Goal: Transaction & Acquisition: Purchase product/service

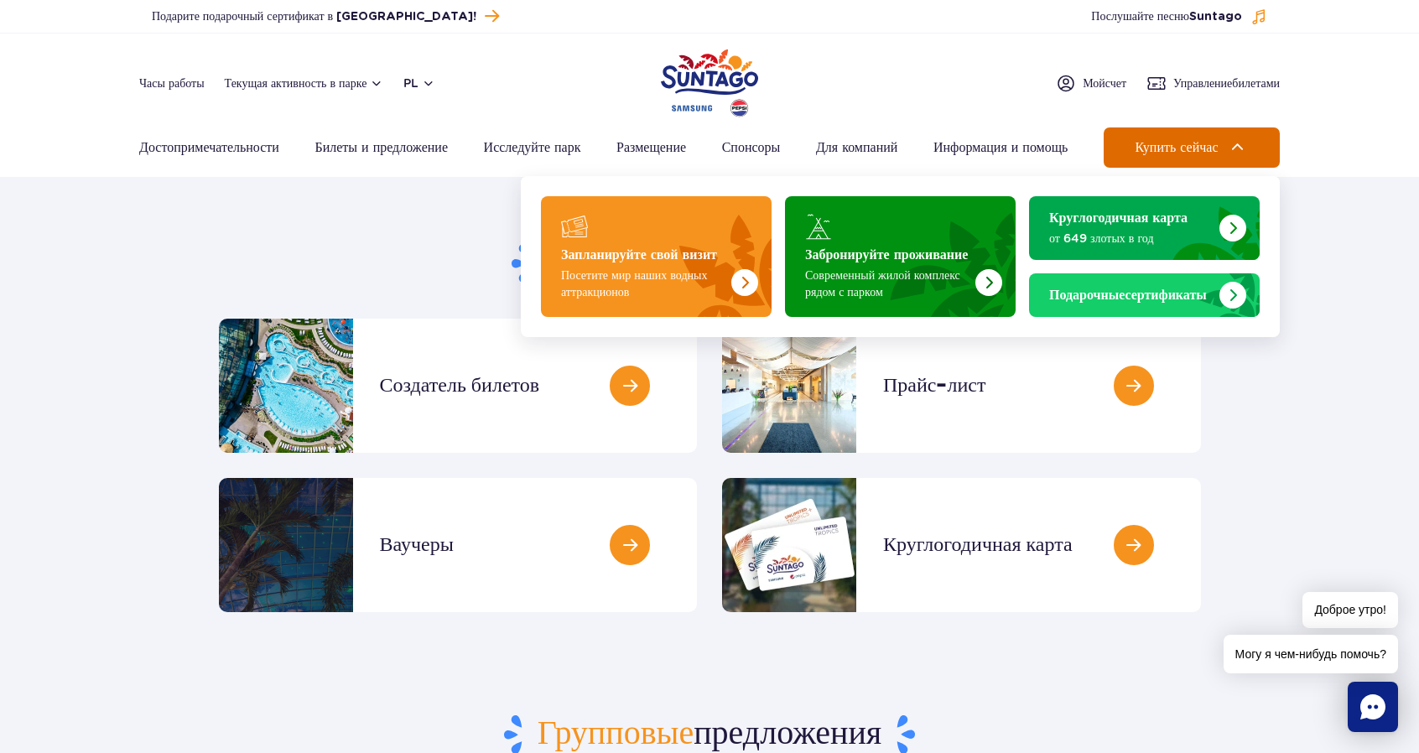
click at [1174, 150] on span "Купить сейчас" at bounding box center [1176, 147] width 83 height 15
click at [1163, 148] on span "Купить сейчас" at bounding box center [1176, 147] width 83 height 15
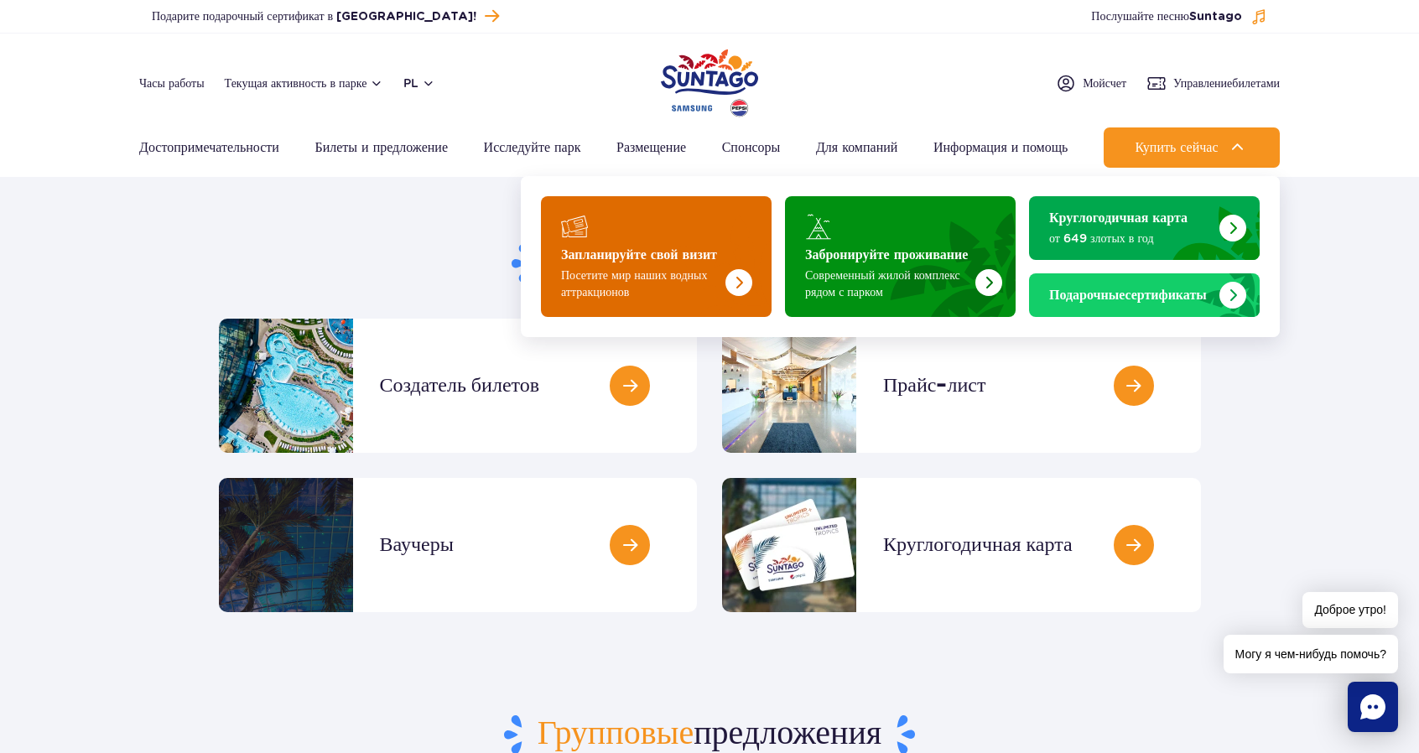
click at [644, 241] on img "Запланируйте свой визит" at bounding box center [704, 251] width 133 height 131
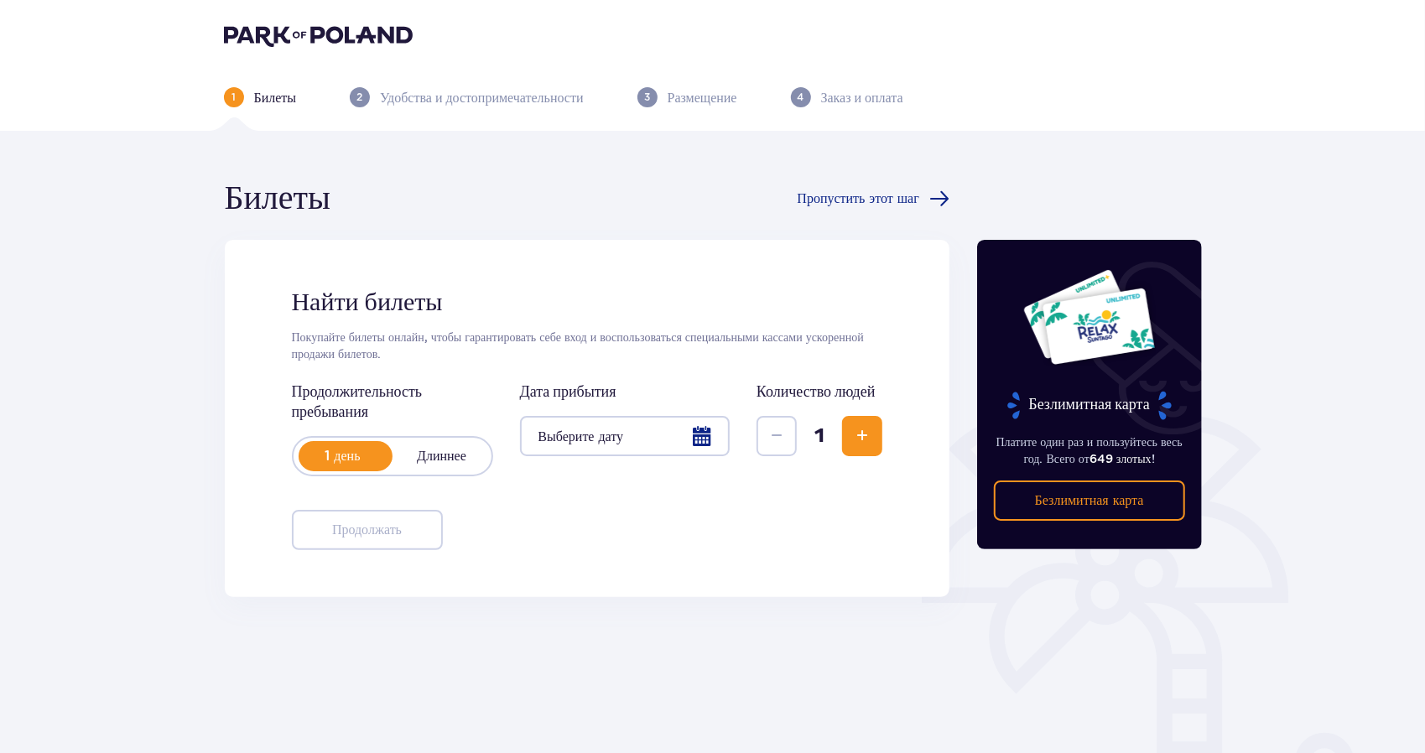
click at [602, 433] on div at bounding box center [625, 436] width 211 height 40
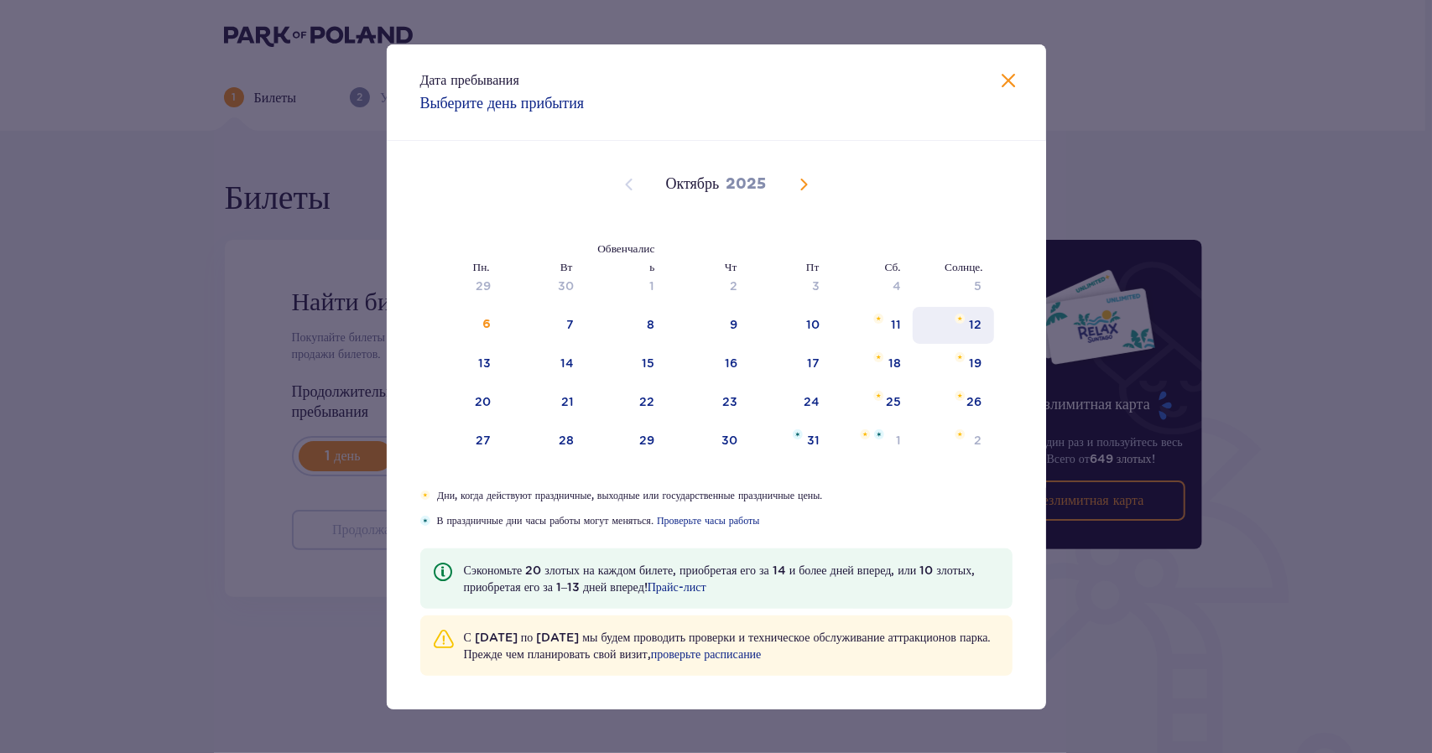
click at [966, 328] on div "12" at bounding box center [953, 325] width 81 height 37
type input "12.10.25"
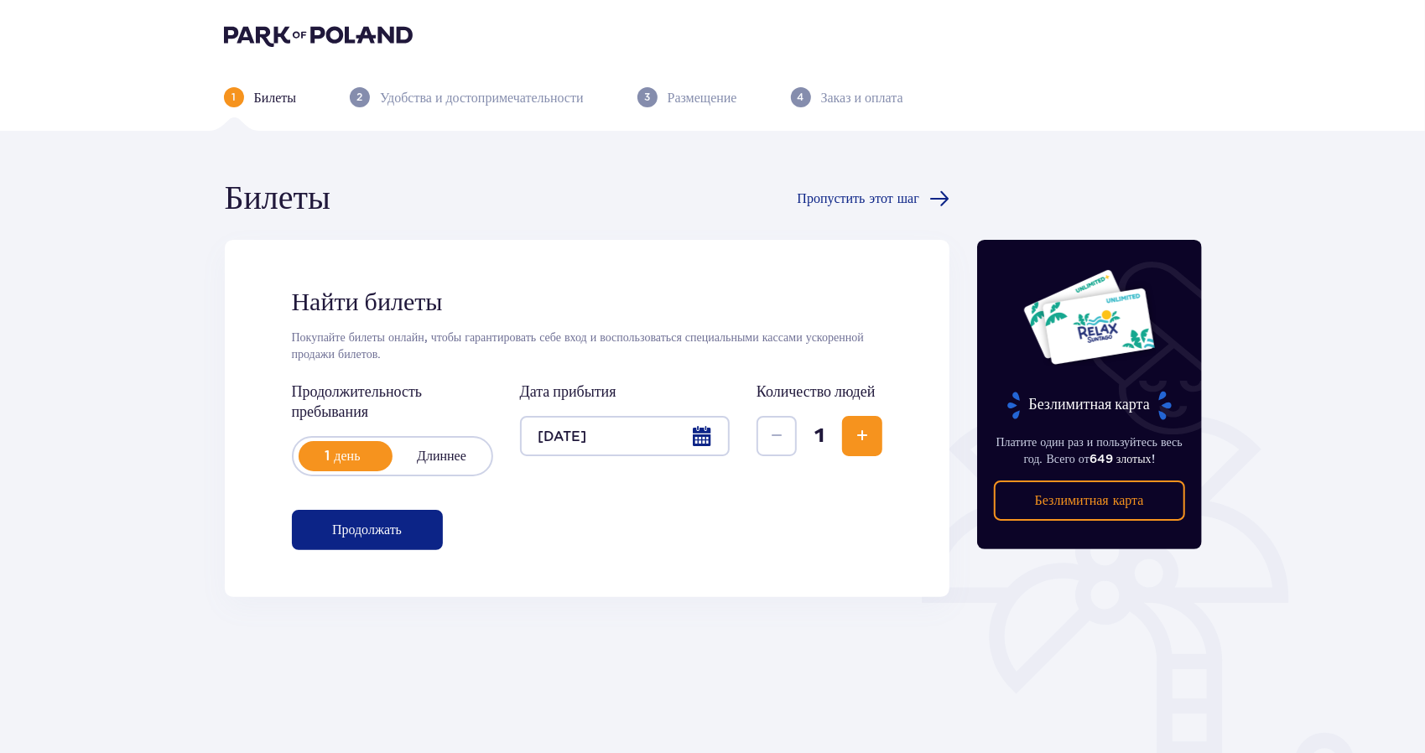
click at [868, 444] on span "Увеличивать" at bounding box center [862, 436] width 20 height 20
click at [346, 524] on font "Продолжать" at bounding box center [367, 529] width 70 height 13
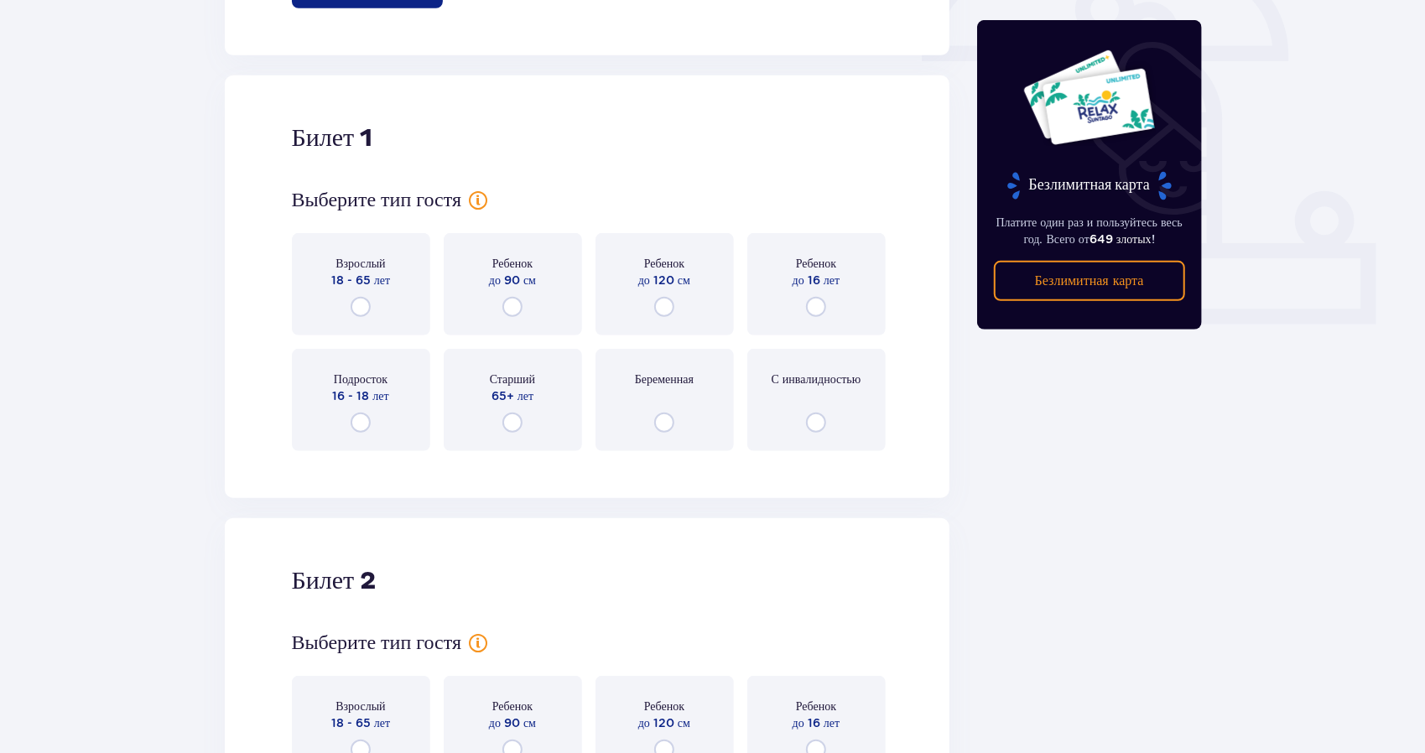
scroll to position [597, 0]
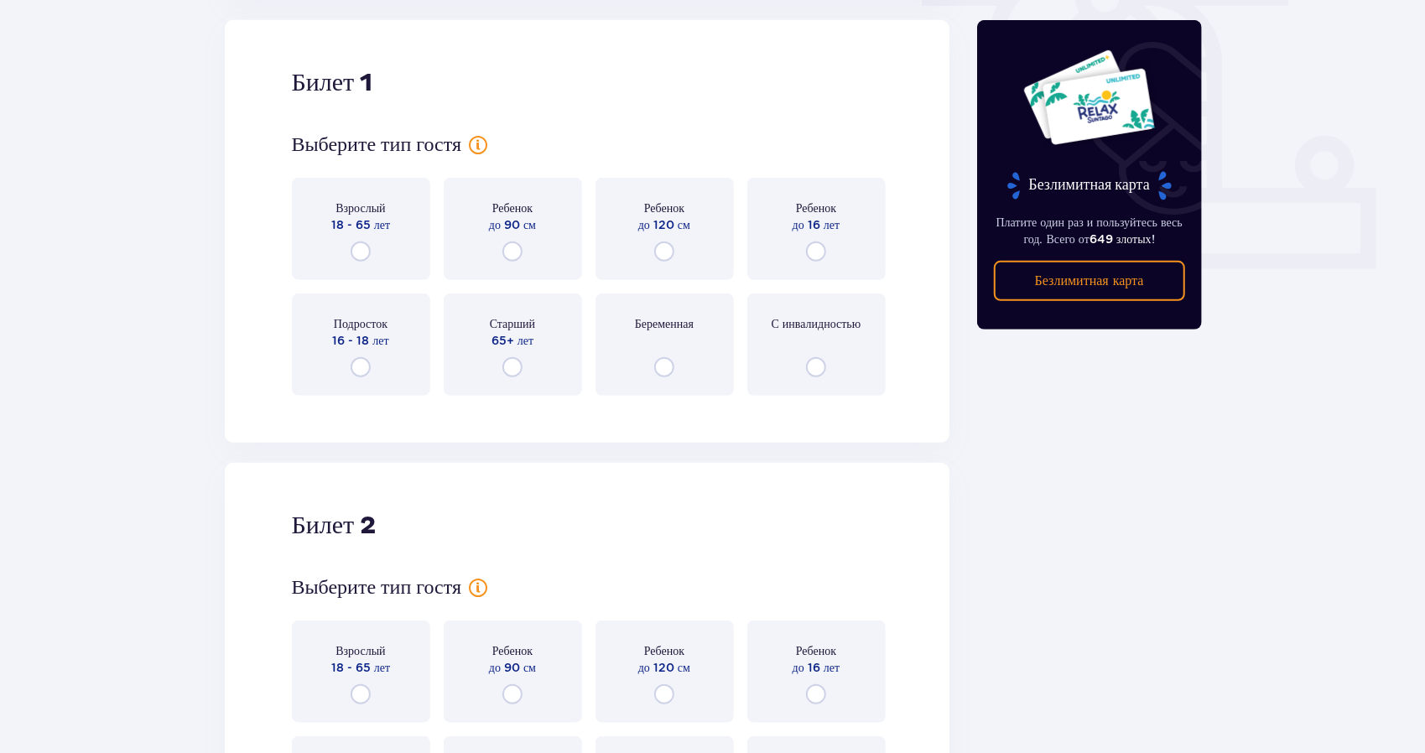
click at [382, 259] on div "Взрослый 18 - 65 лет" at bounding box center [361, 229] width 138 height 102
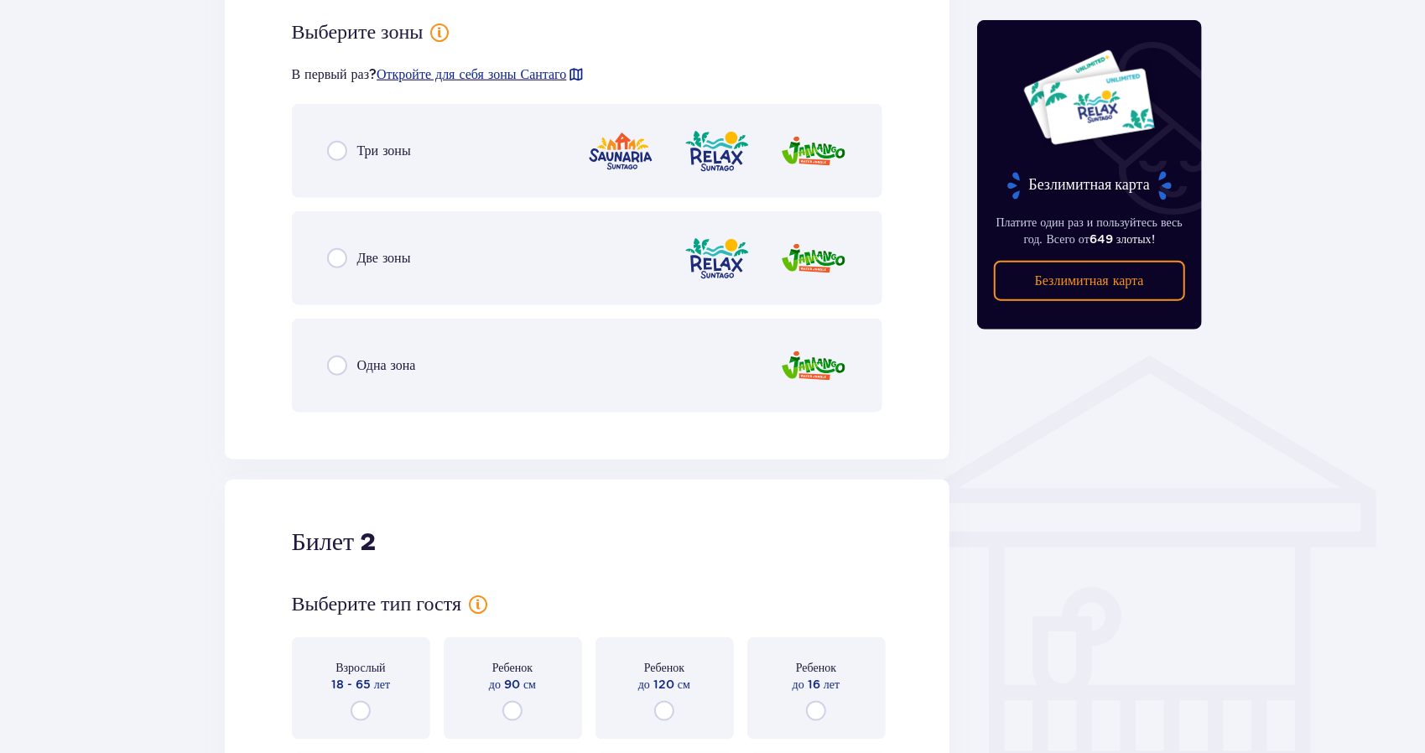
click at [334, 261] on input "radio" at bounding box center [337, 258] width 20 height 20
radio input "true"
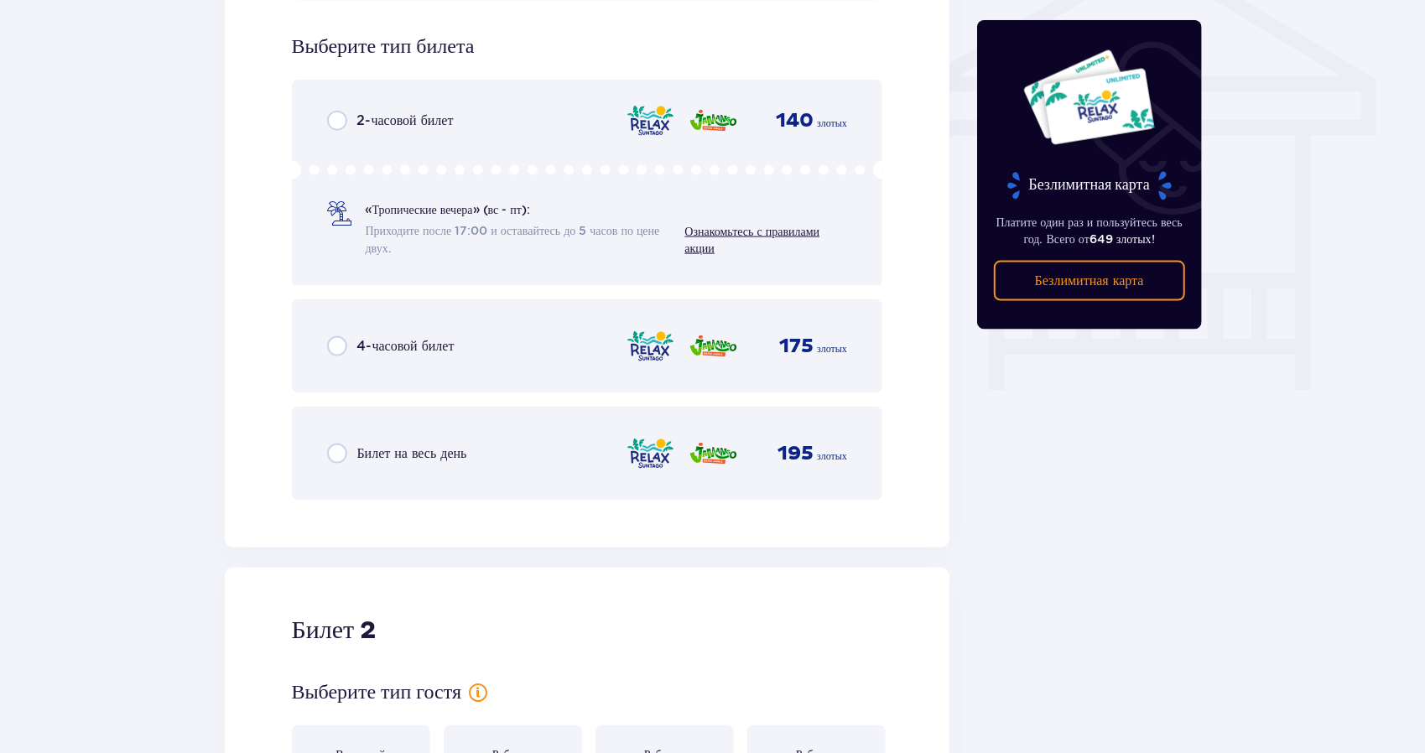
scroll to position [1433, 0]
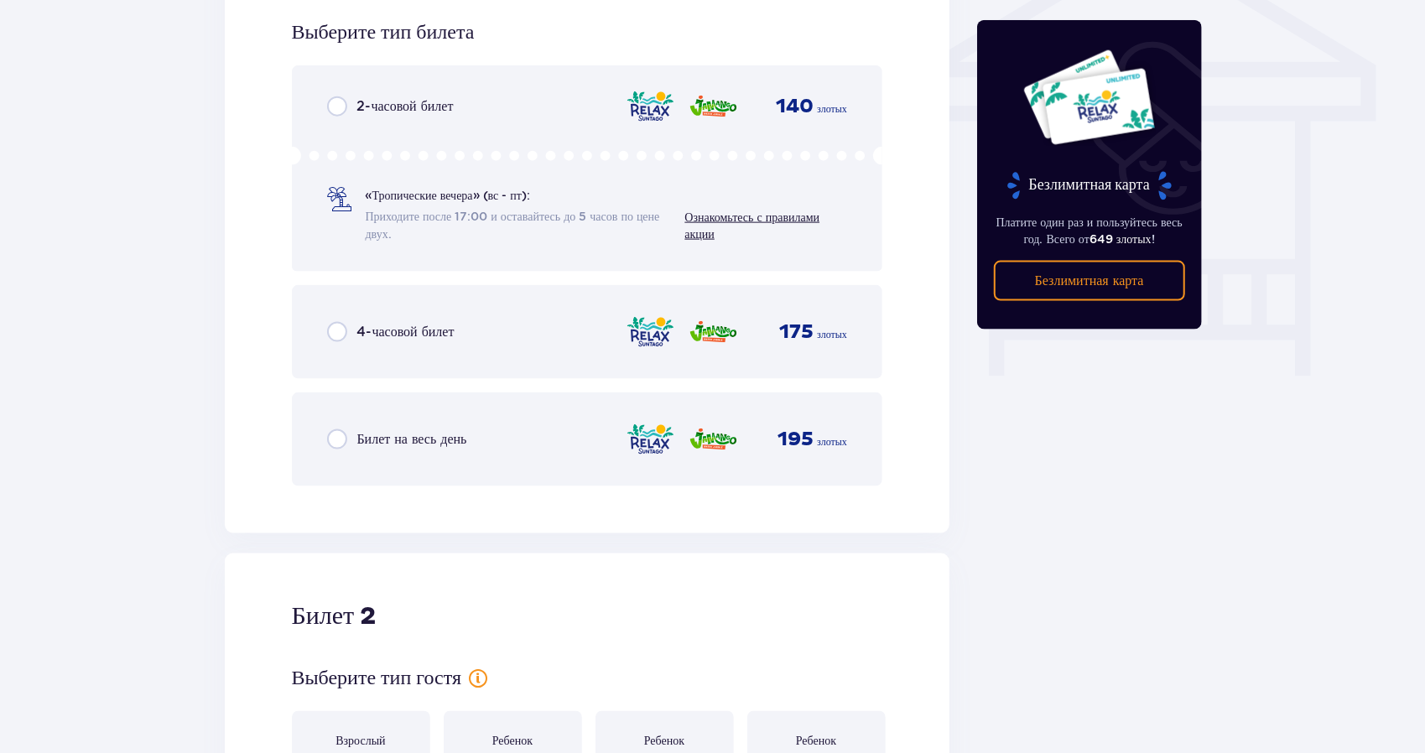
click at [341, 438] on input "radio" at bounding box center [337, 439] width 20 height 20
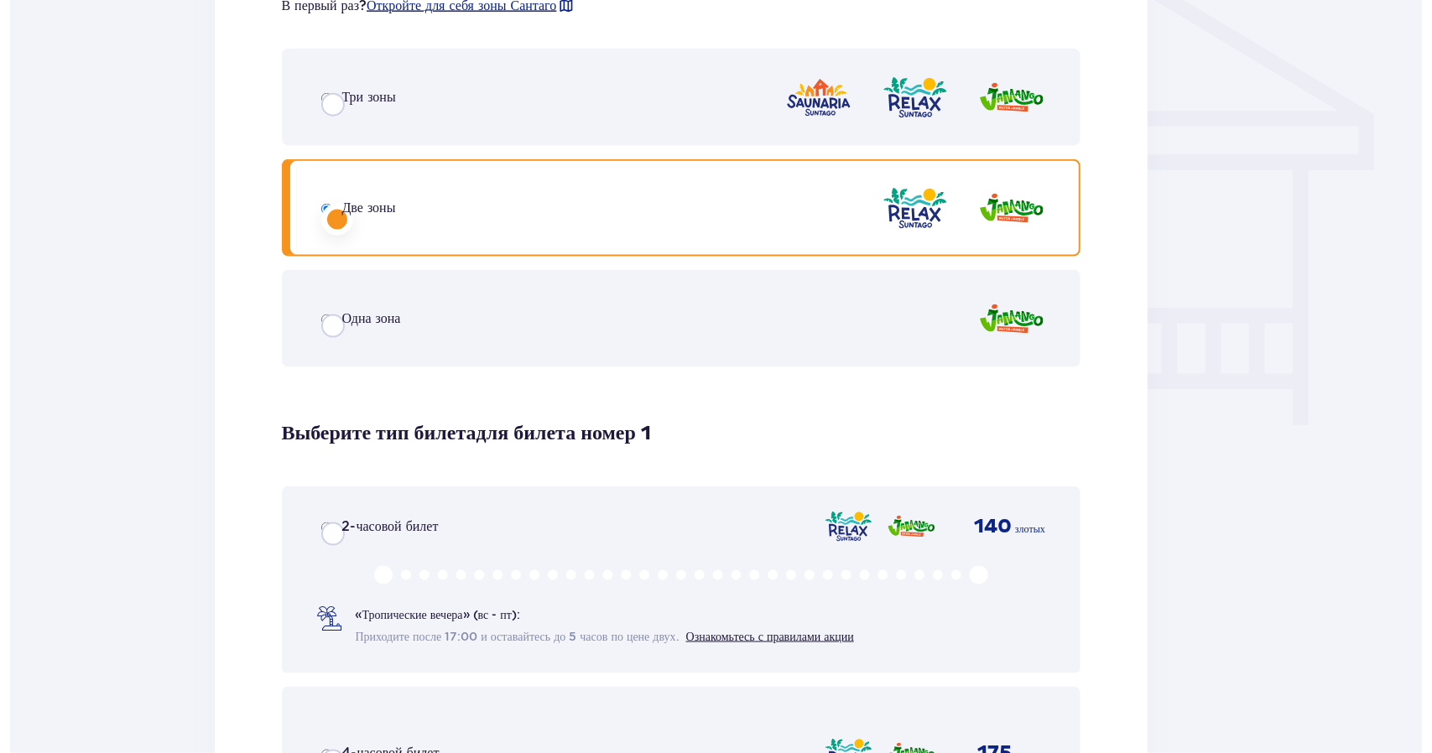
scroll to position [0, 0]
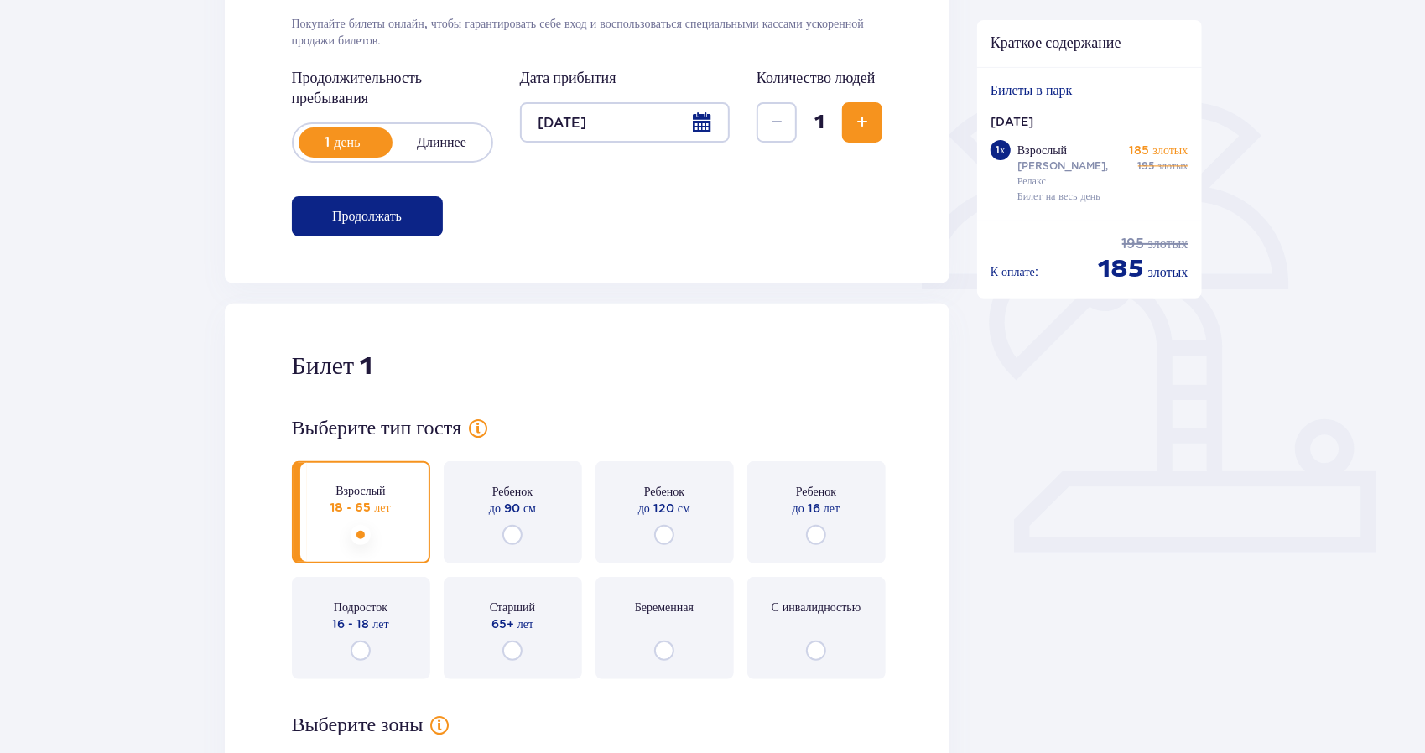
scroll to position [306, 0]
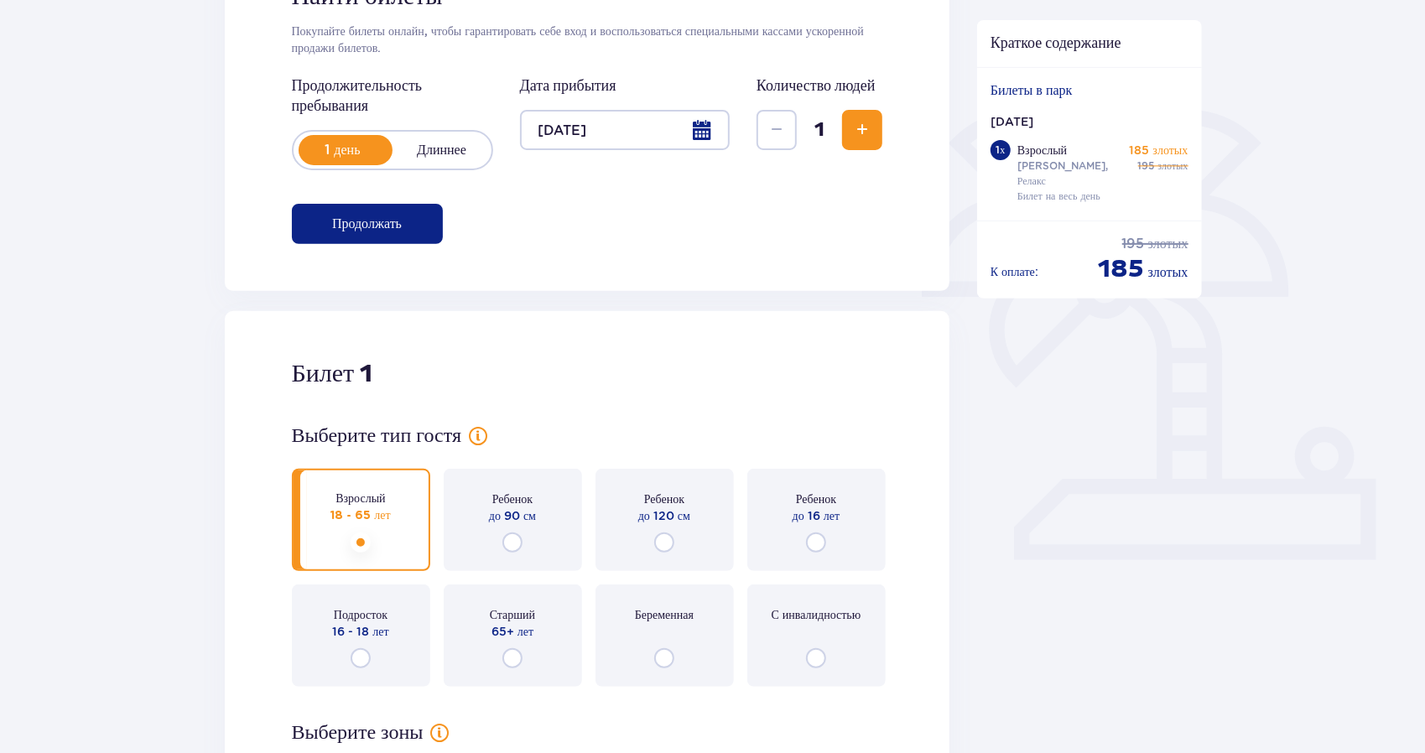
drag, startPoint x: 862, startPoint y: 138, endPoint x: 840, endPoint y: 149, distance: 24.8
click at [862, 138] on span "Увеличивать" at bounding box center [862, 130] width 20 height 20
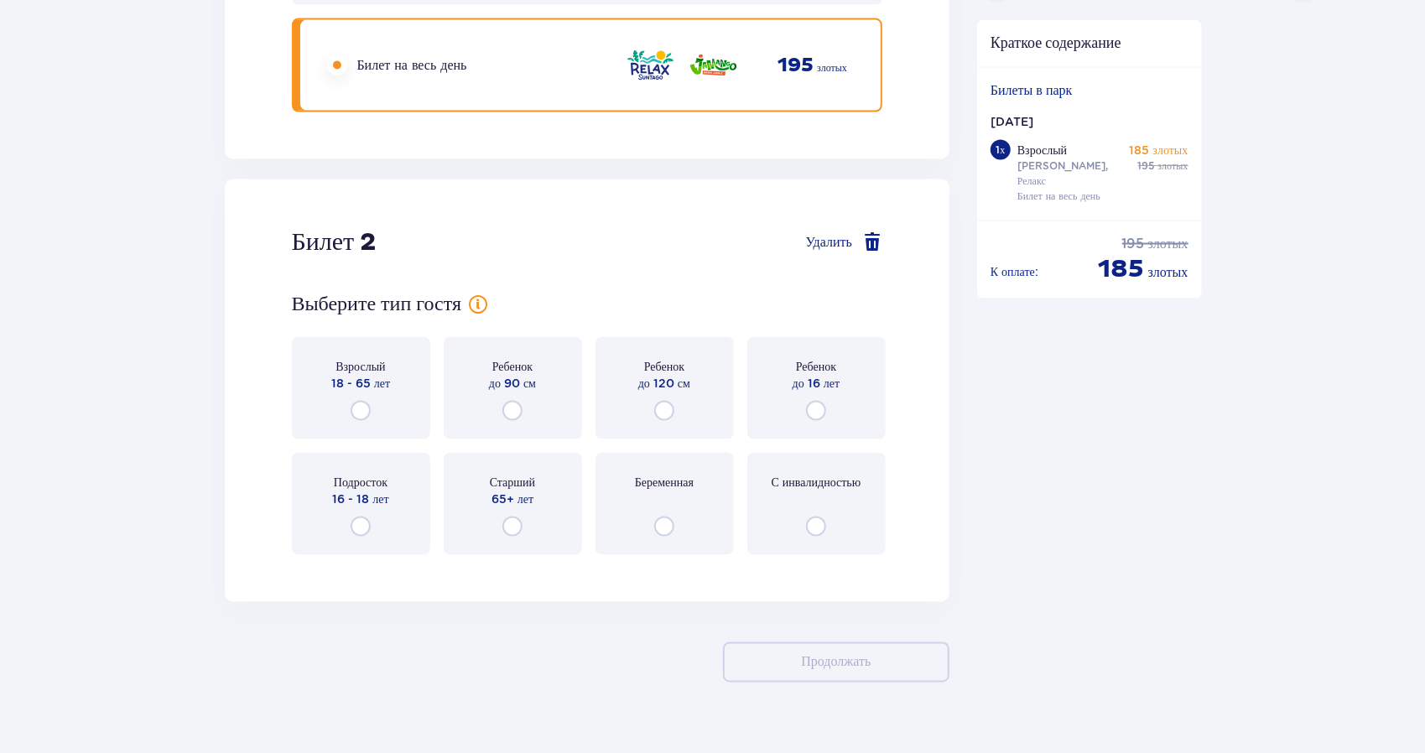
scroll to position [1836, 0]
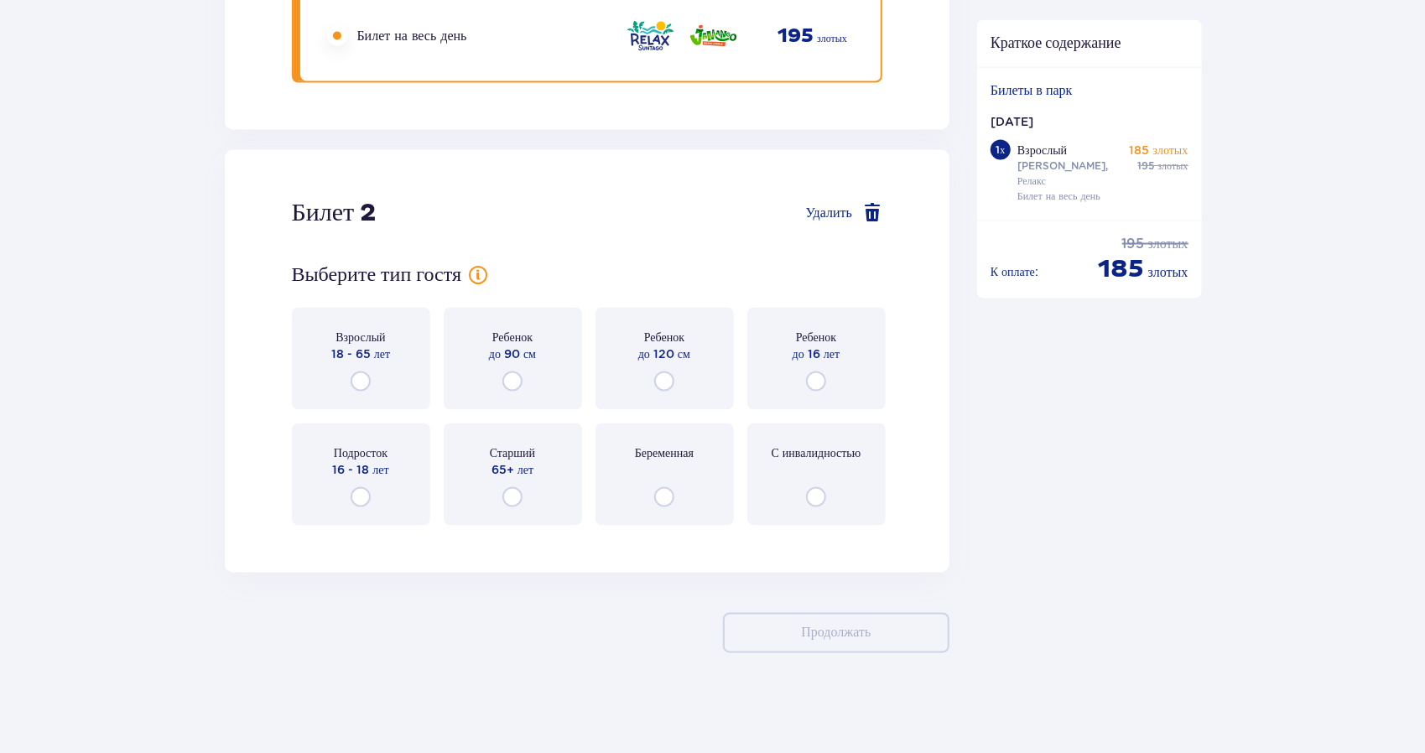
click at [355, 375] on input "radio" at bounding box center [361, 382] width 20 height 20
radio input "true"
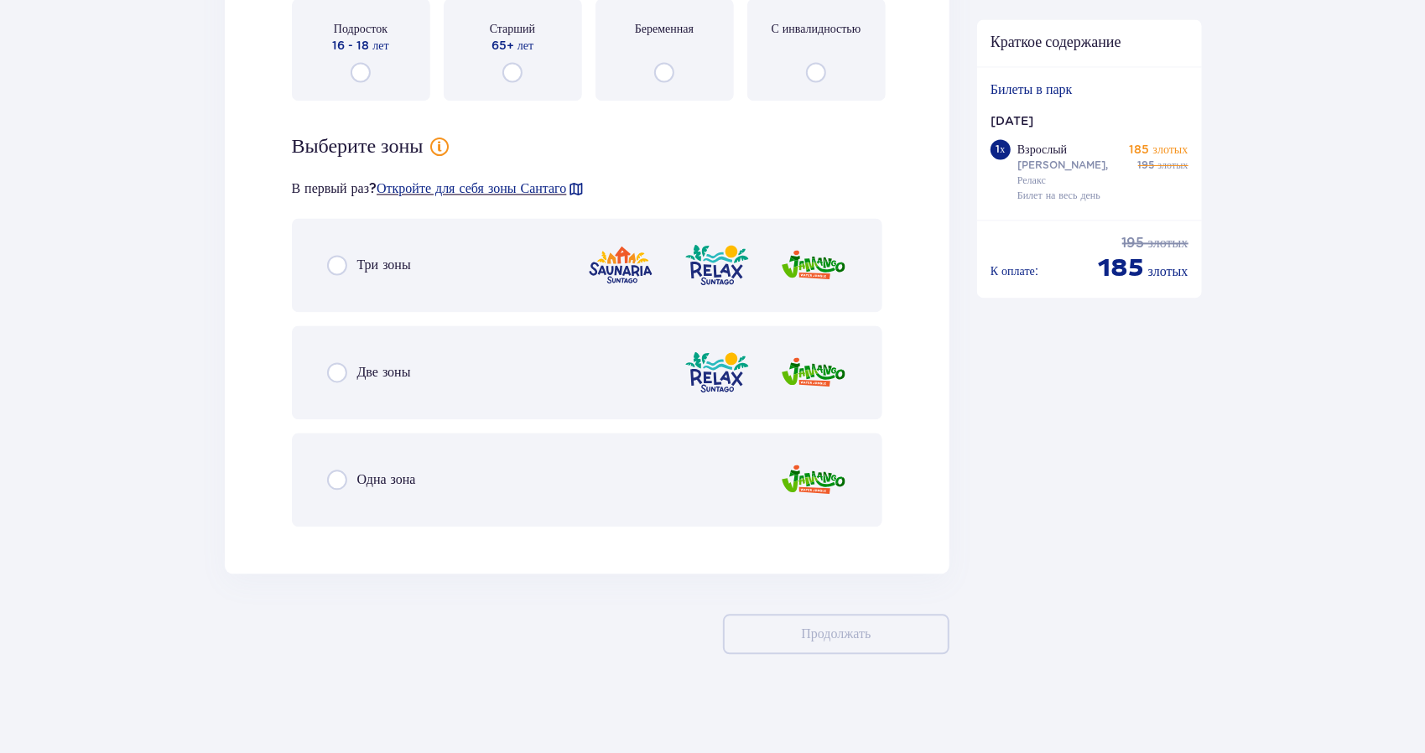
scroll to position [2262, 0]
click at [335, 368] on input "radio" at bounding box center [337, 371] width 20 height 20
radio input "true"
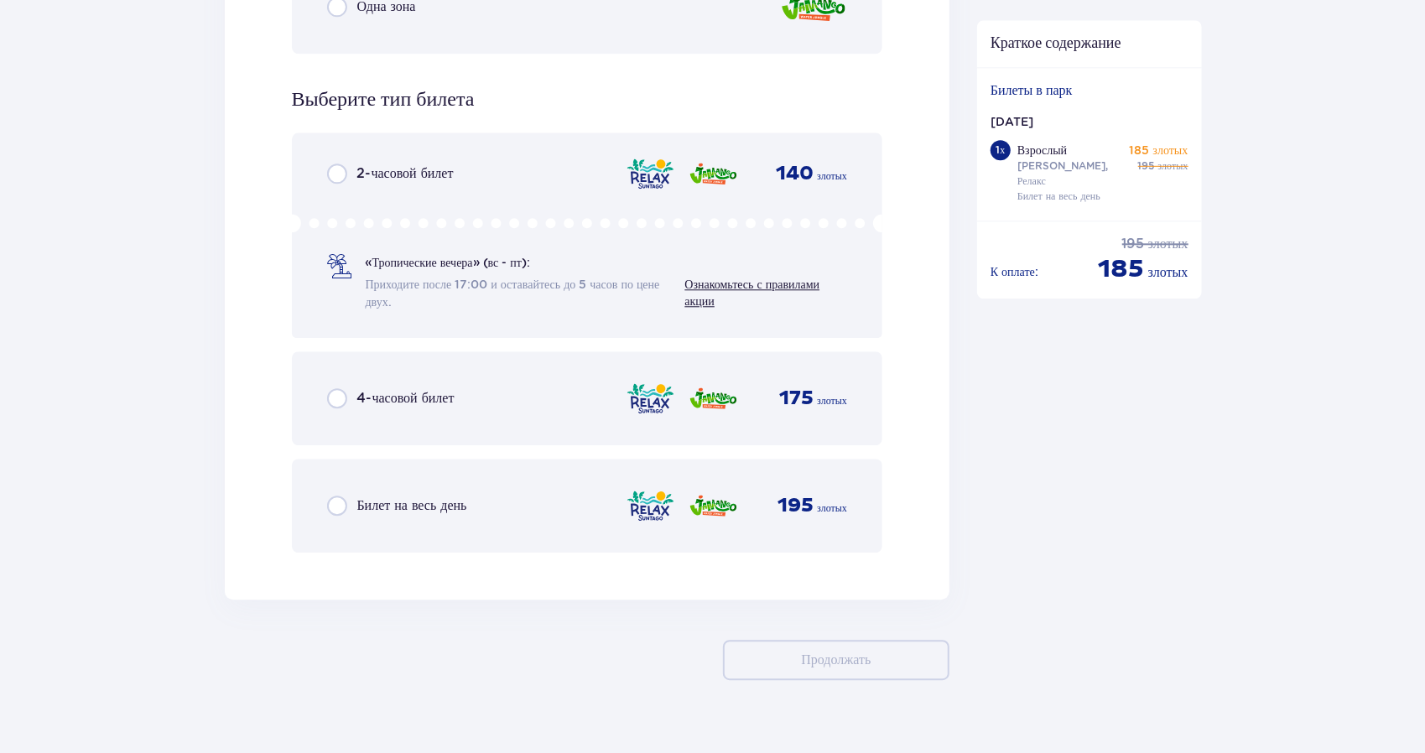
scroll to position [2761, 0]
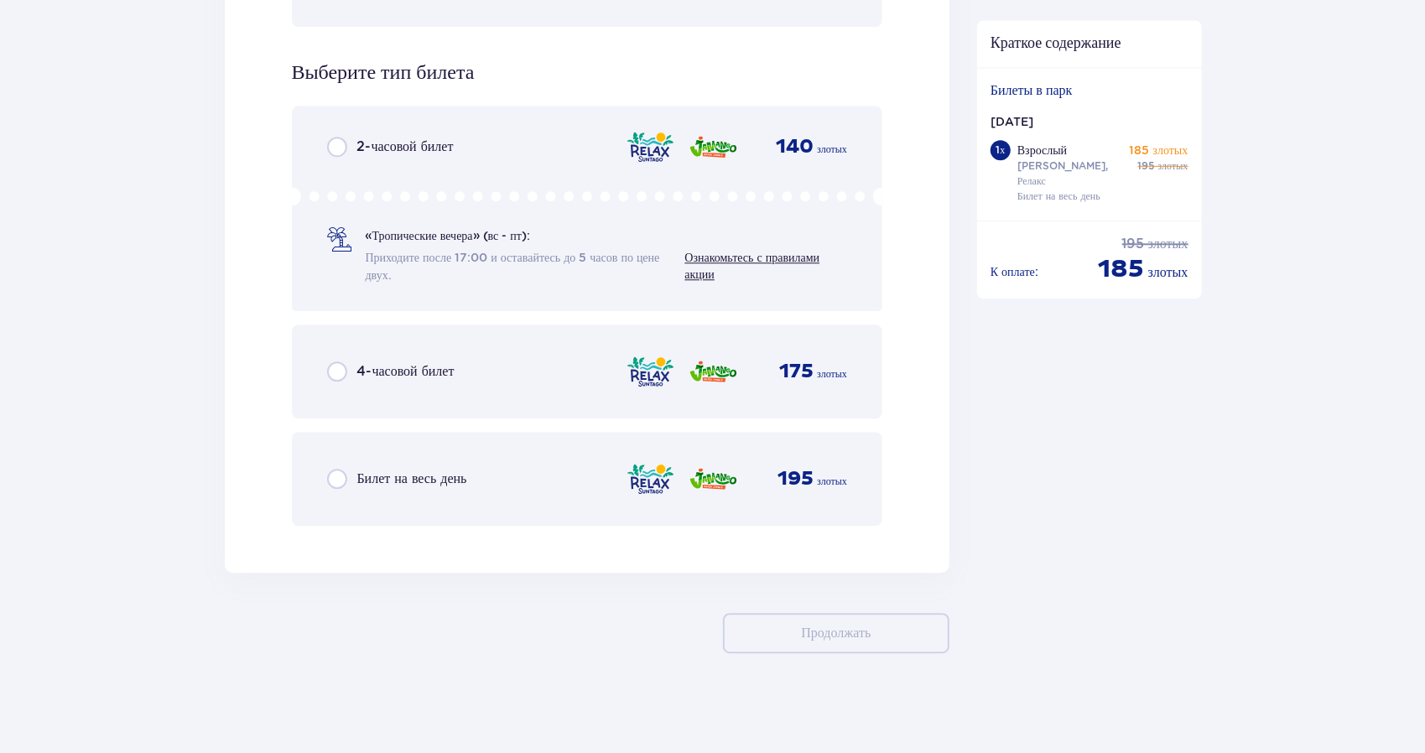
click at [346, 478] on input "radio" at bounding box center [337, 479] width 20 height 20
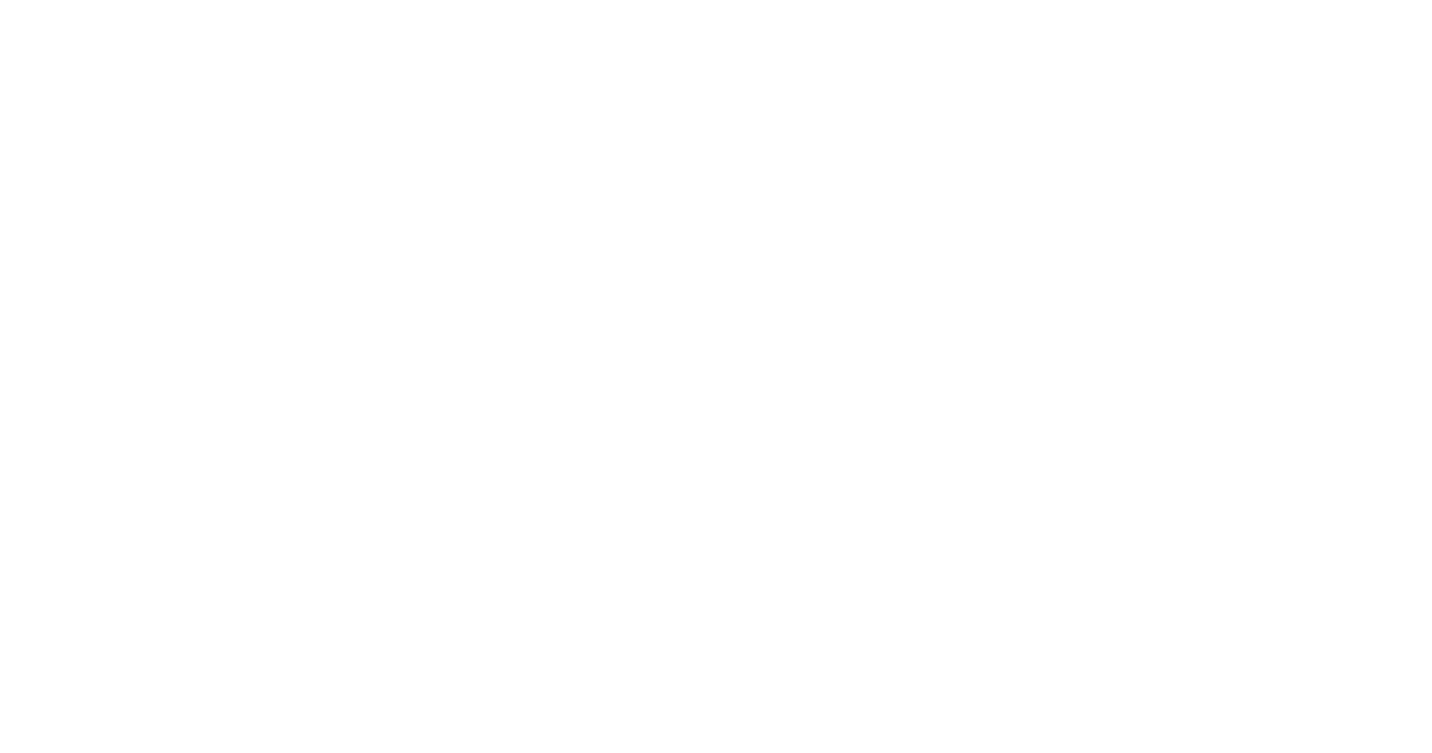
scroll to position [0, 0]
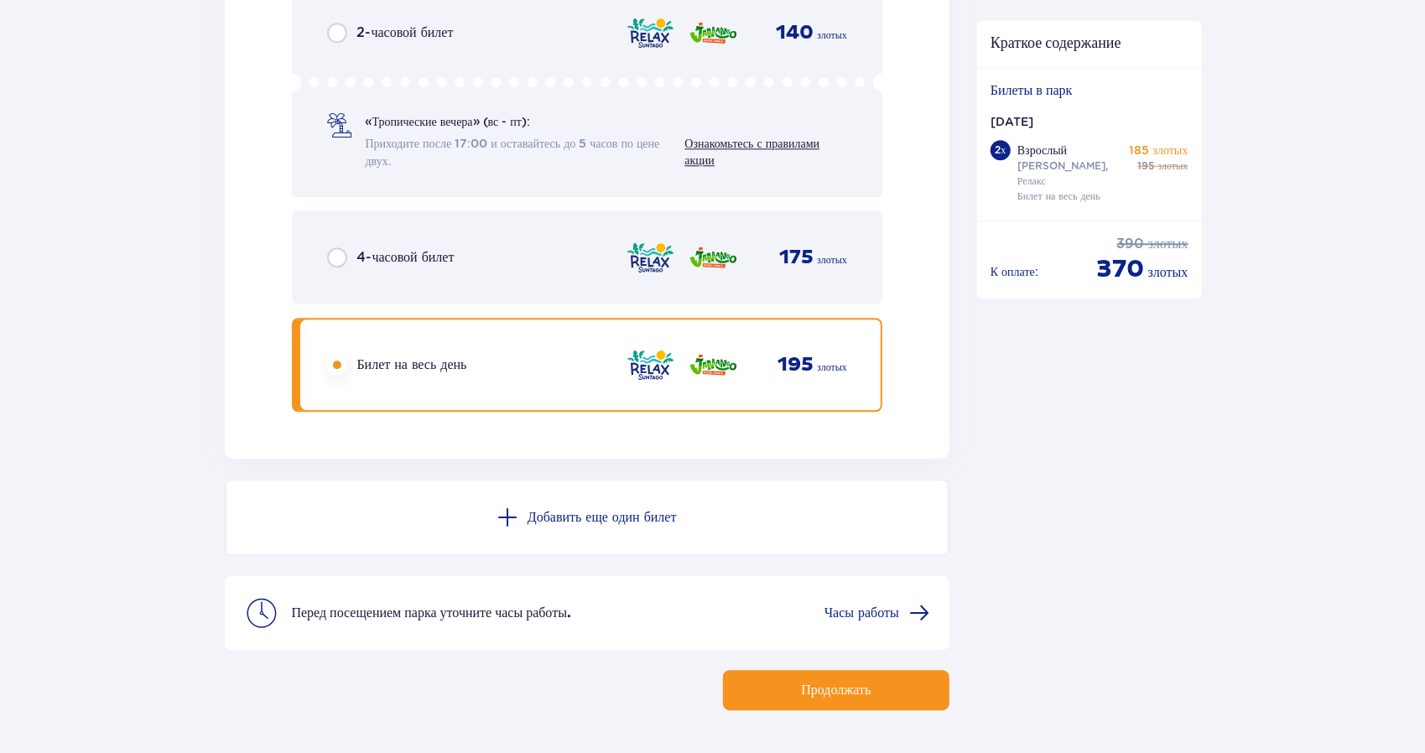
scroll to position [2932, 0]
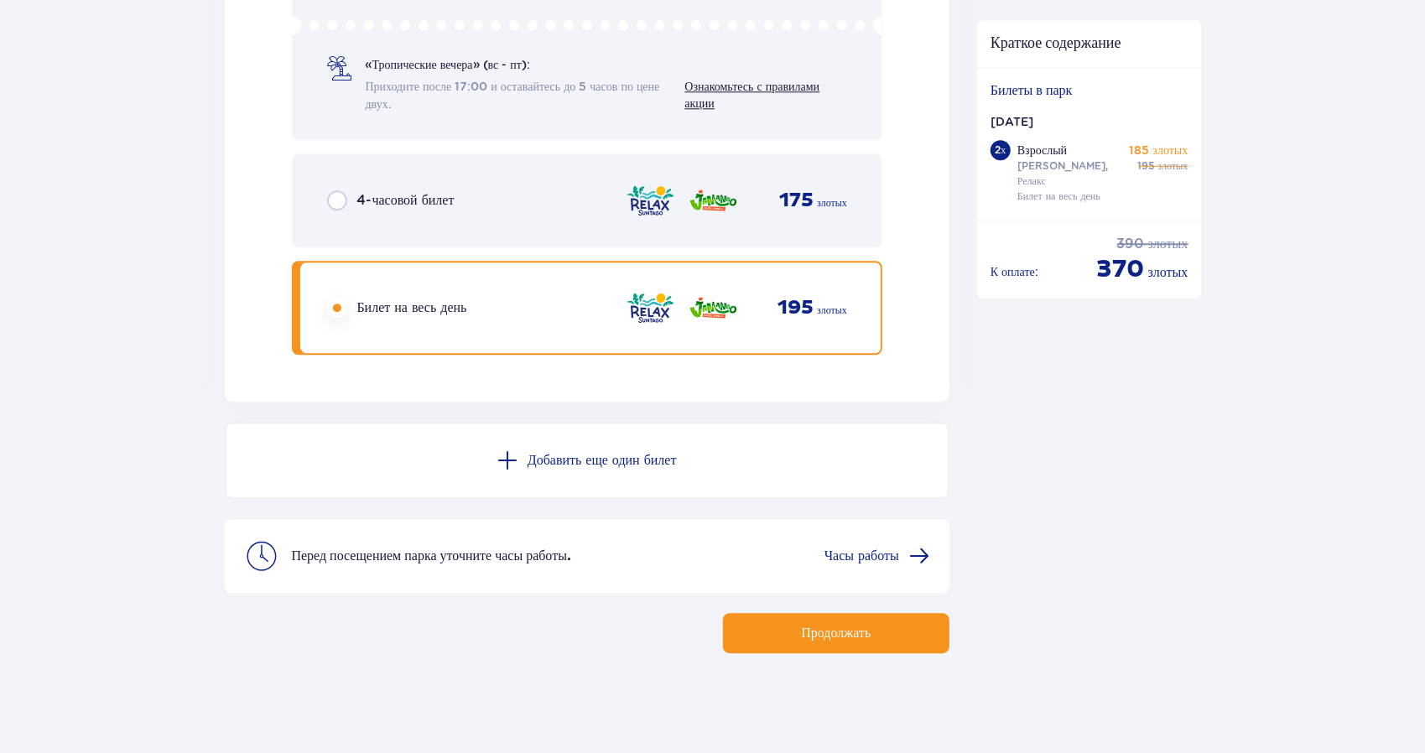
click at [803, 624] on font "Продолжать" at bounding box center [836, 633] width 70 height 18
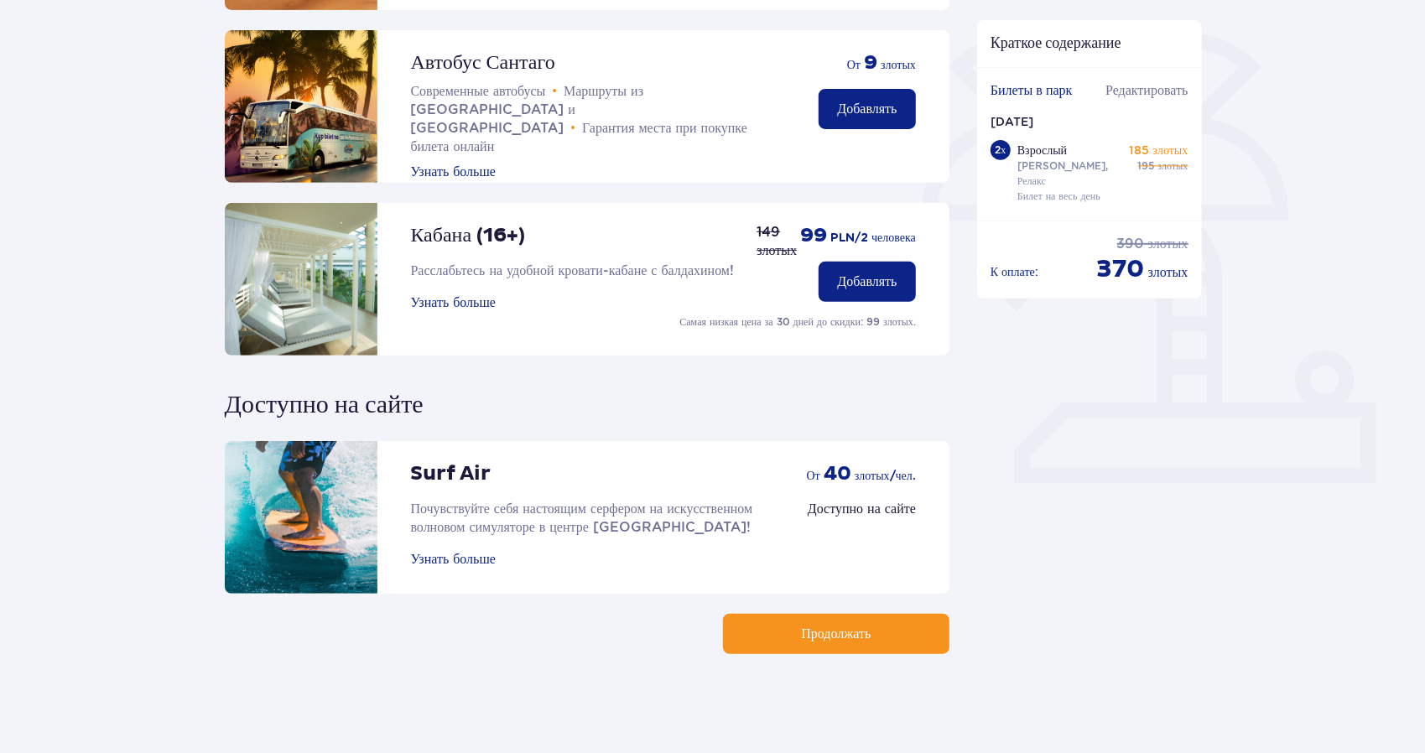
scroll to position [384, 0]
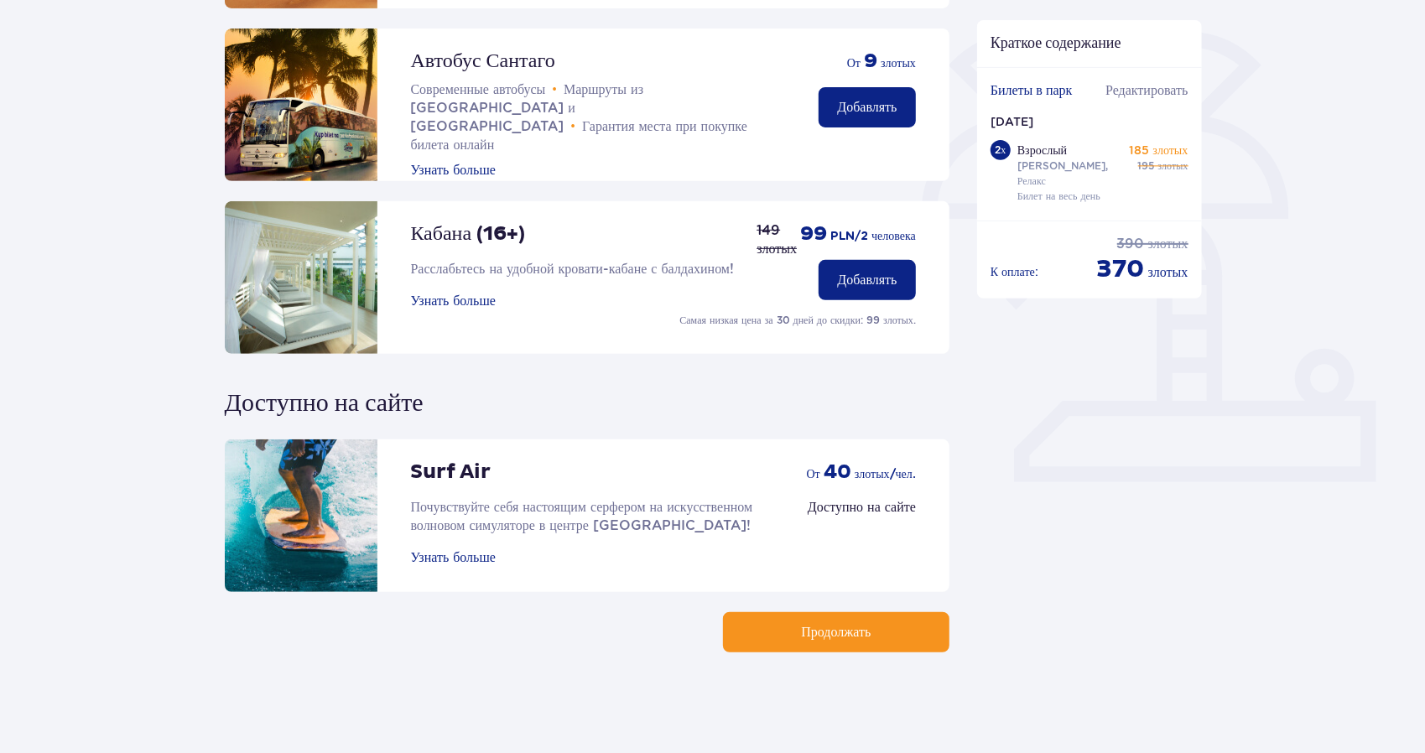
click at [836, 621] on button "Продолжать" at bounding box center [836, 632] width 226 height 40
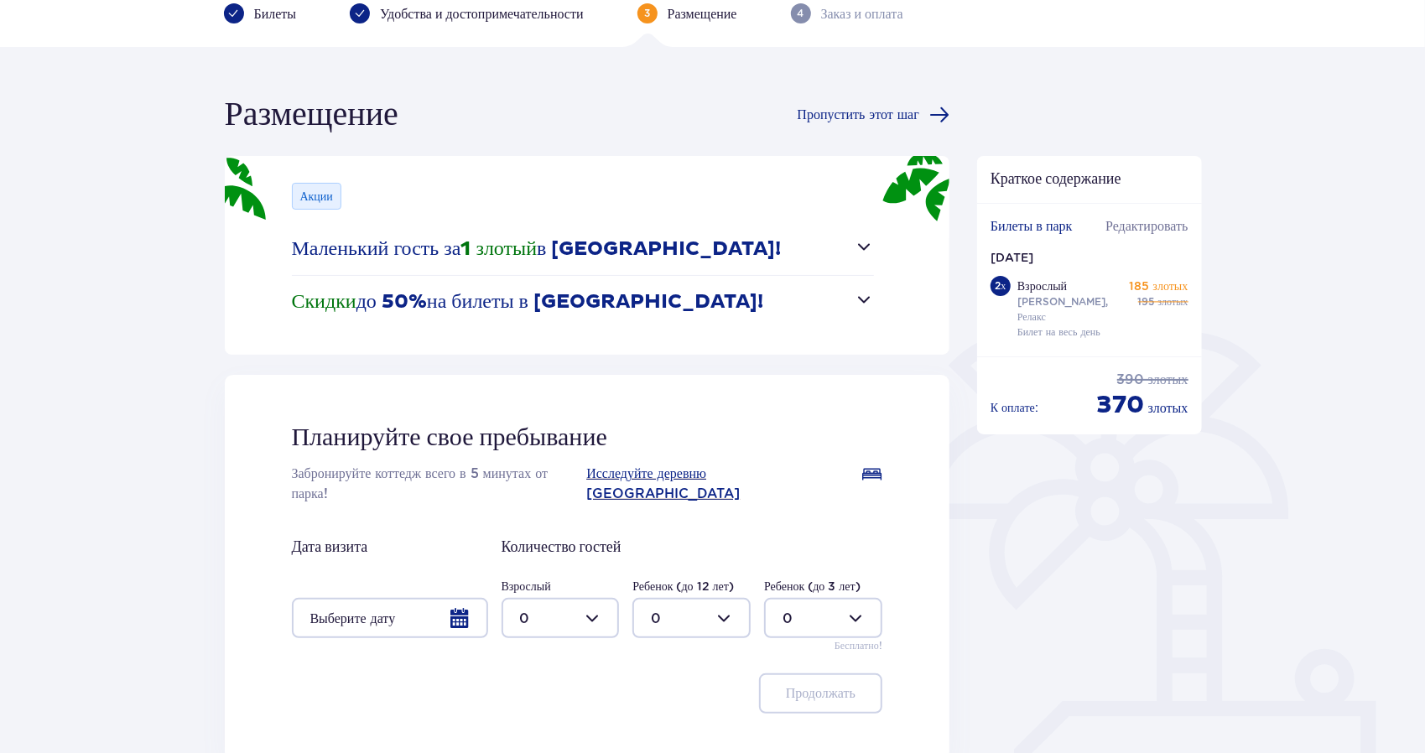
scroll to position [231, 0]
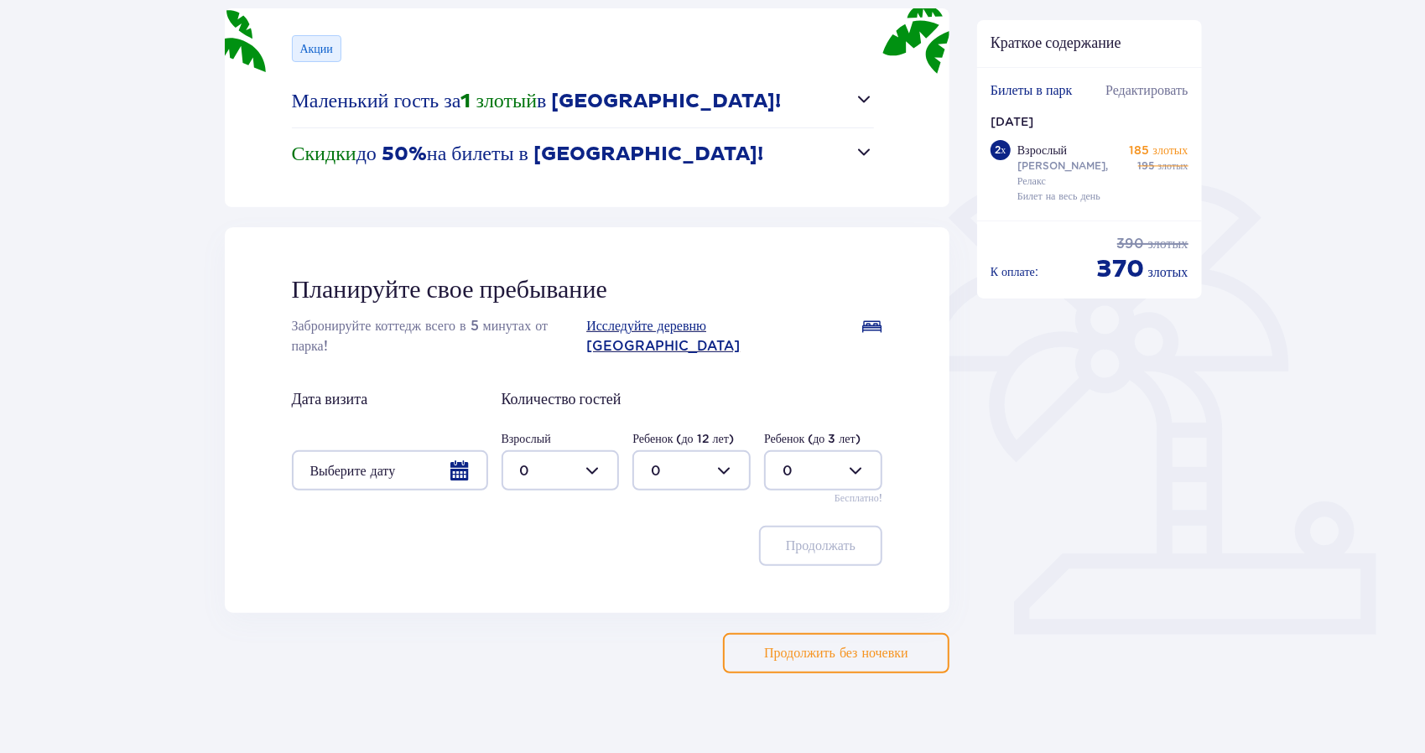
click at [798, 647] on font "Продолжить без ночевки" at bounding box center [836, 653] width 144 height 13
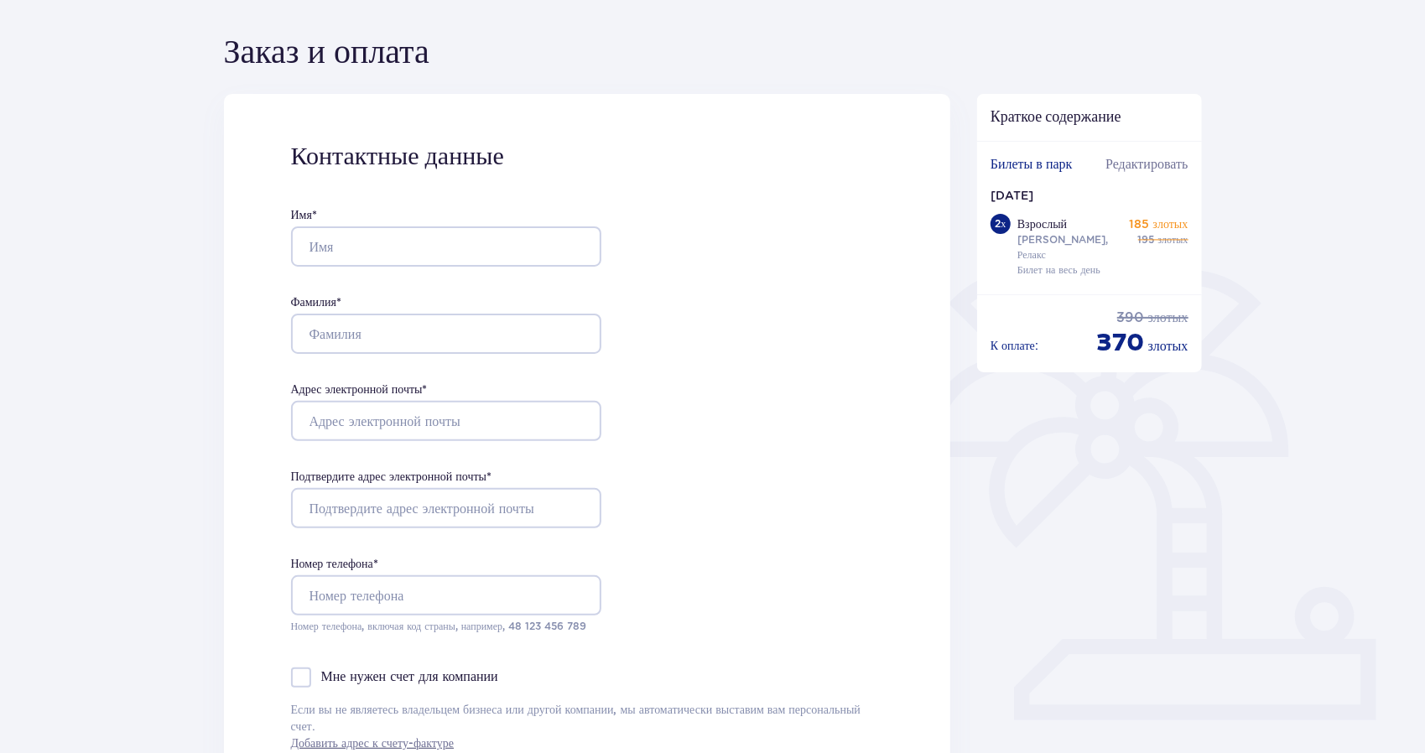
scroll to position [252, 0]
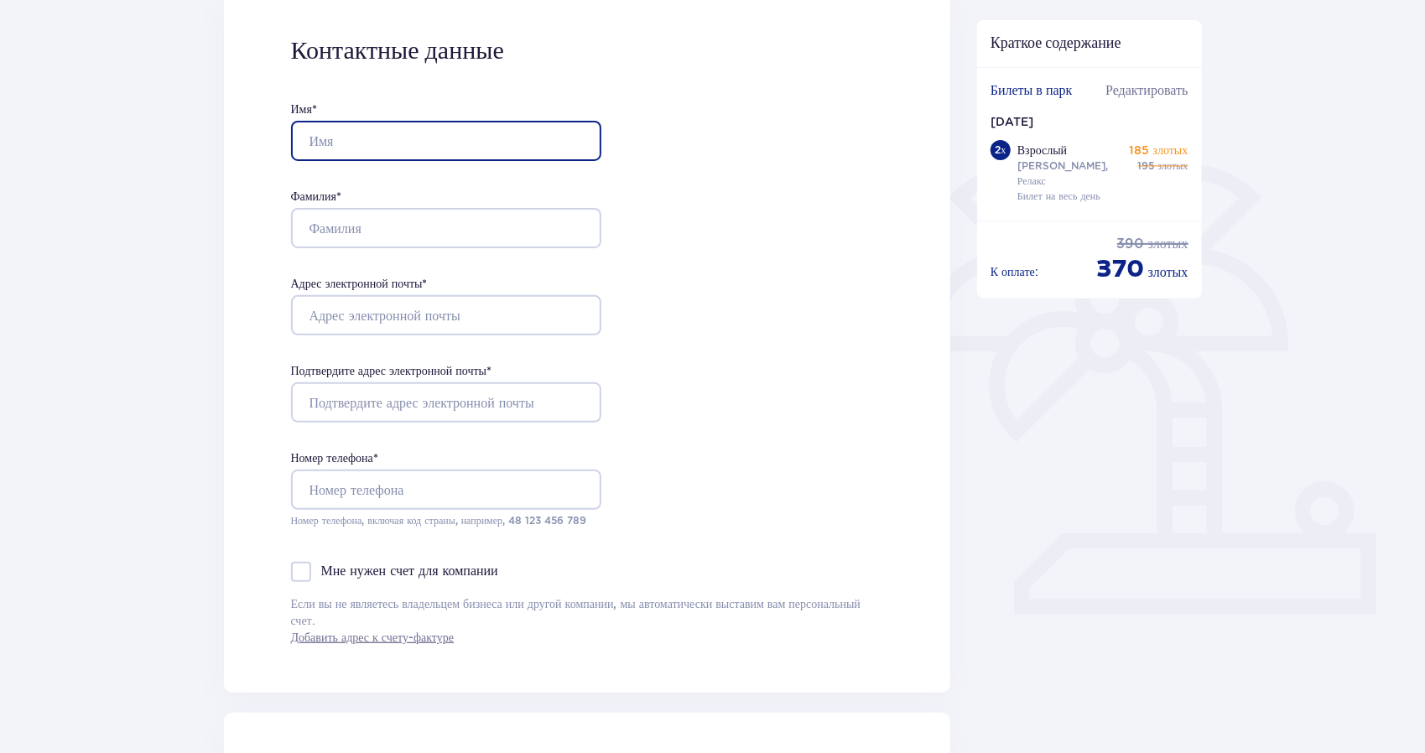
click at [424, 144] on input "Имя *" at bounding box center [446, 141] width 310 height 40
type input "HEORHII"
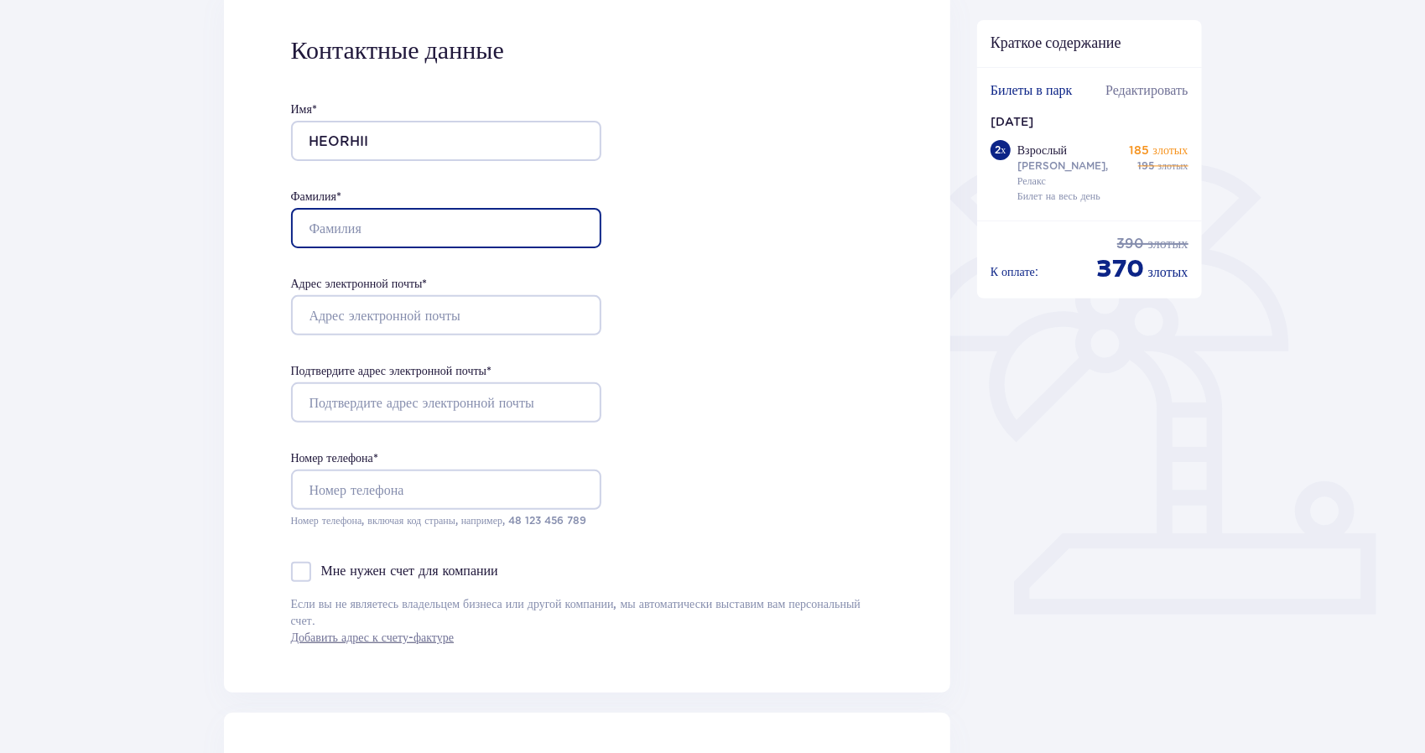
type input "DANYLOV"
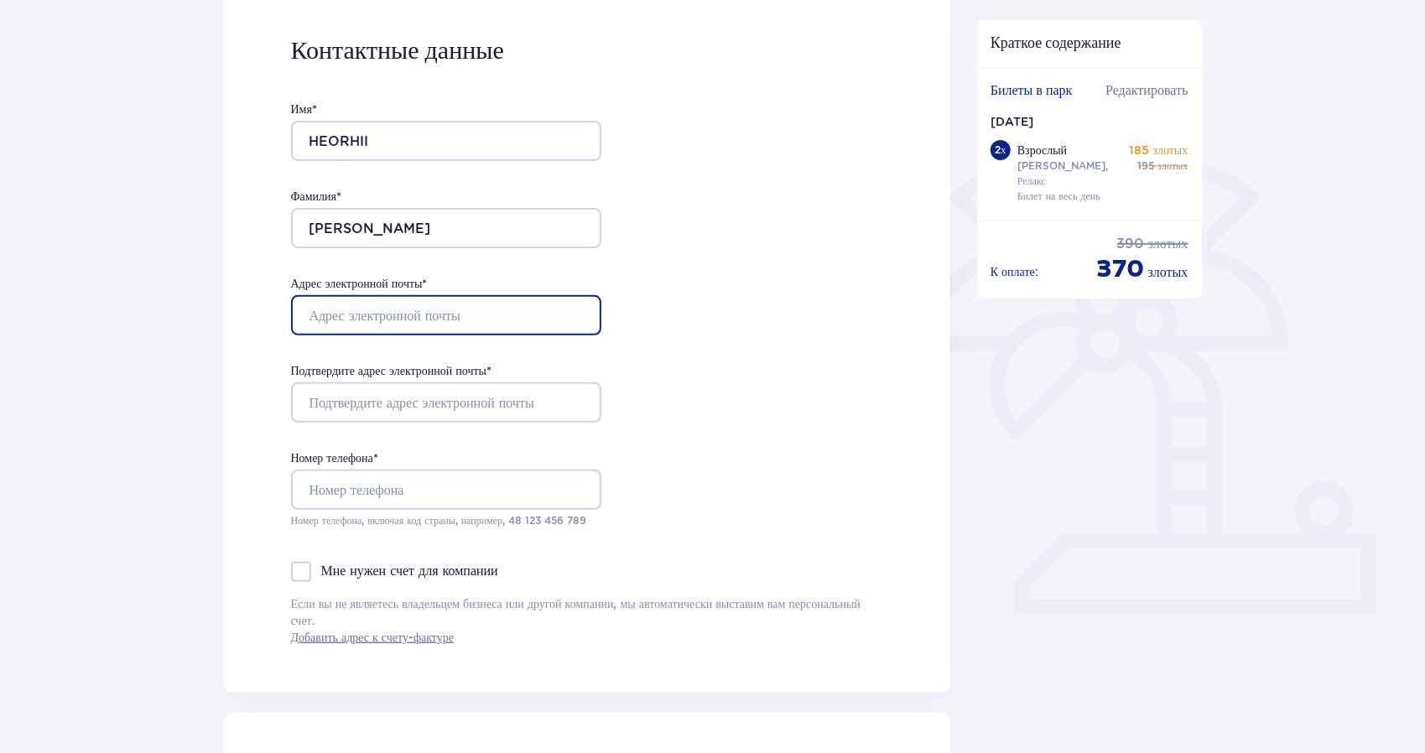
type input "[DOMAIN_NAME][EMAIL_ADDRESS][DOMAIN_NAME]"
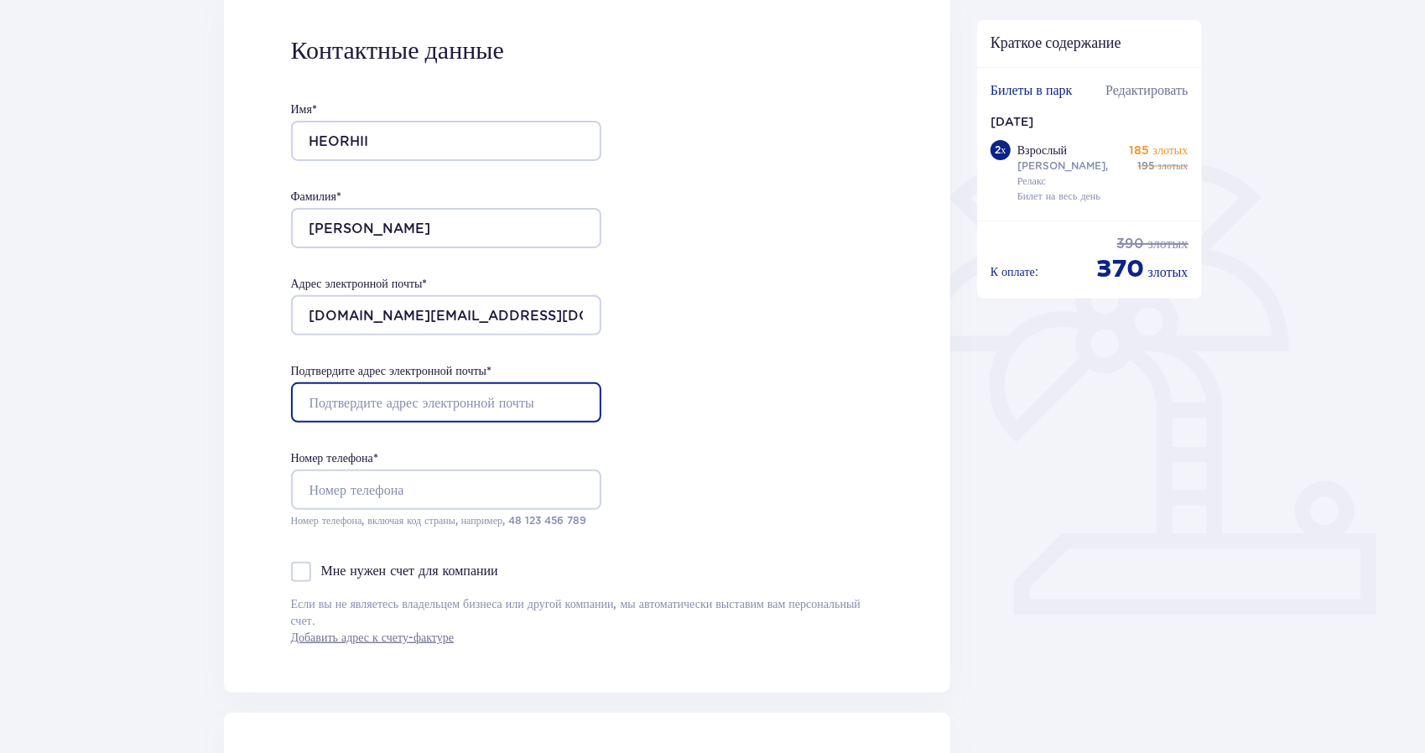
type input "[DOMAIN_NAME][EMAIL_ADDRESS][DOMAIN_NAME]"
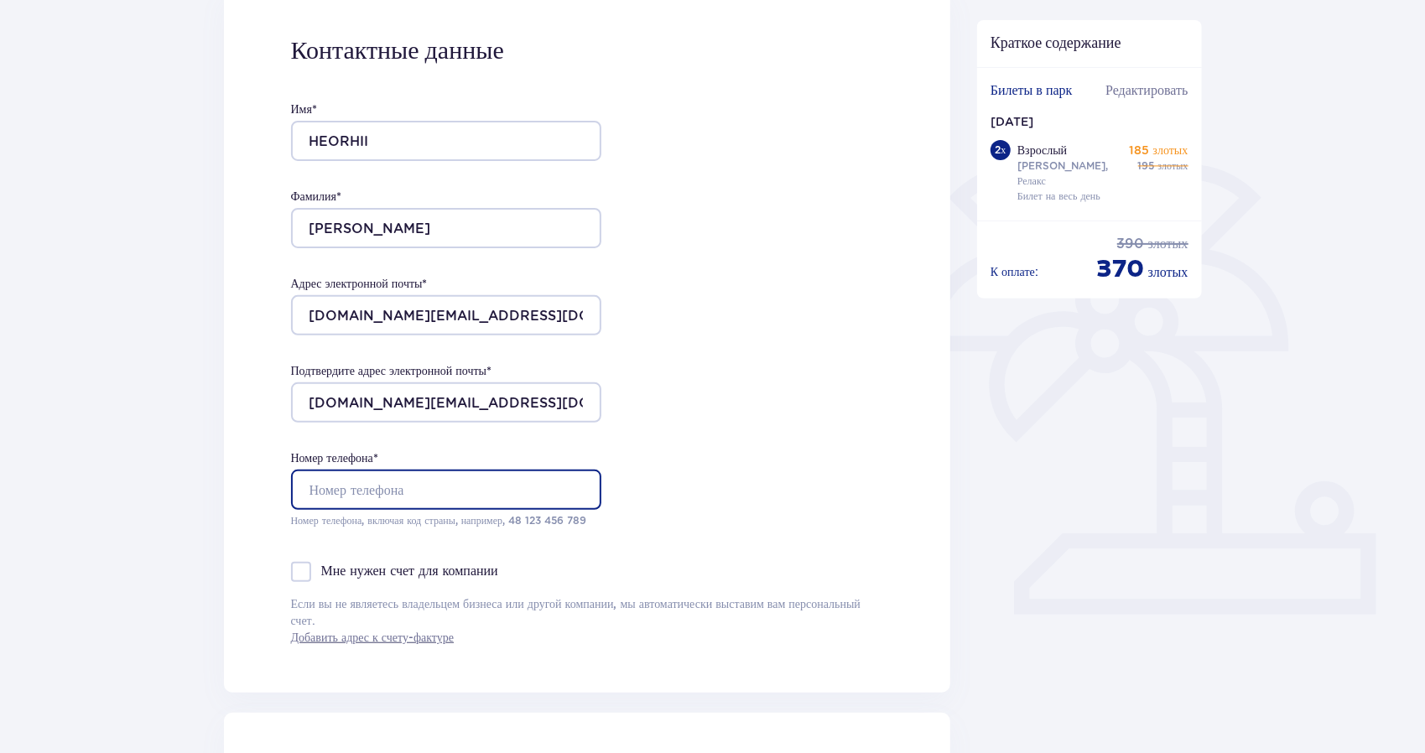
type input "513310165"
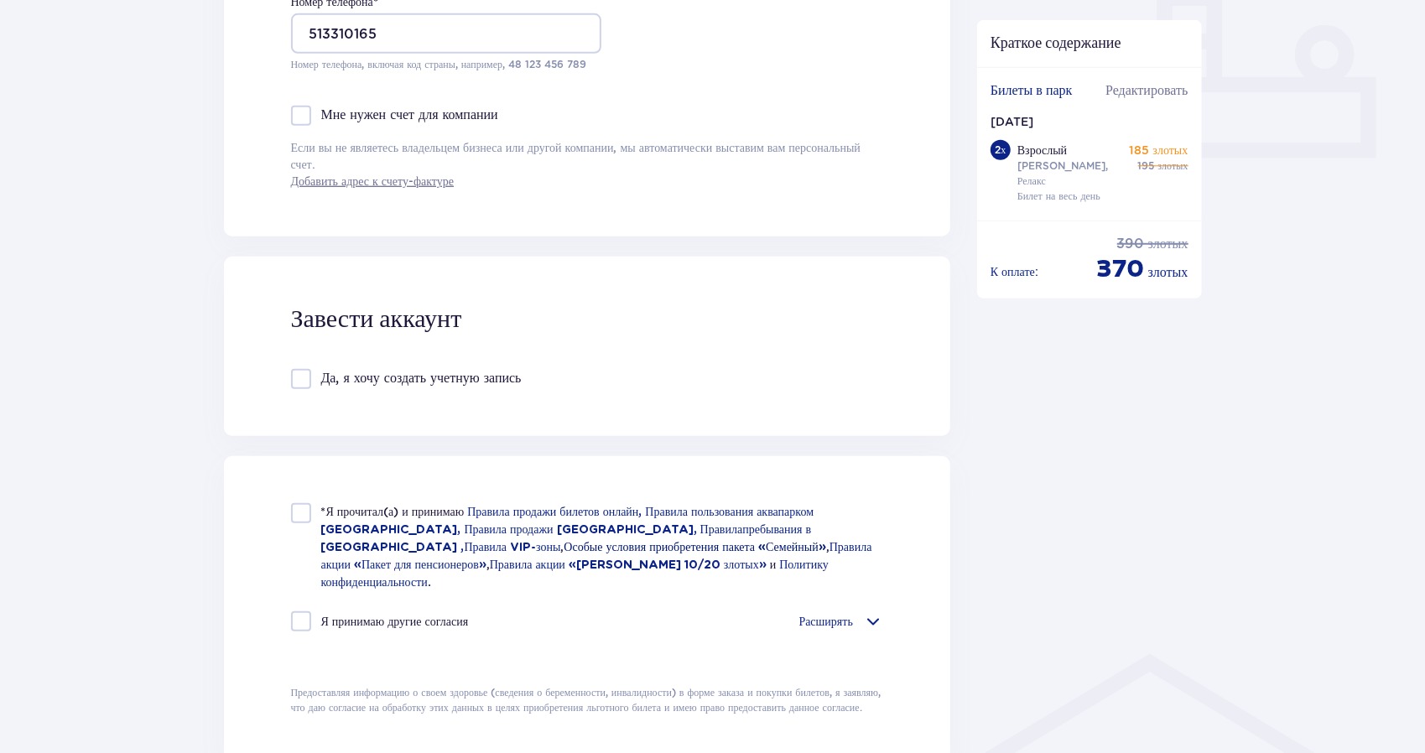
scroll to position [755, 0]
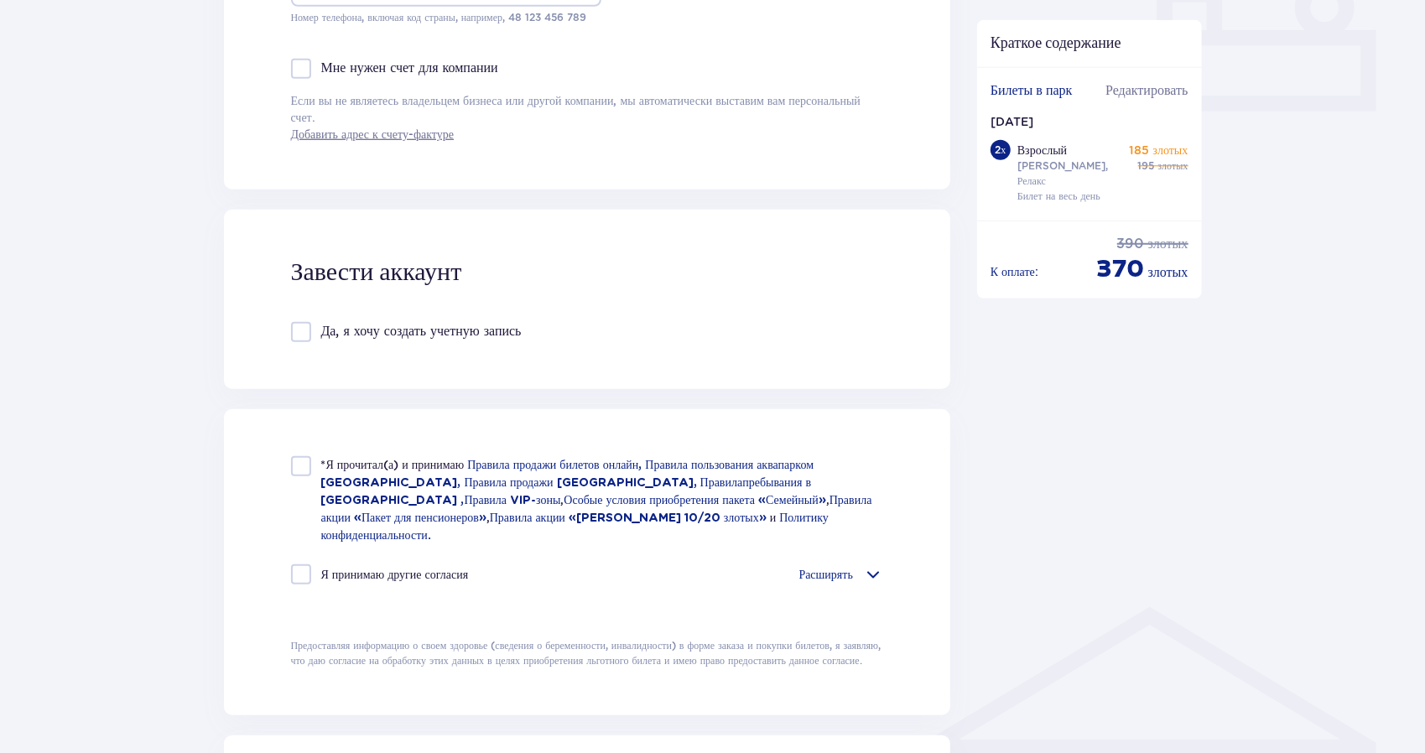
click at [294, 471] on div at bounding box center [301, 466] width 20 height 20
checkbox input "true"
click at [295, 564] on div at bounding box center [301, 574] width 20 height 20
checkbox input "true"
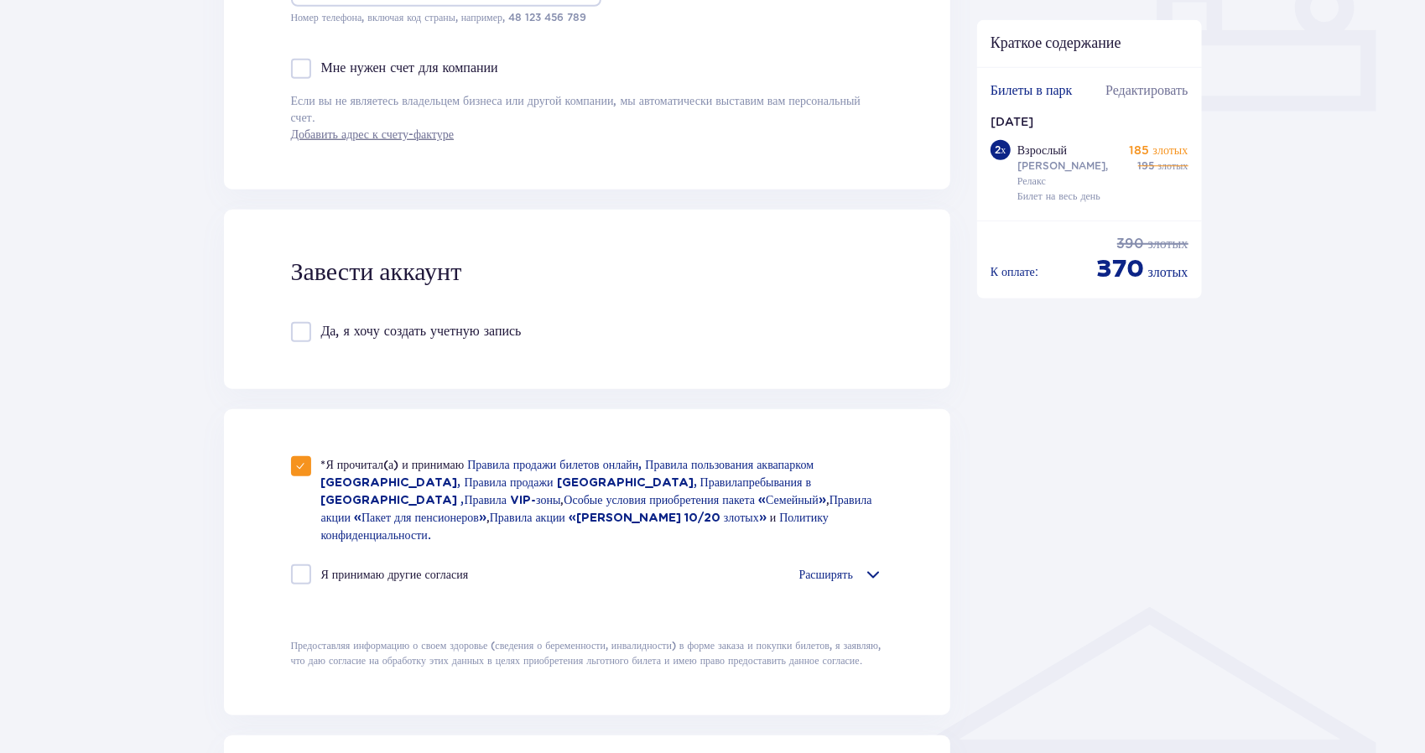
checkbox input "true"
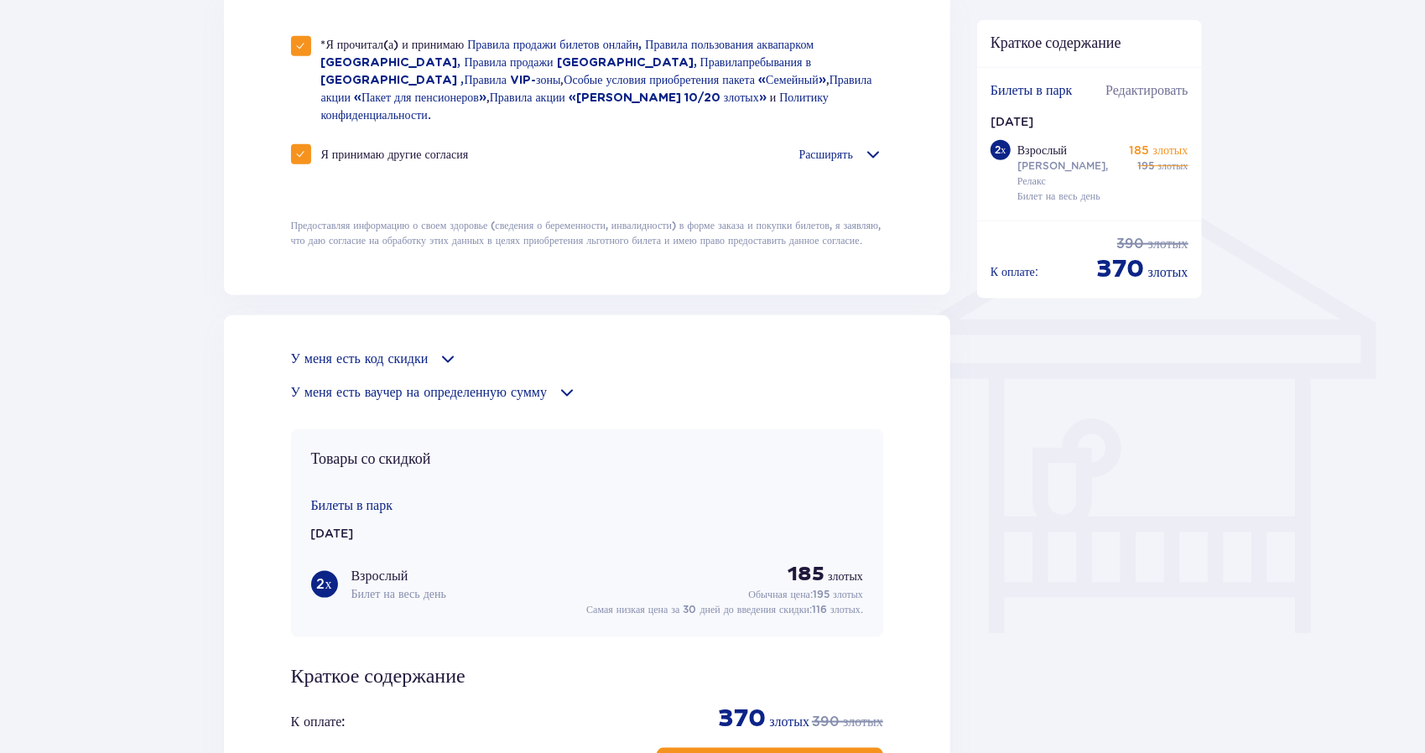
scroll to position [1258, 0]
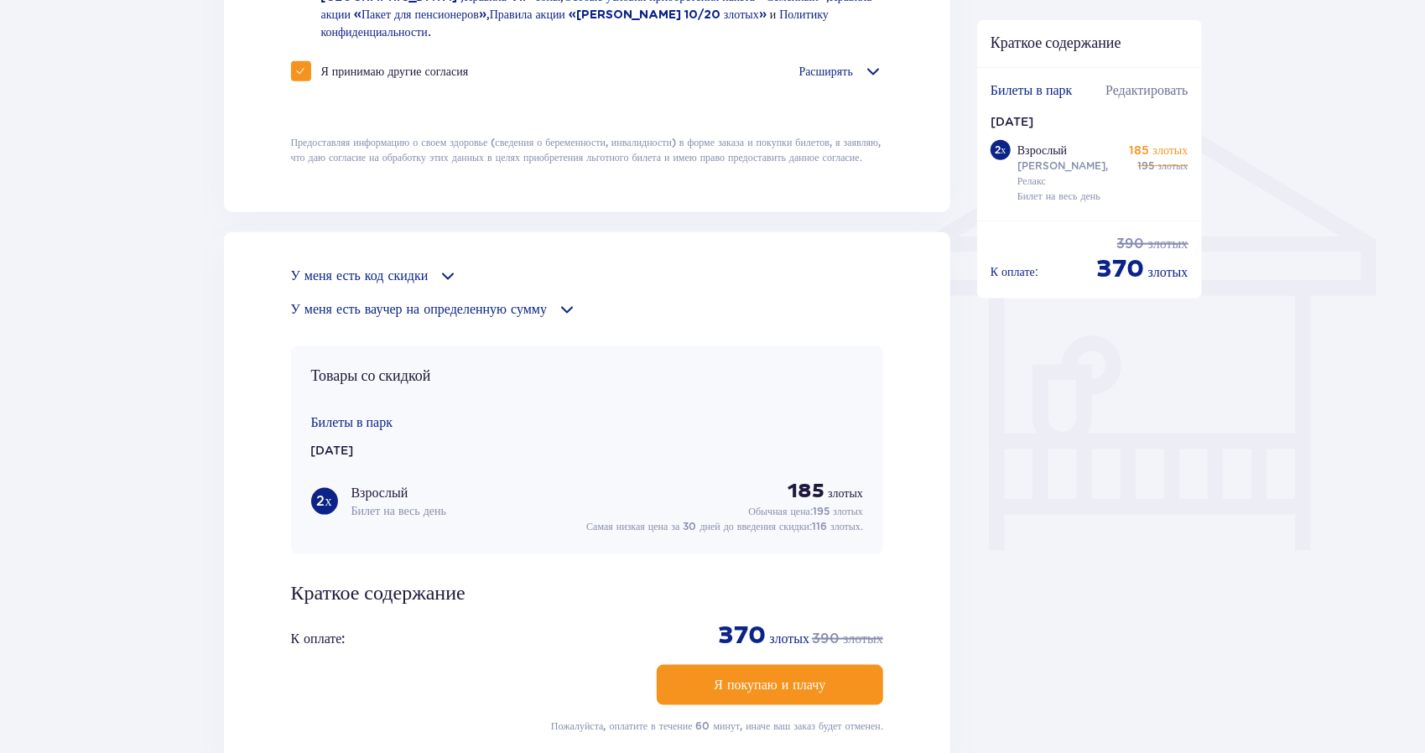
click at [689, 667] on button "Я покупаю и плачу" at bounding box center [770, 685] width 226 height 40
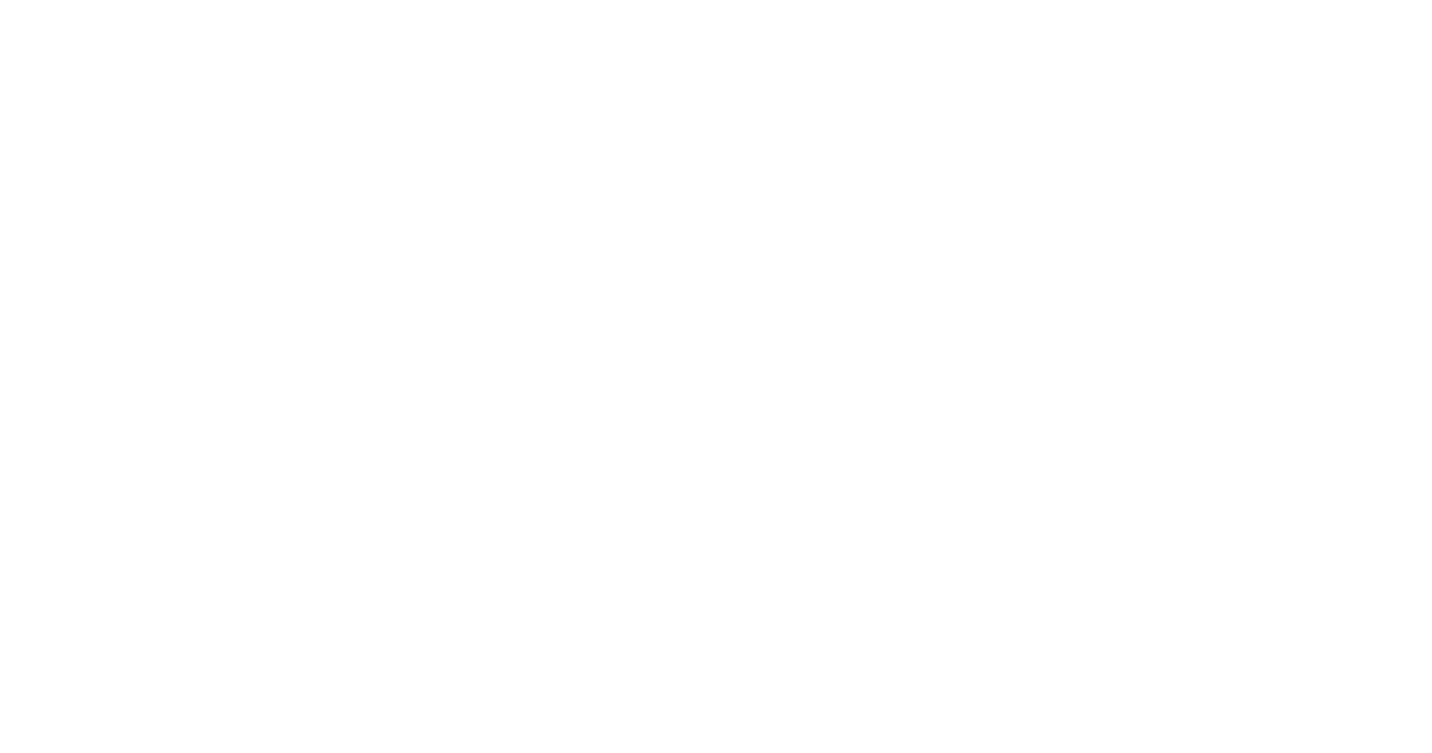
scroll to position [0, 0]
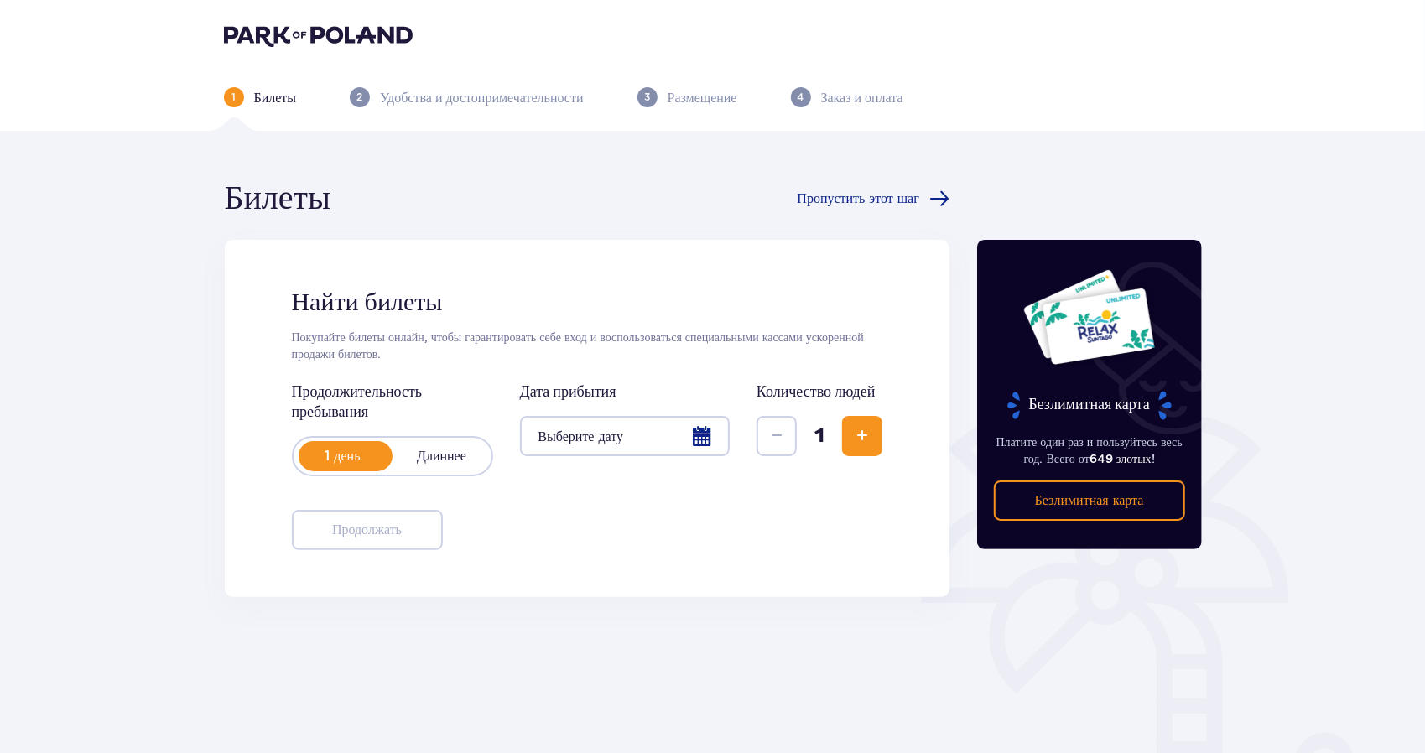
click at [855, 435] on span "Увеличивать" at bounding box center [862, 436] width 20 height 20
click at [622, 429] on div at bounding box center [625, 436] width 211 height 40
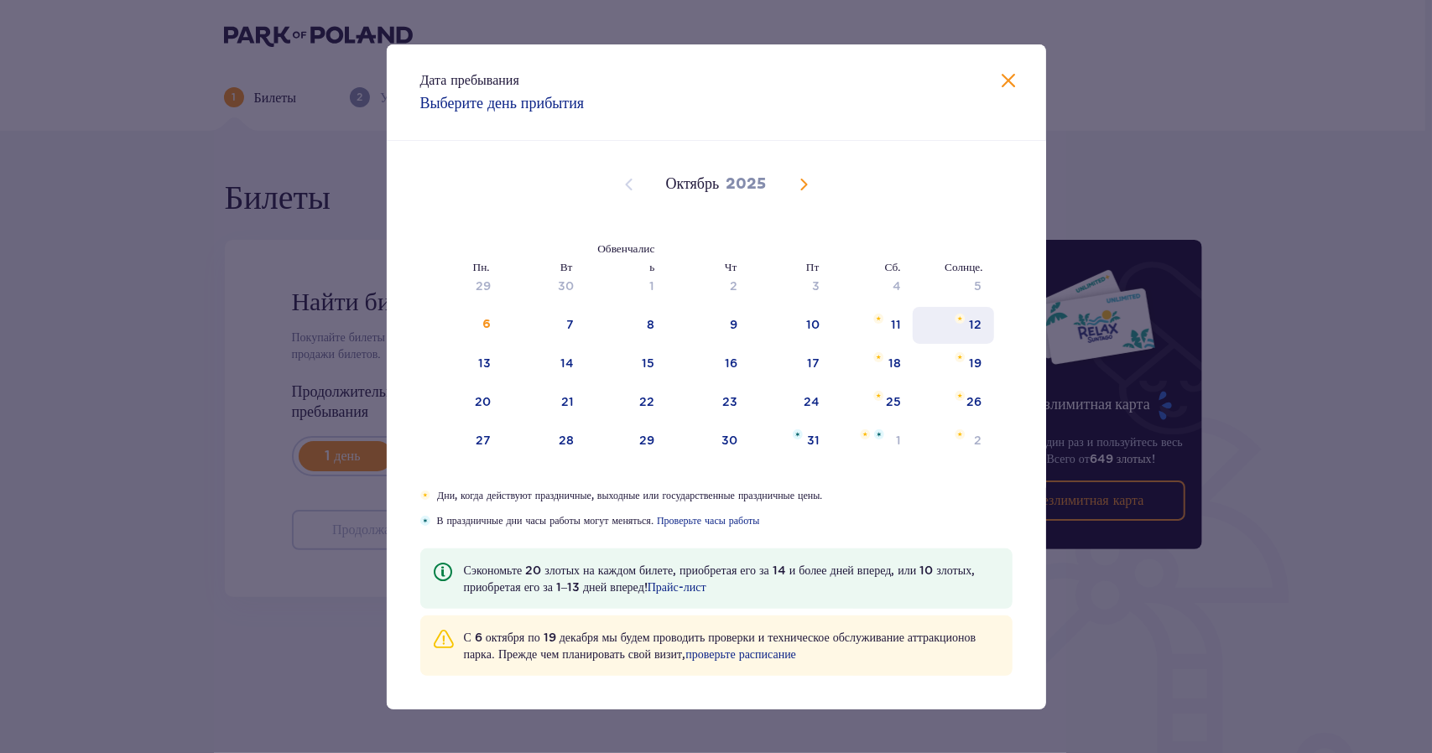
click at [963, 326] on div "12" at bounding box center [953, 325] width 81 height 37
type input "[DATE]"
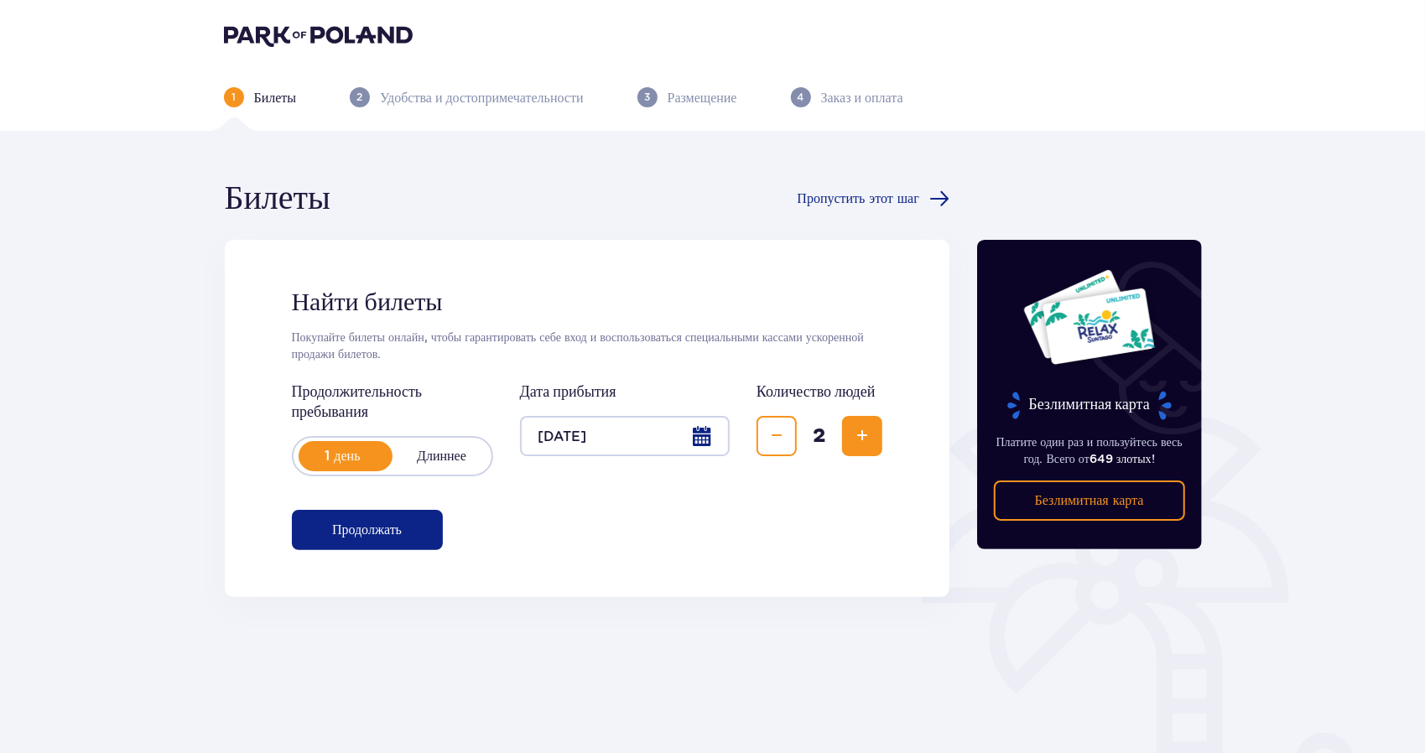
click at [377, 541] on button "Продолжать" at bounding box center [367, 530] width 151 height 40
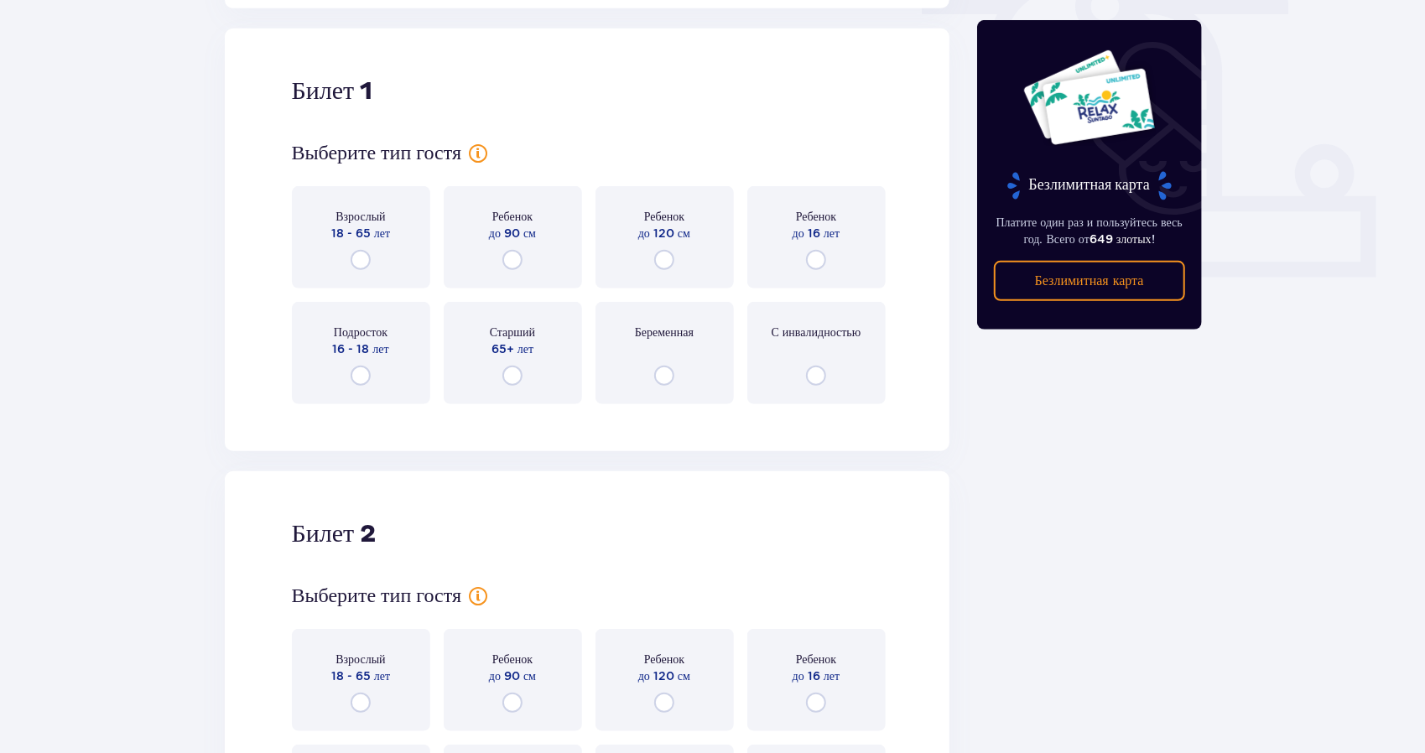
scroll to position [597, 0]
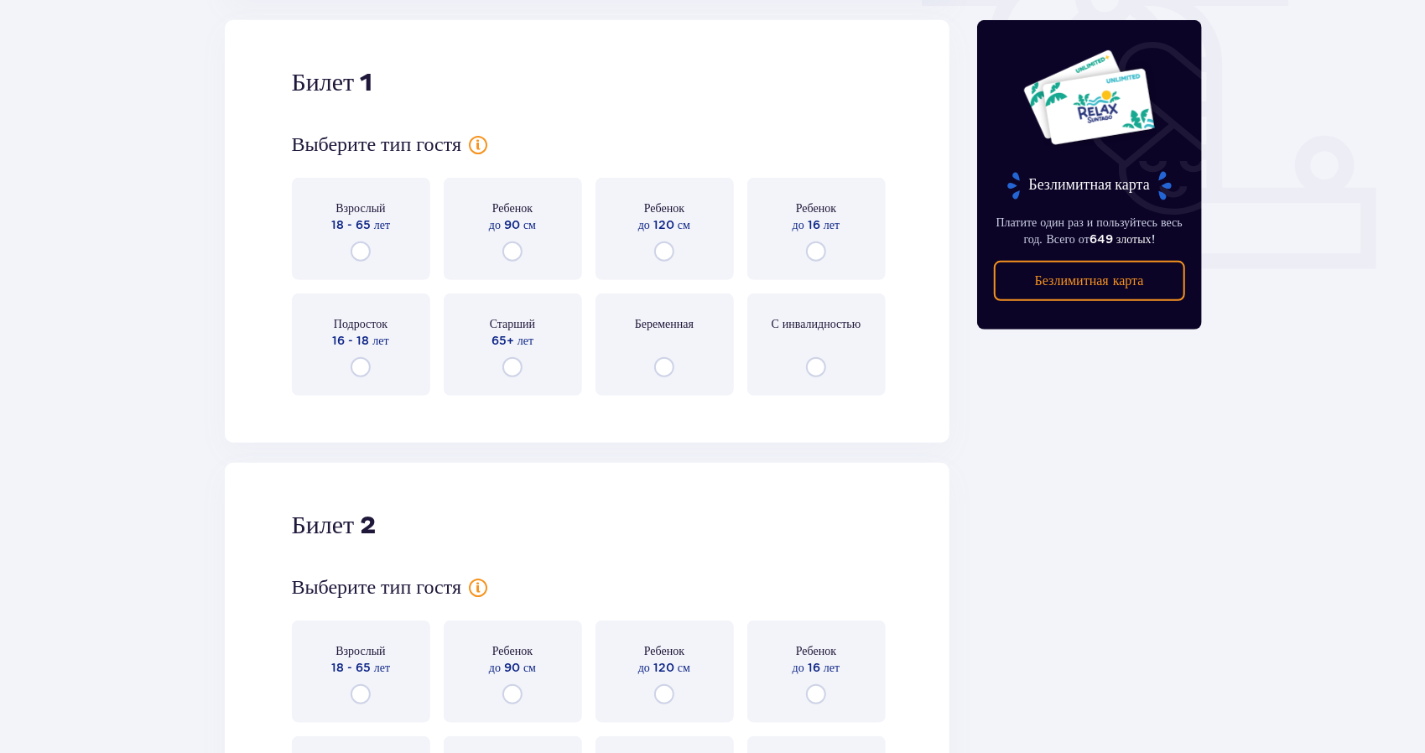
click at [368, 349] on div "Подросток 16 - 18 лет" at bounding box center [361, 345] width 138 height 102
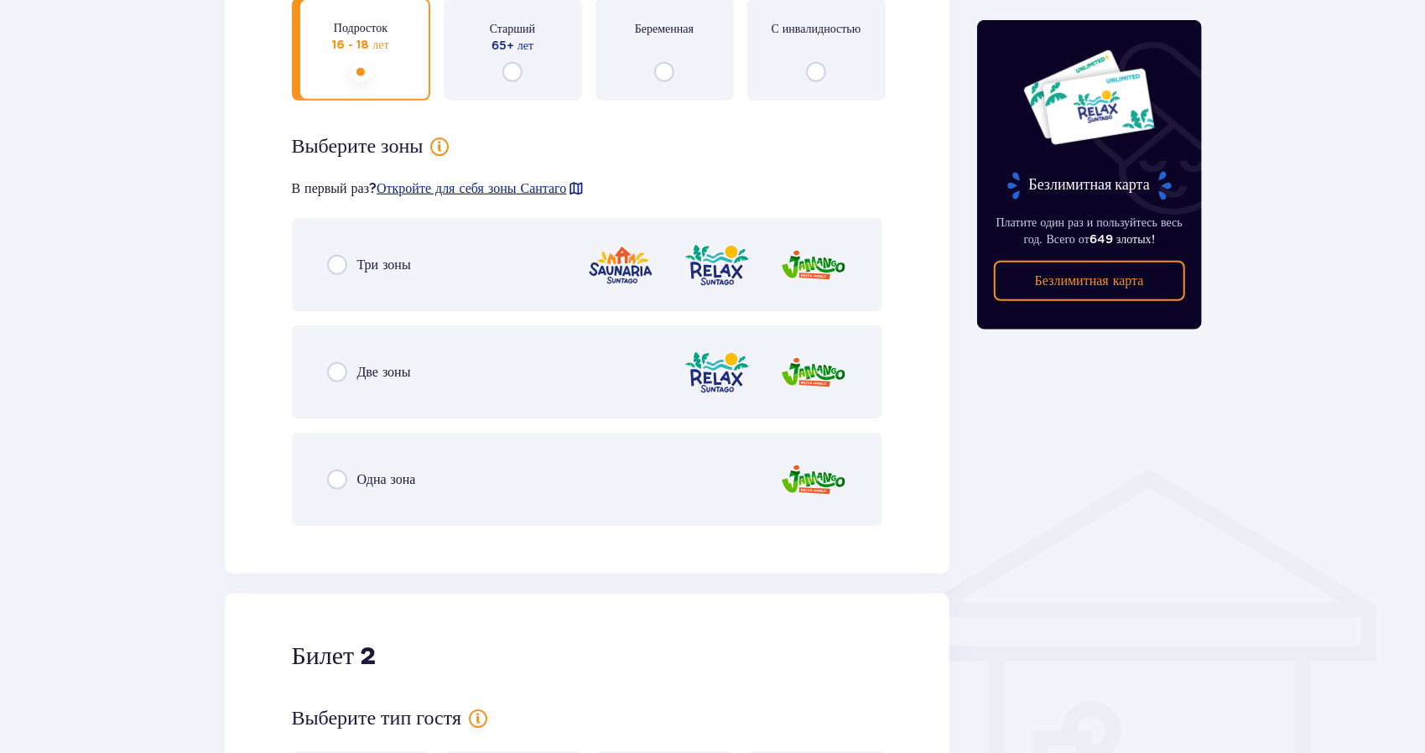
scroll to position [839, 0]
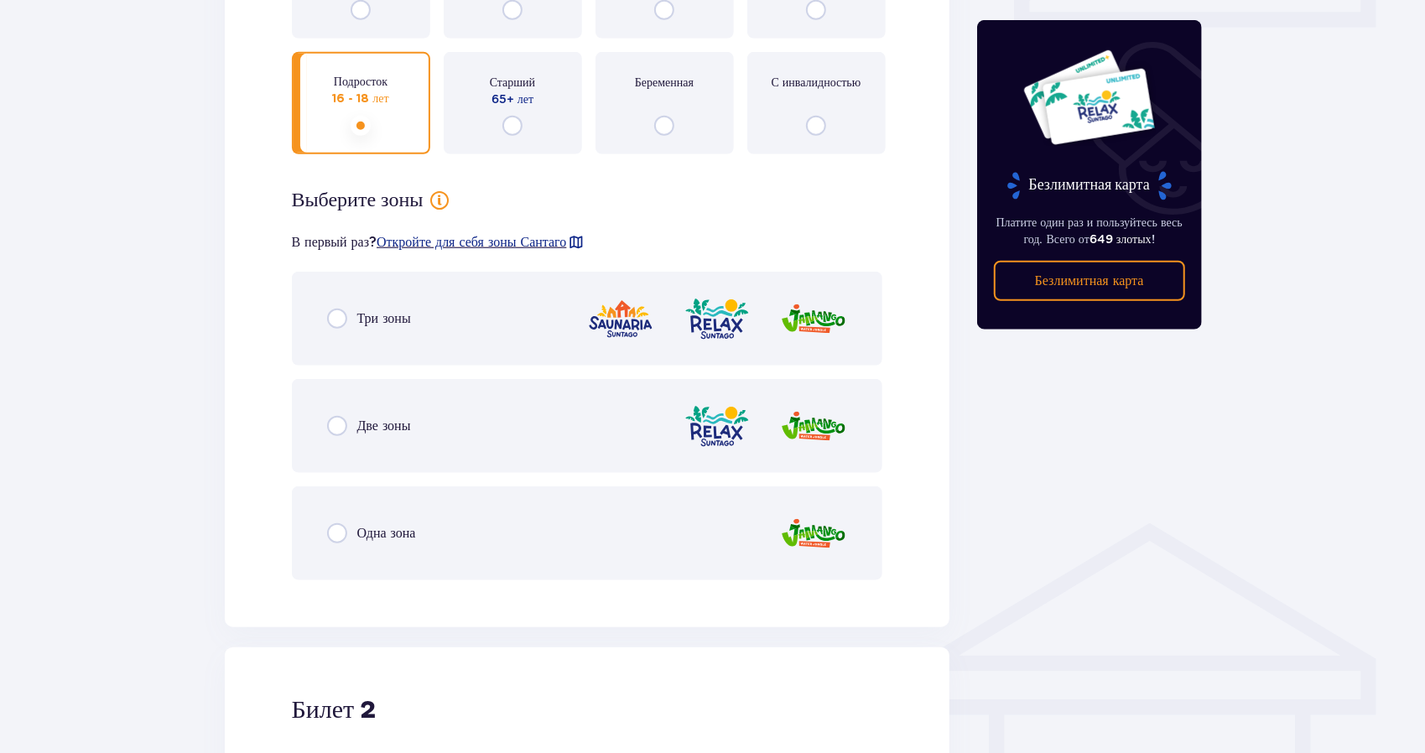
click at [336, 422] on input "radio" at bounding box center [337, 426] width 20 height 20
radio input "true"
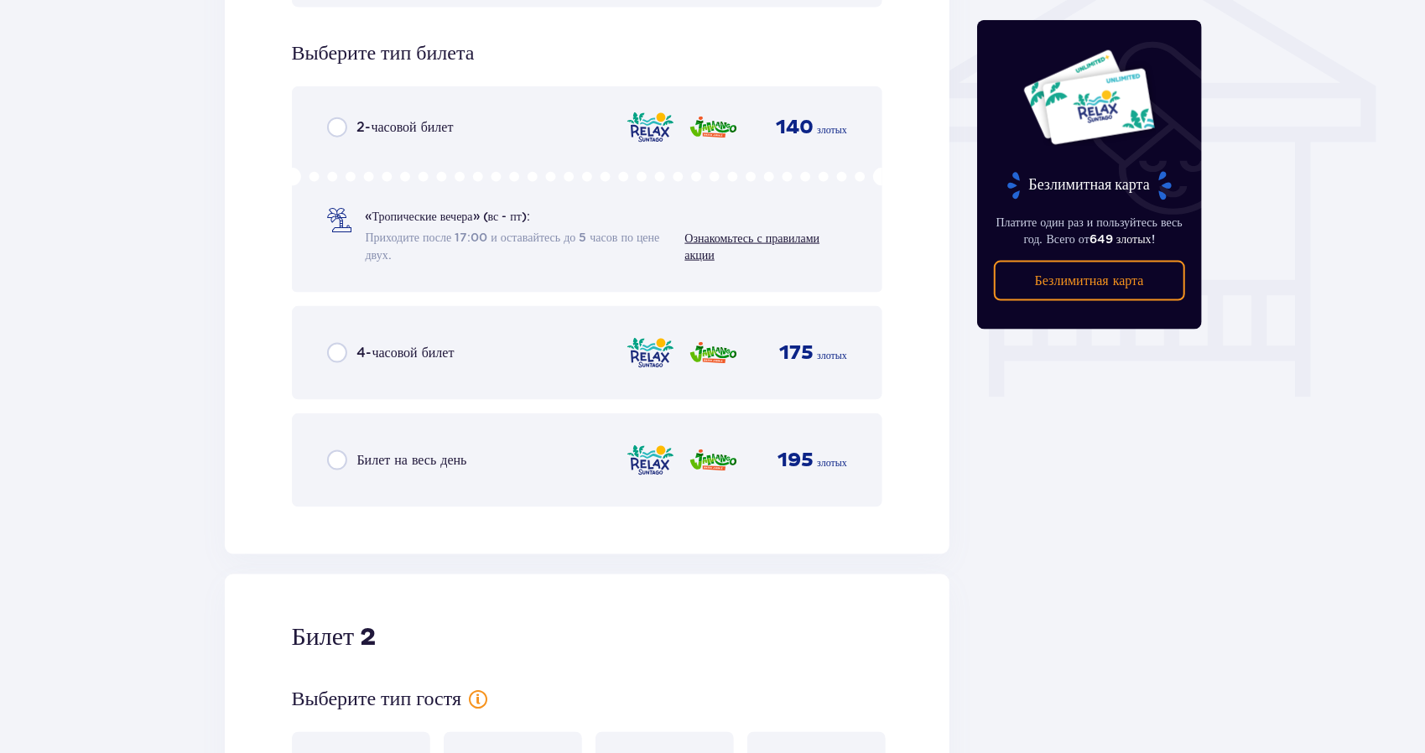
scroll to position [1433, 0]
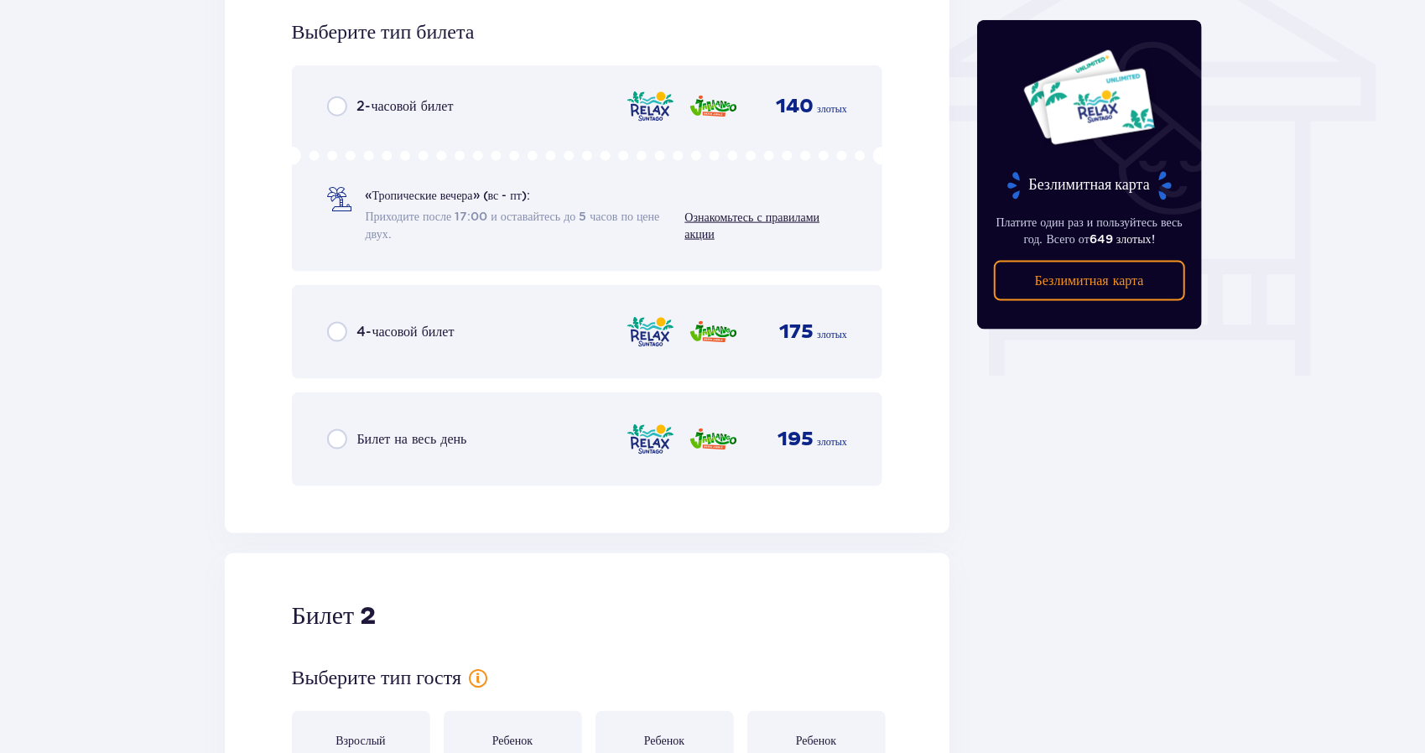
click at [335, 444] on input "radio" at bounding box center [337, 439] width 20 height 20
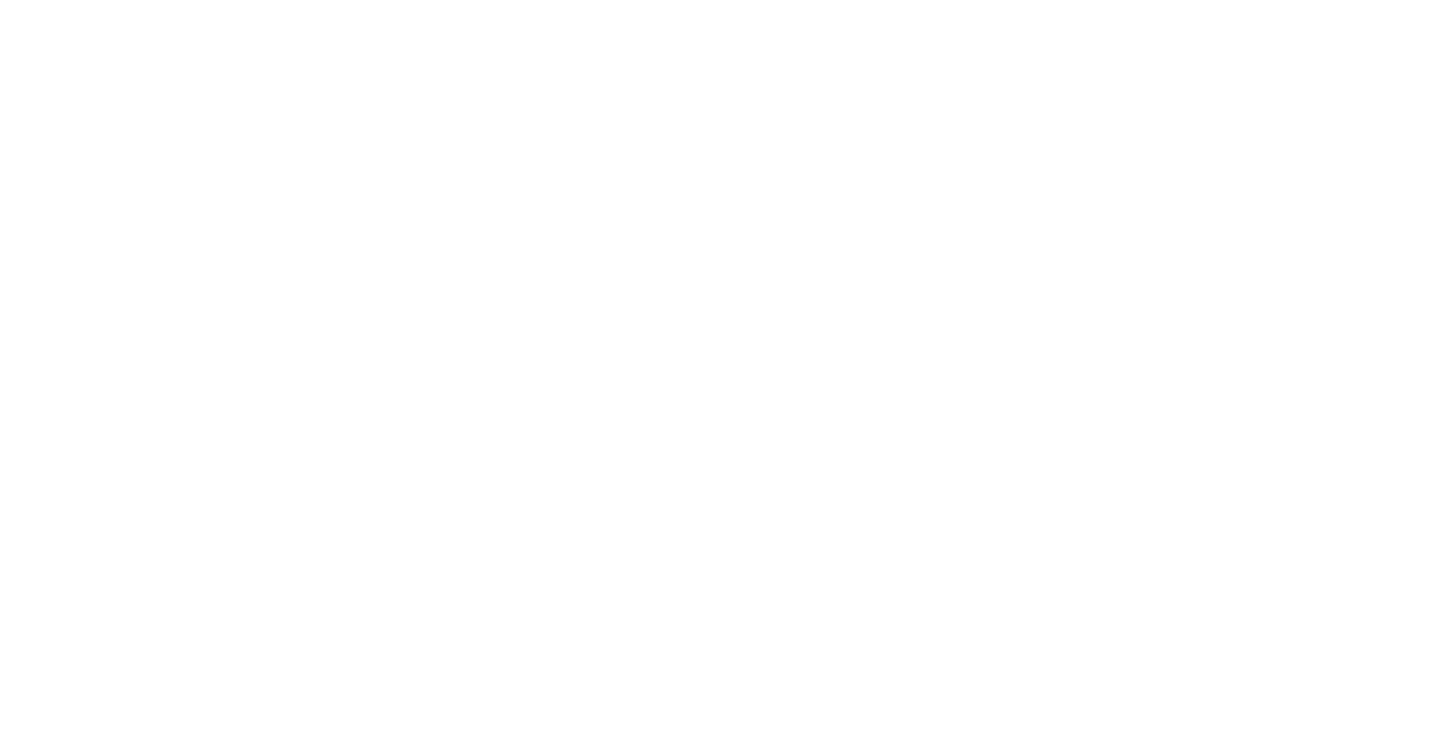
scroll to position [0, 0]
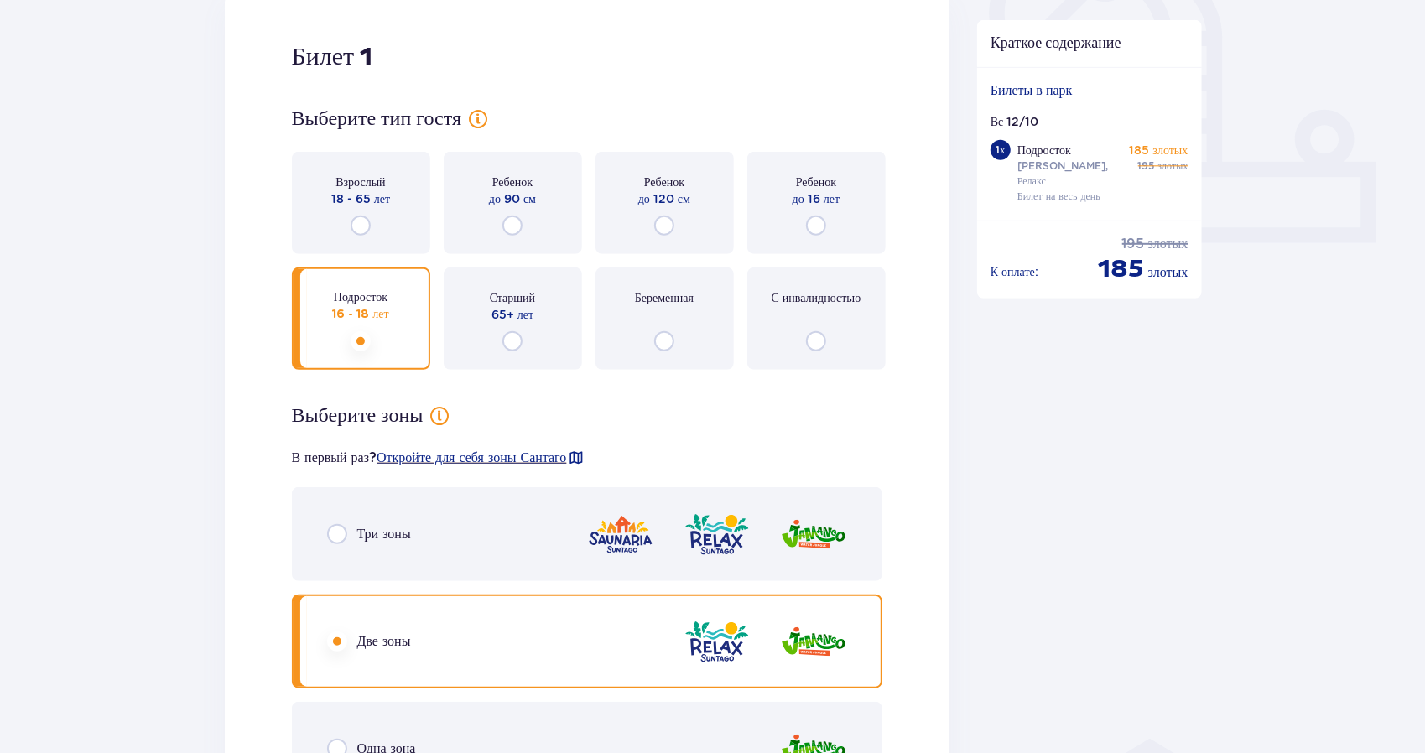
scroll to position [587, 0]
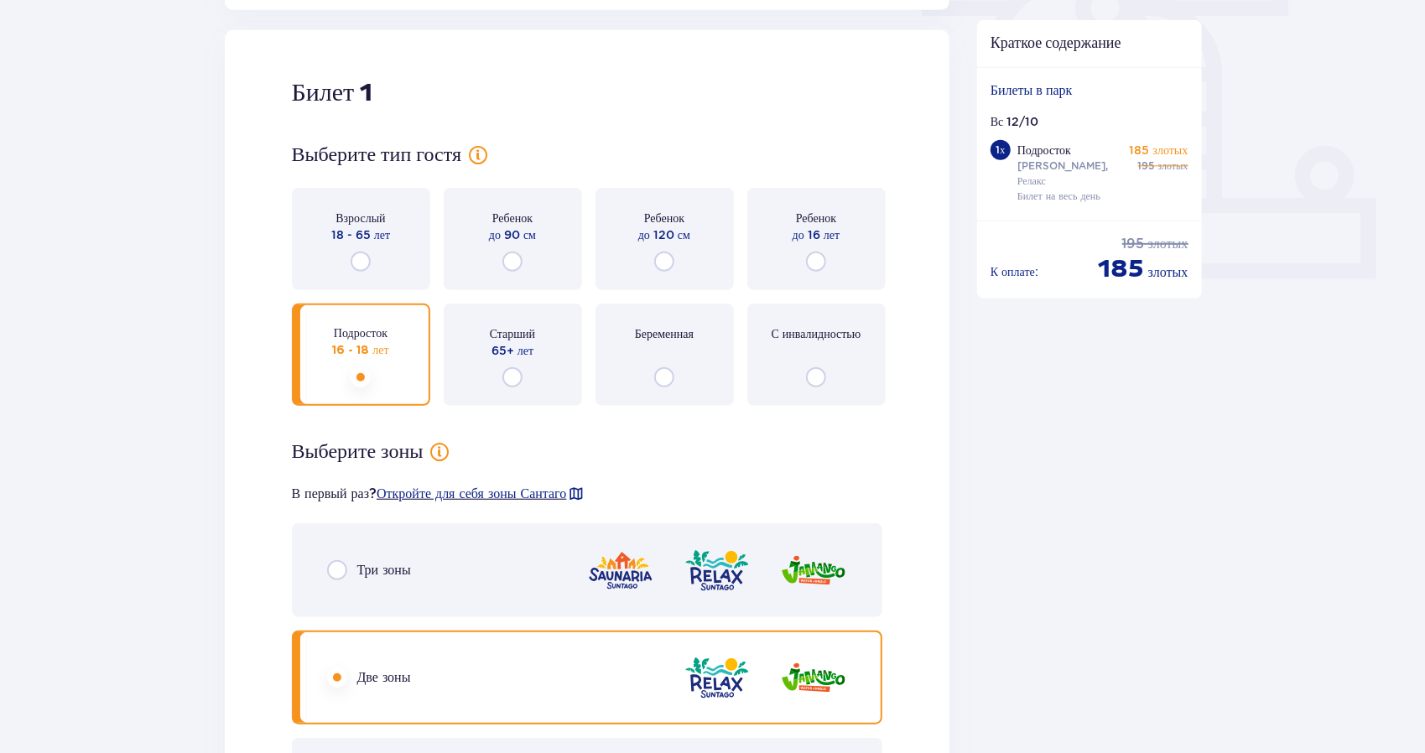
click at [365, 255] on input "radio" at bounding box center [361, 262] width 20 height 20
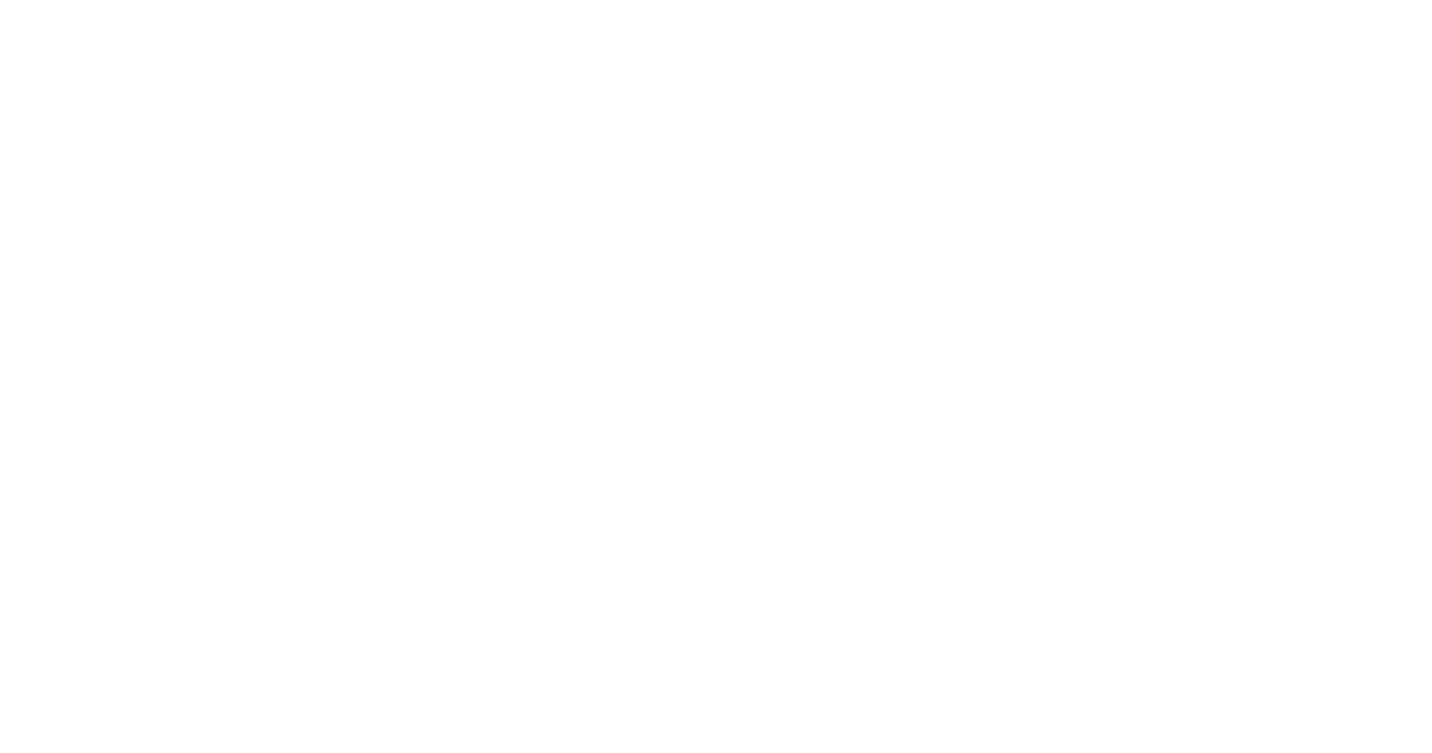
scroll to position [0, 0]
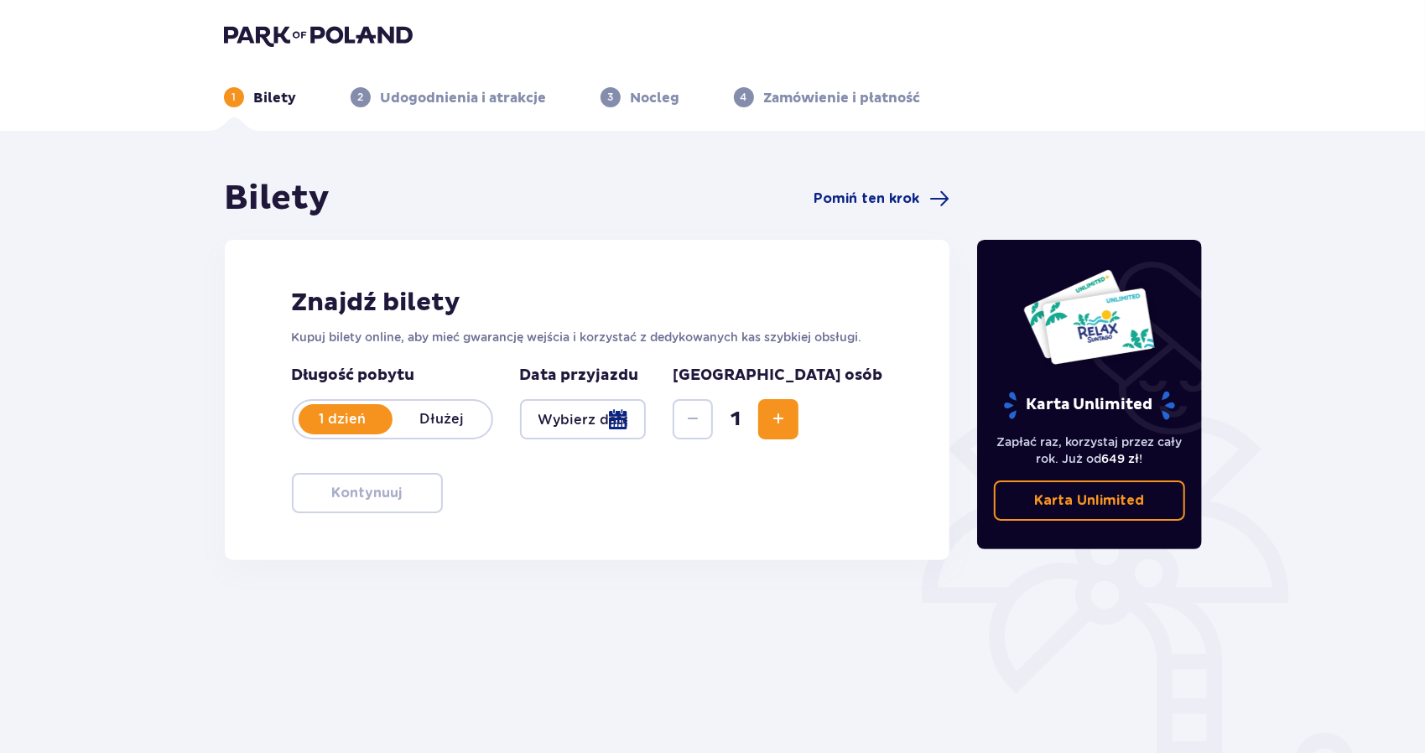
click at [788, 412] on span "Zwiększ" at bounding box center [778, 419] width 20 height 20
click at [647, 417] on div at bounding box center [583, 419] width 127 height 40
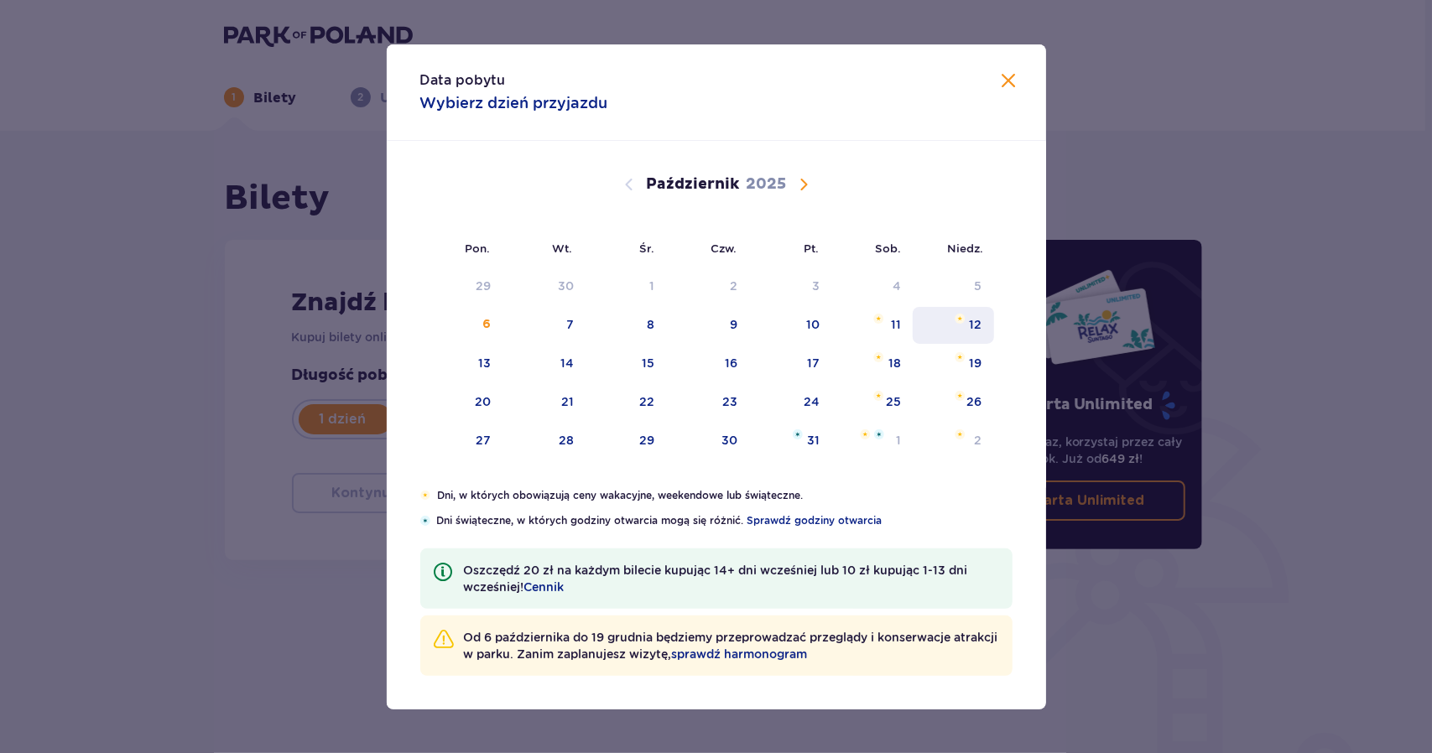
click at [948, 323] on div "12" at bounding box center [953, 325] width 81 height 37
type input "12.10.25"
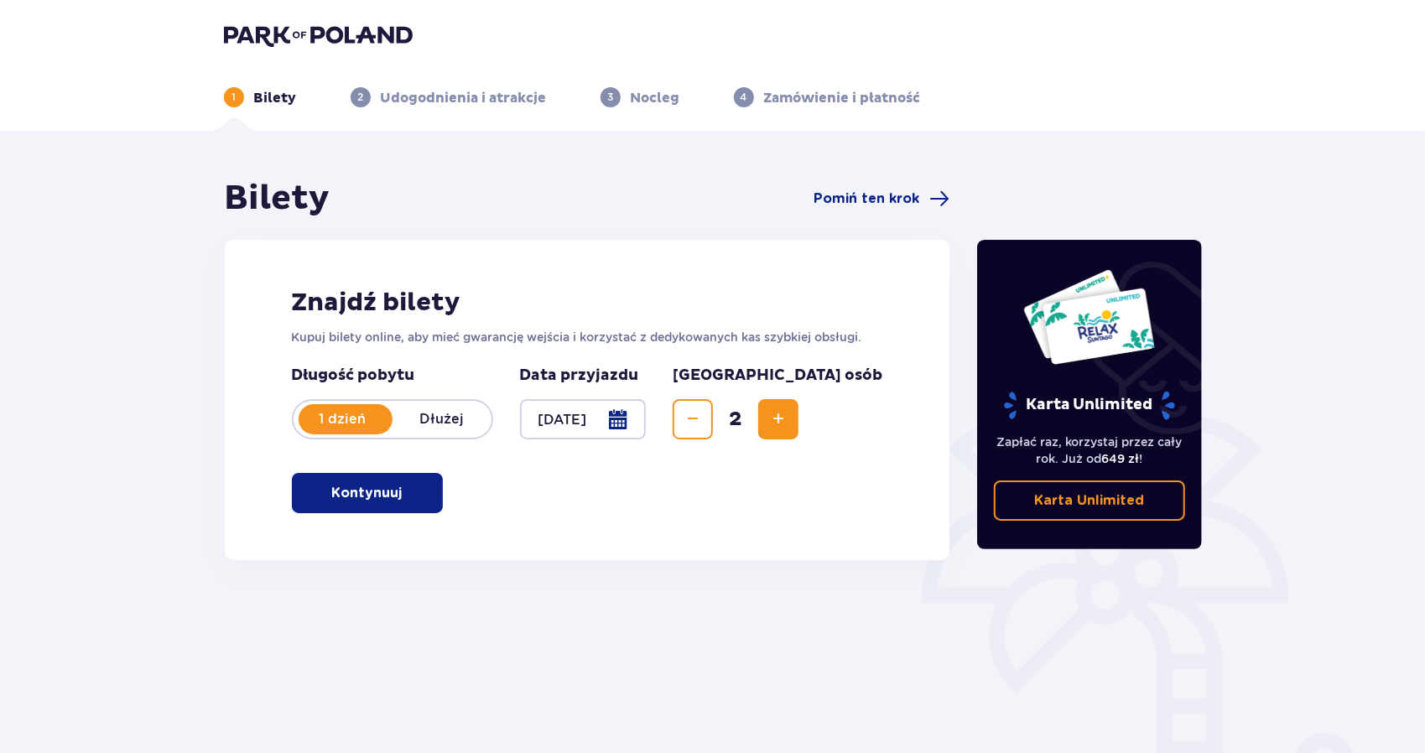
click at [420, 493] on button "Kontynuuj" at bounding box center [367, 493] width 151 height 40
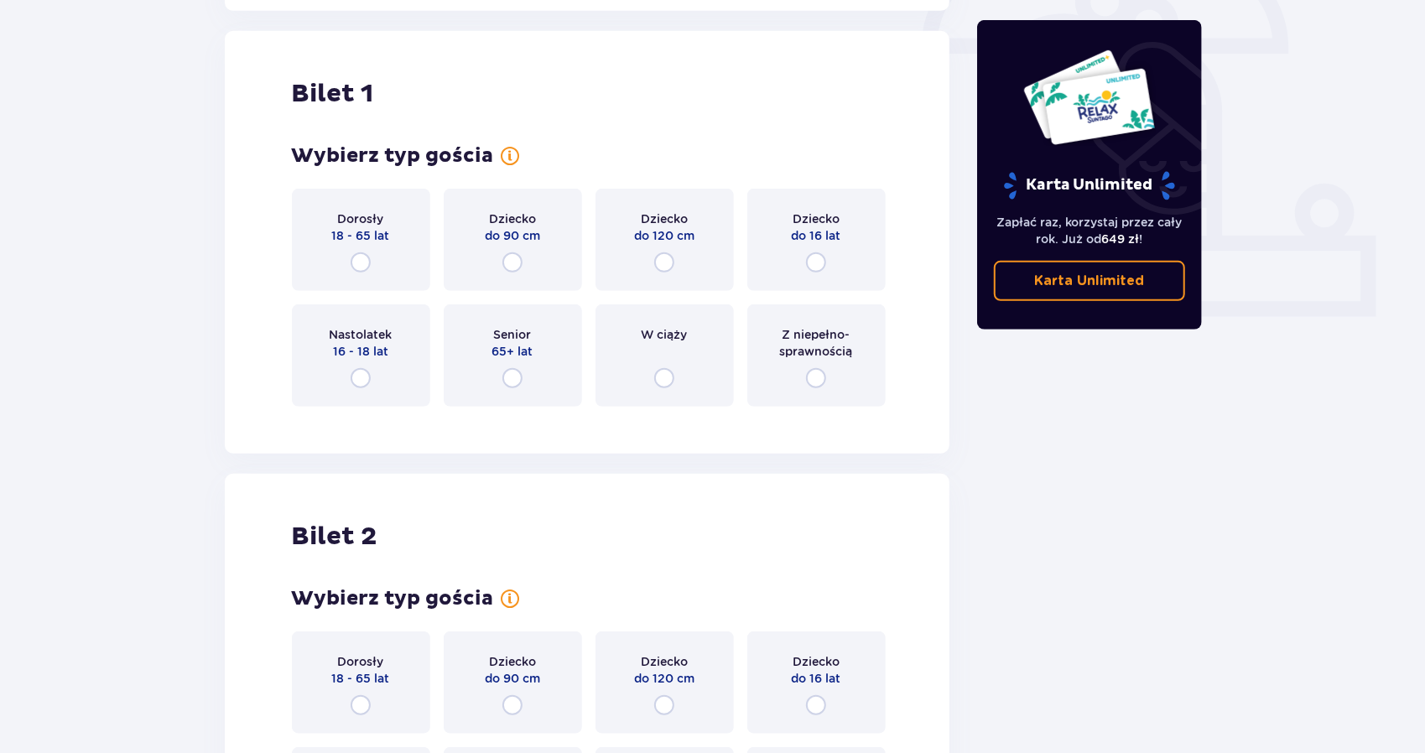
scroll to position [560, 0]
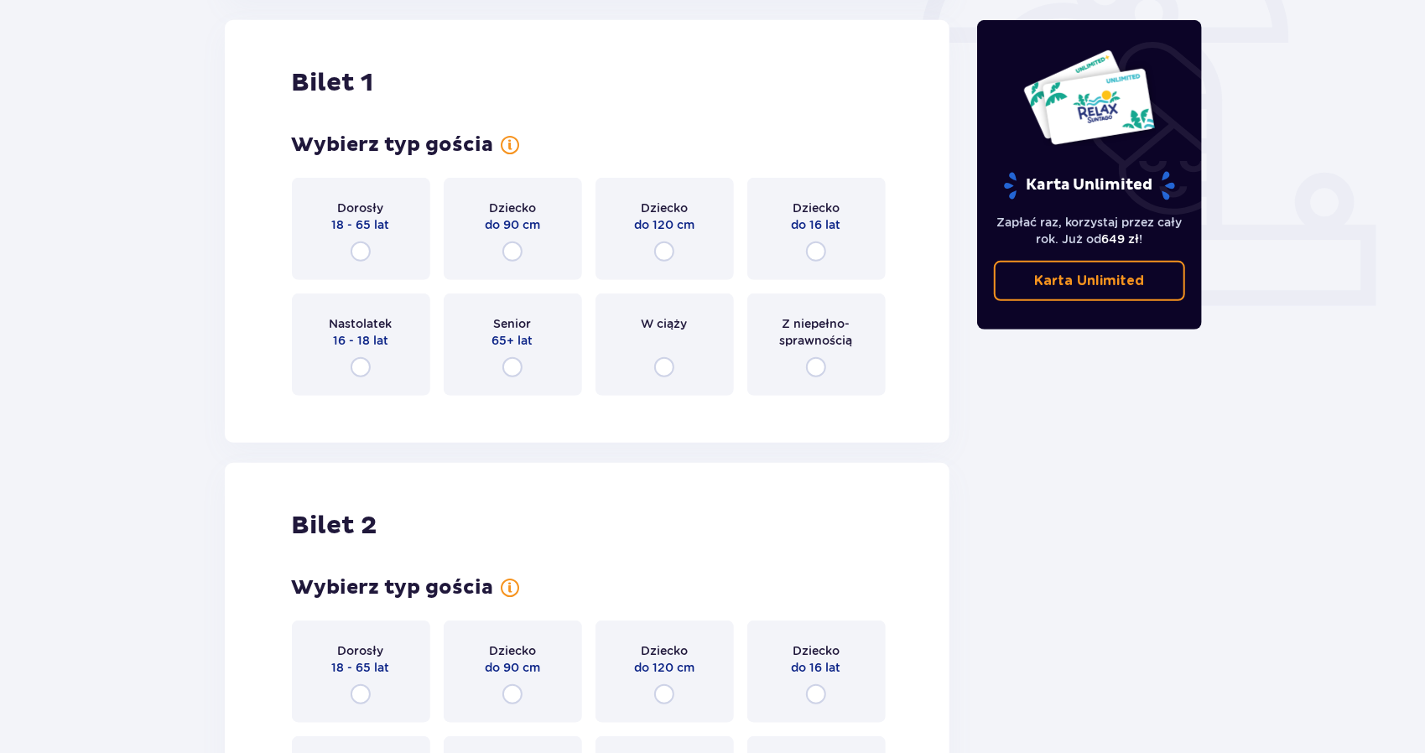
click at [356, 268] on div "Dorosły 18 - 65 lat" at bounding box center [361, 229] width 138 height 102
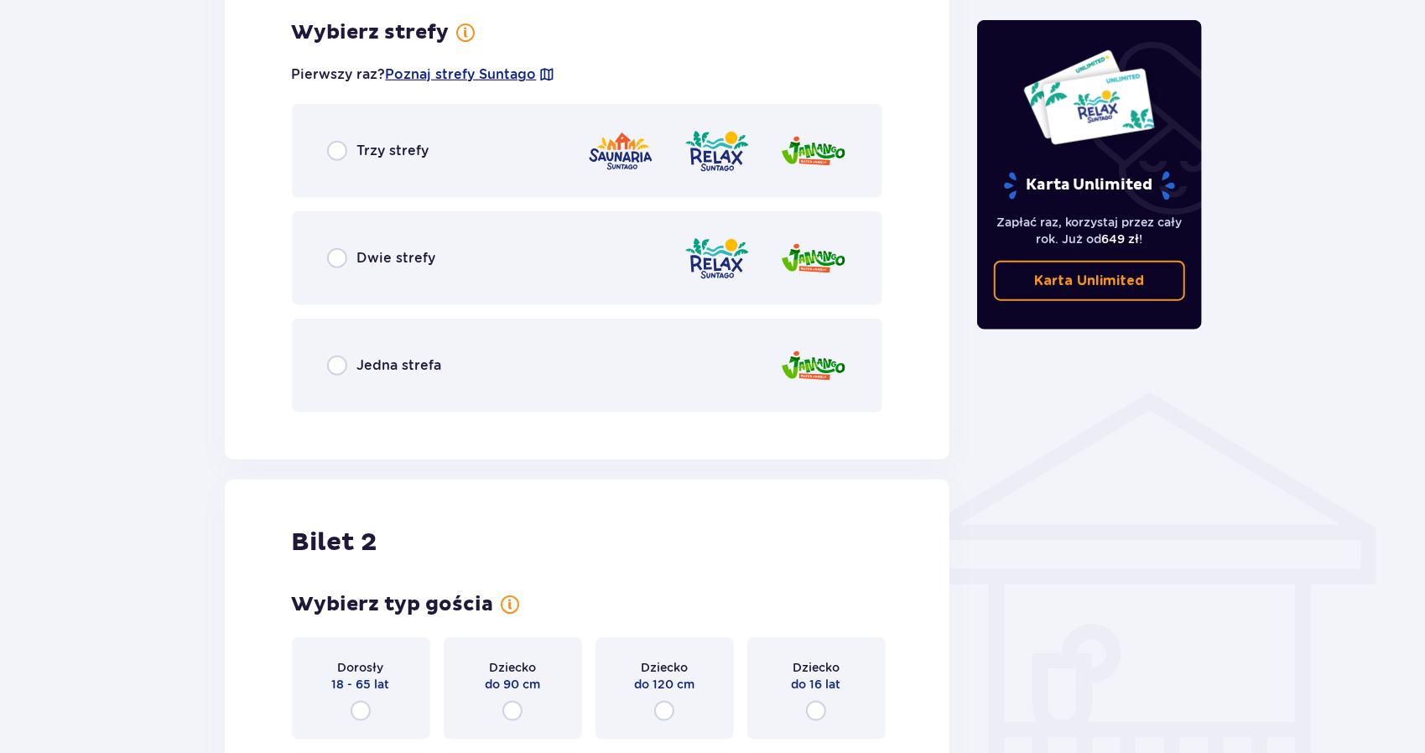
click at [327, 248] on input "radio" at bounding box center [337, 258] width 20 height 20
radio input "true"
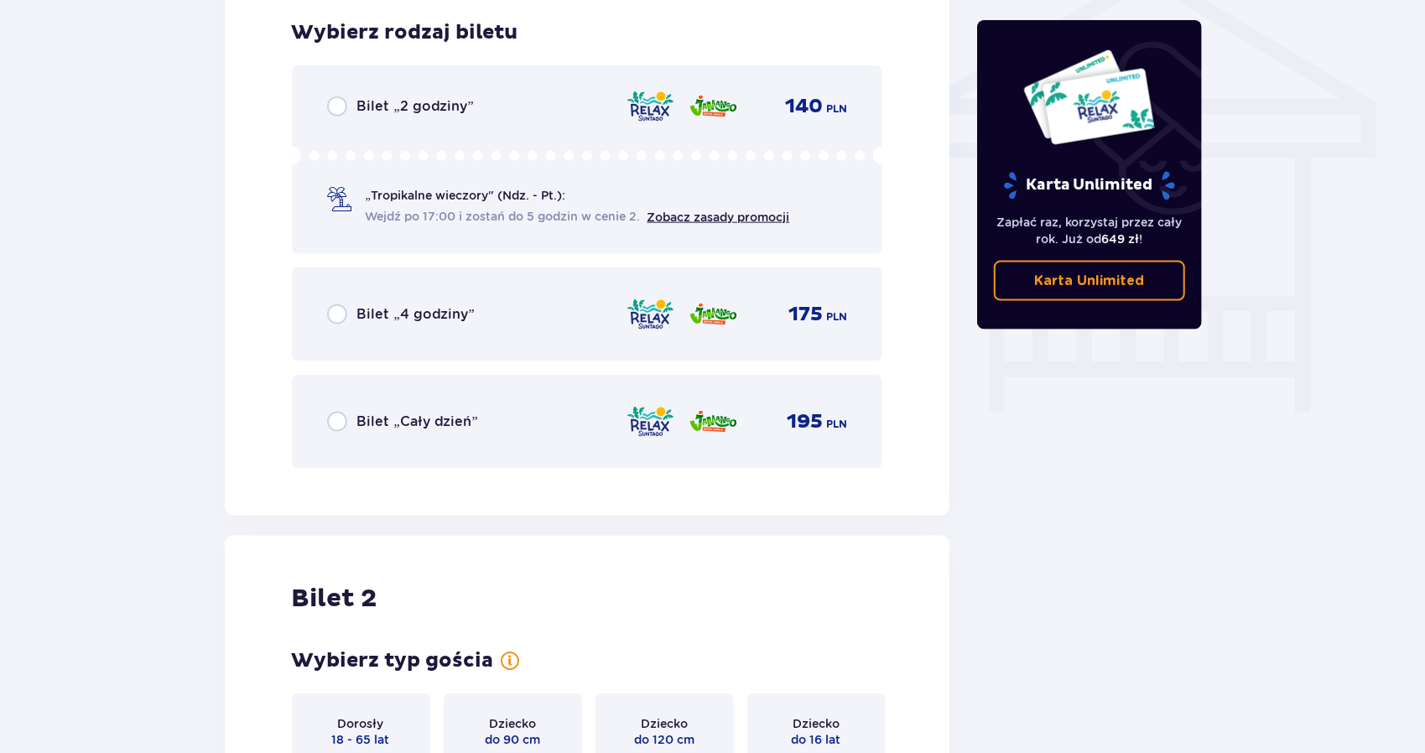
click at [352, 418] on div "Bilet „Cały dzień”" at bounding box center [402, 422] width 151 height 20
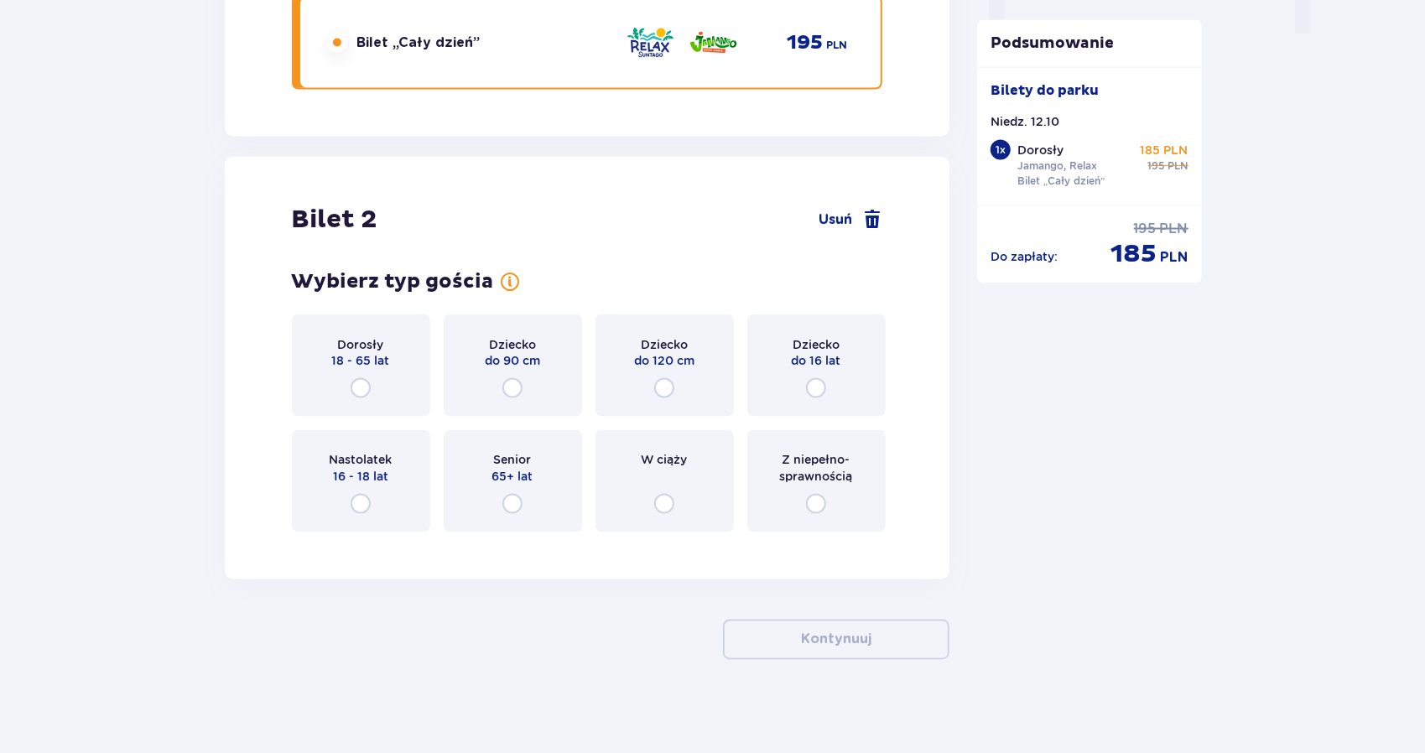
scroll to position [1782, 0]
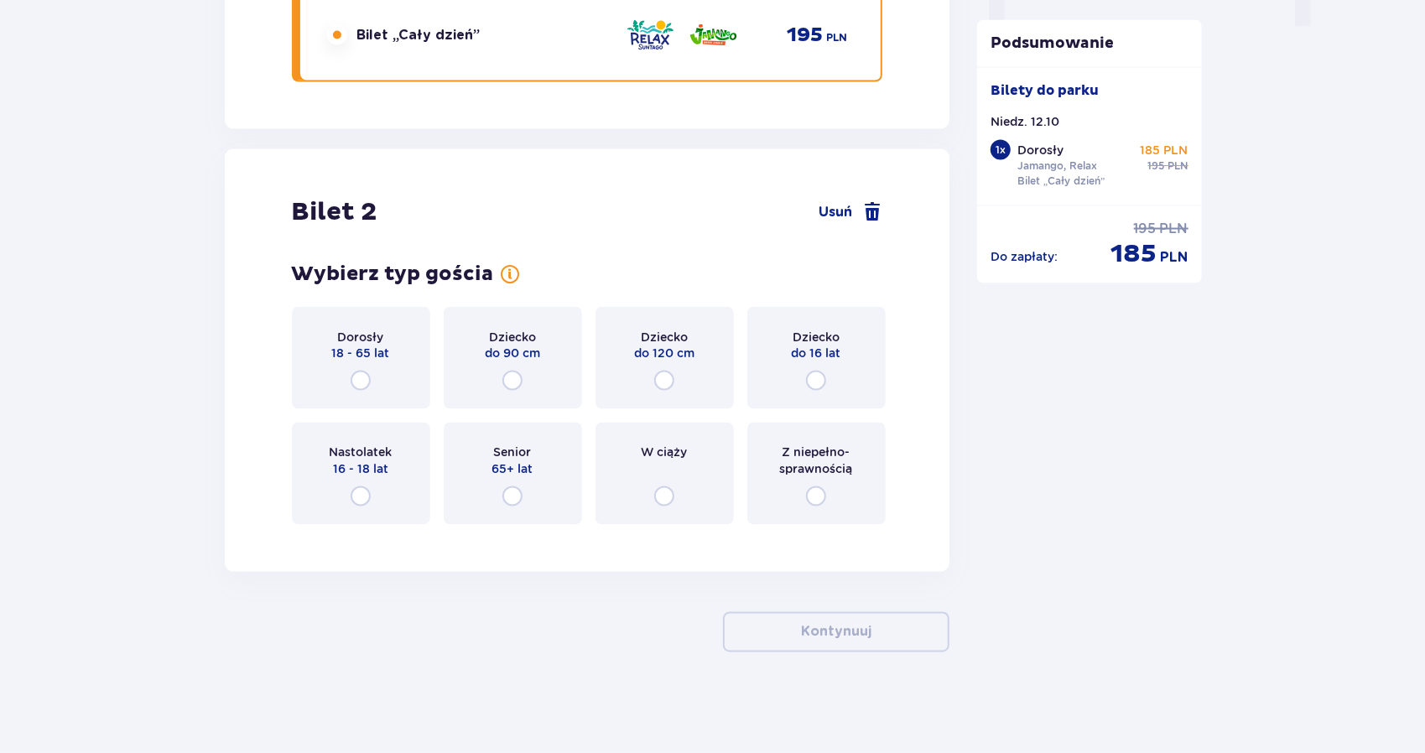
click at [367, 386] on input "radio" at bounding box center [361, 381] width 20 height 20
radio input "true"
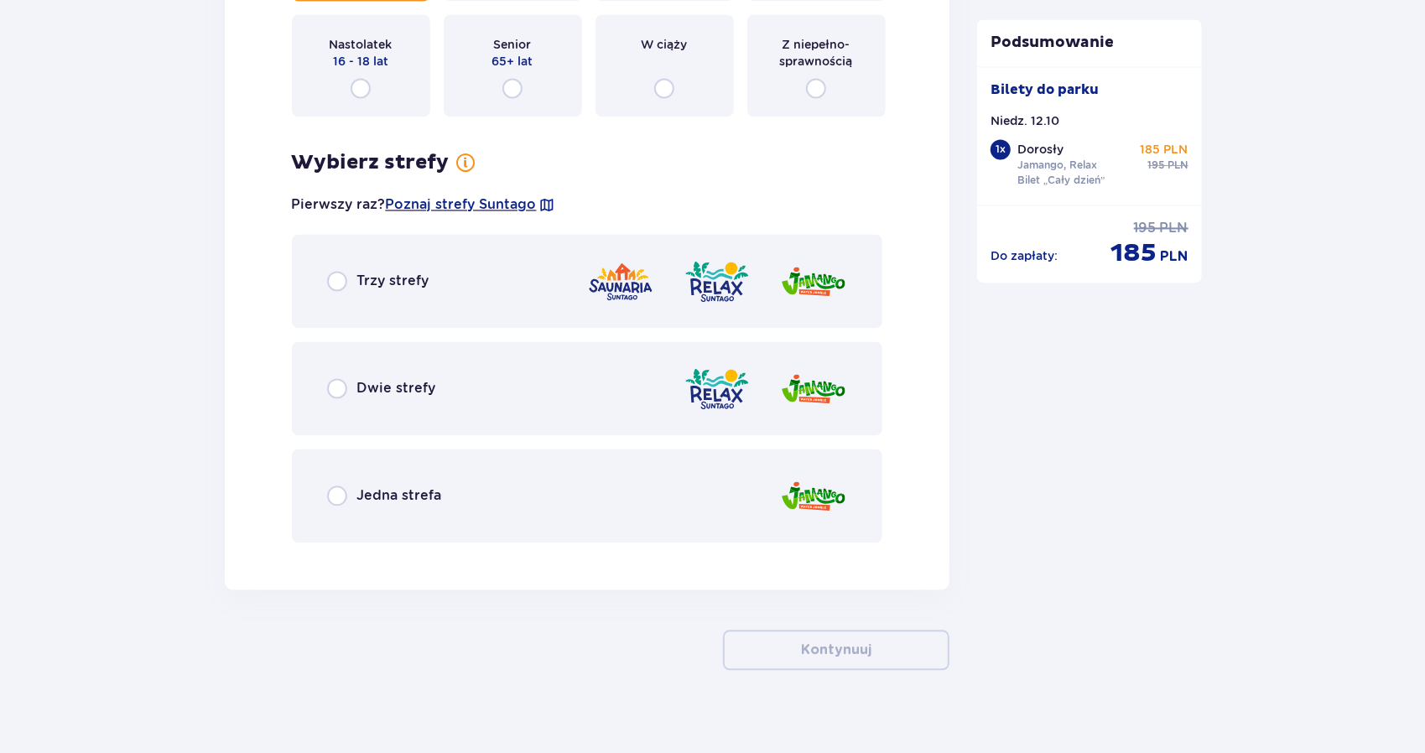
scroll to position [2208, 0]
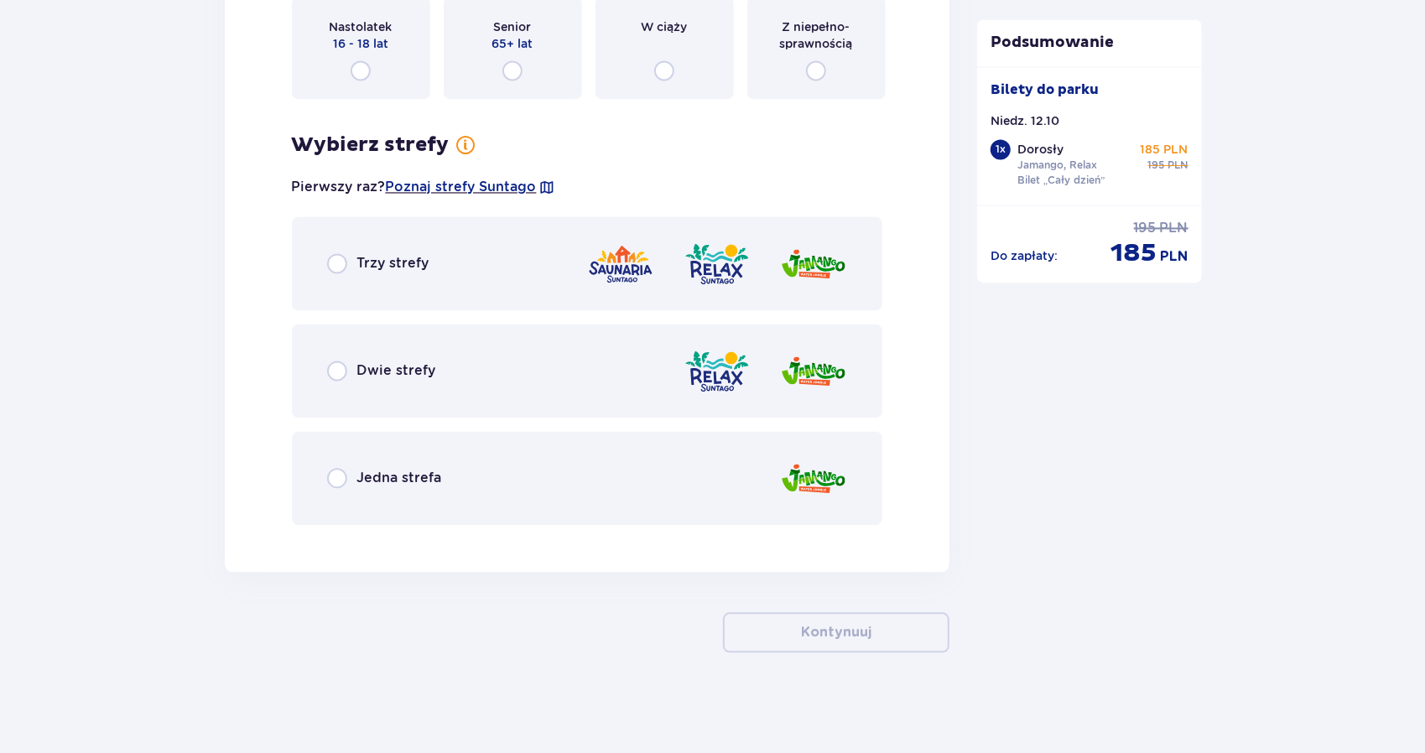
click at [342, 367] on input "radio" at bounding box center [337, 371] width 20 height 20
radio input "true"
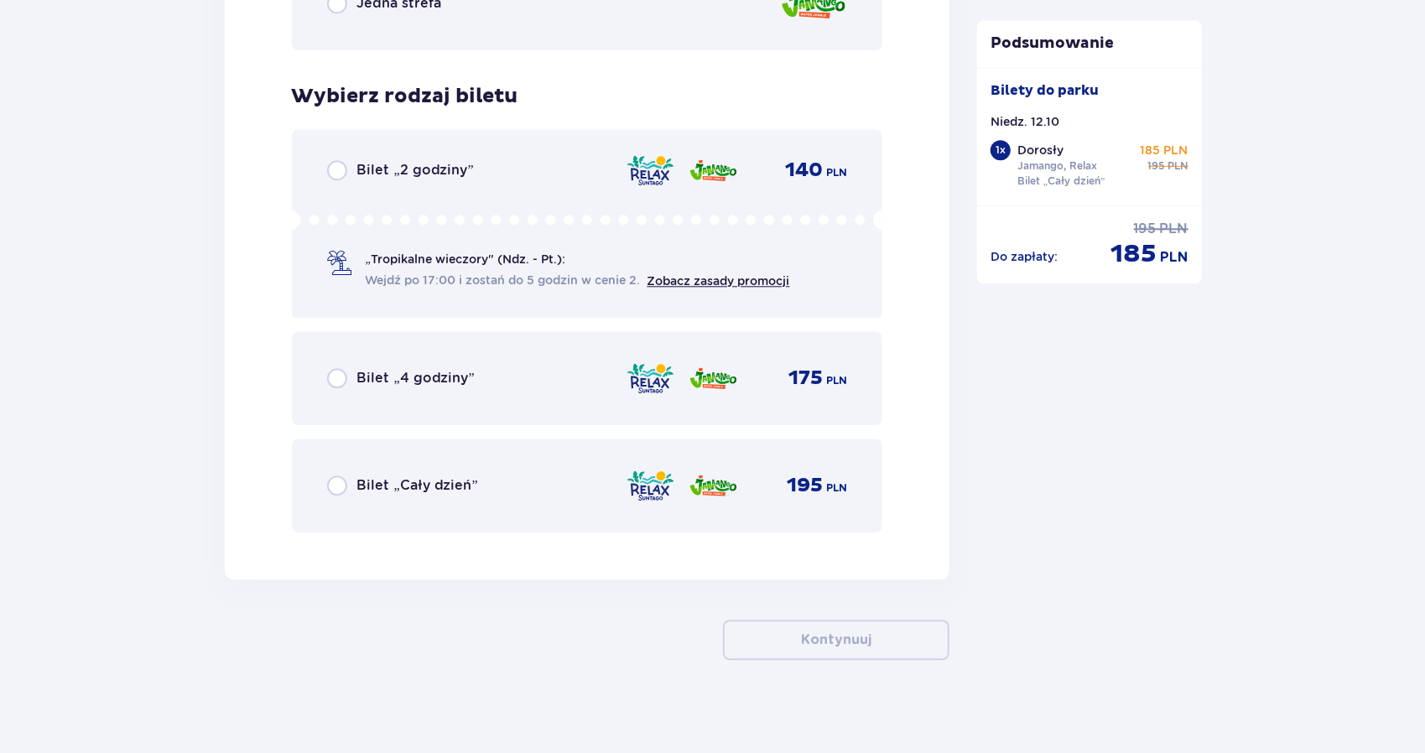
scroll to position [2691, 0]
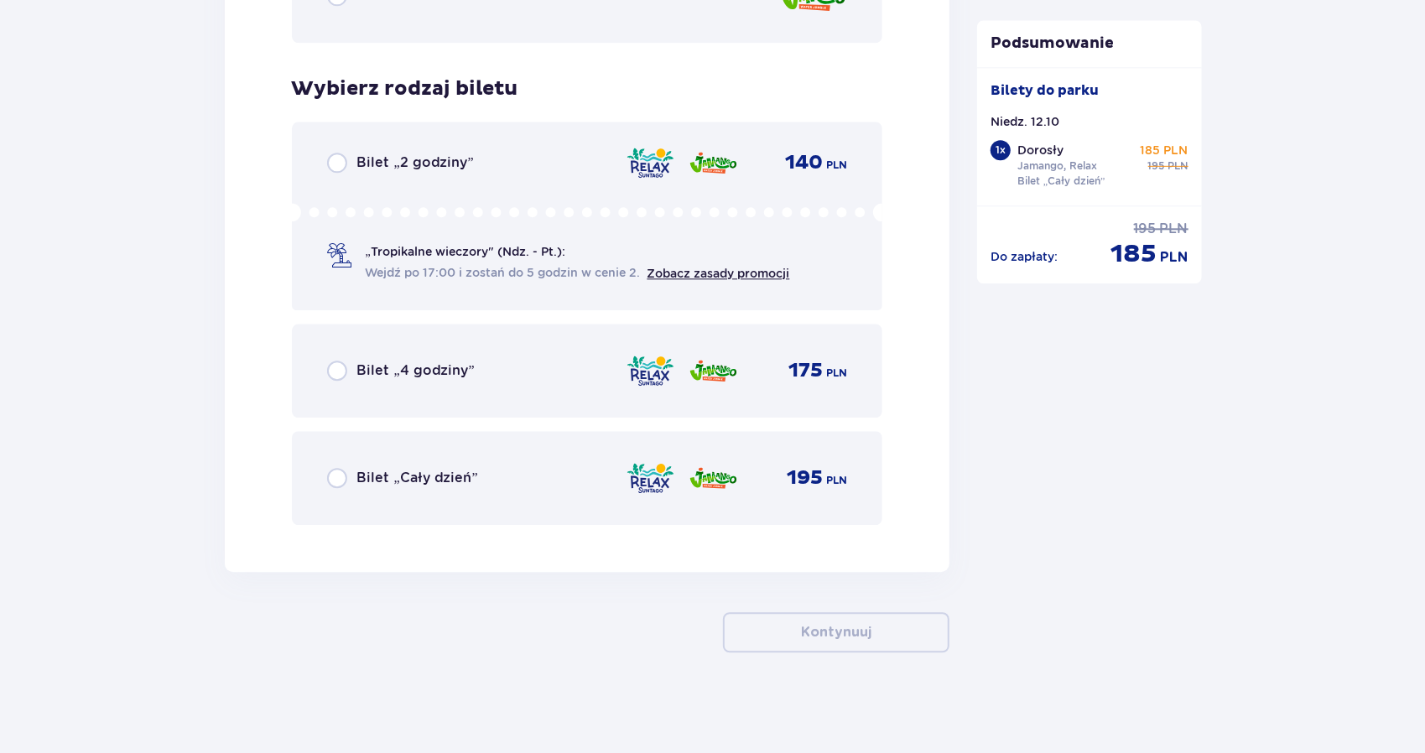
click at [327, 480] on input "radio" at bounding box center [337, 478] width 20 height 20
radio input "true"
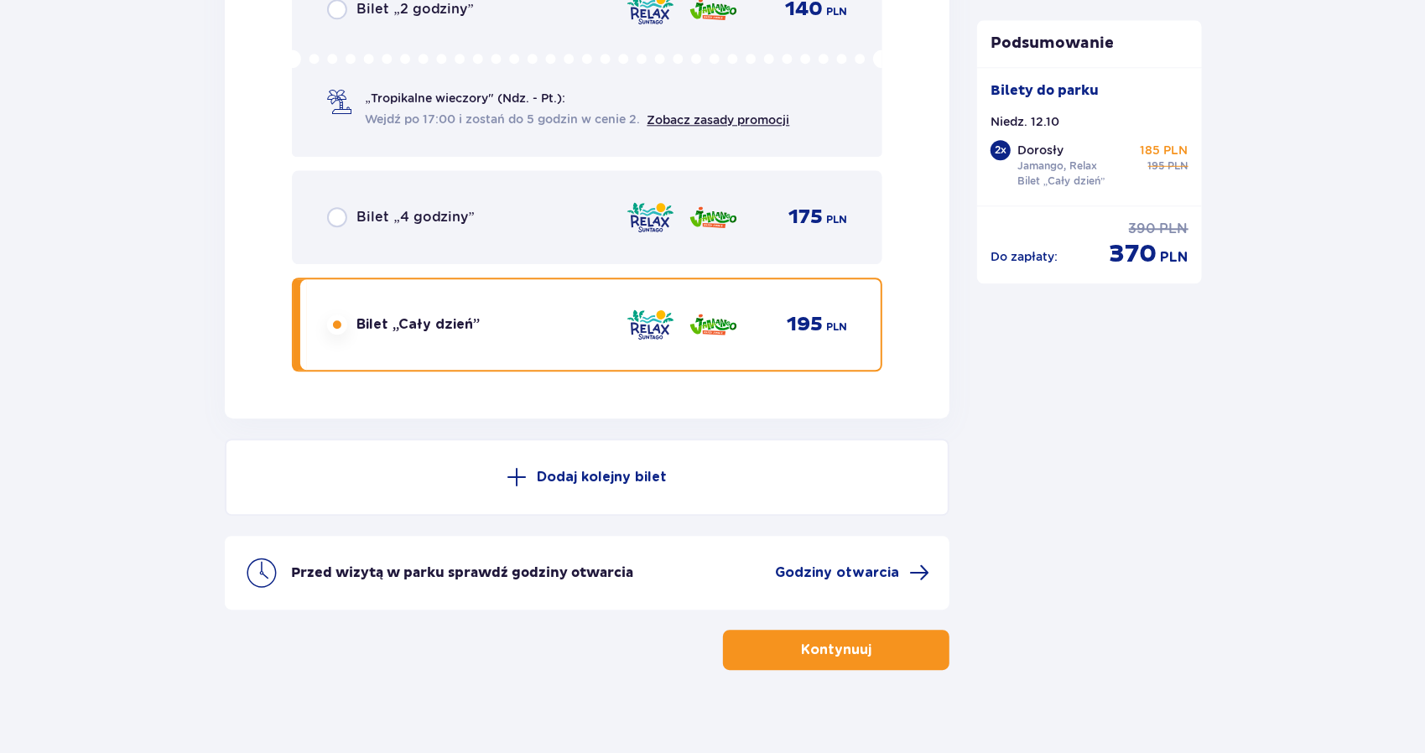
scroll to position [2862, 0]
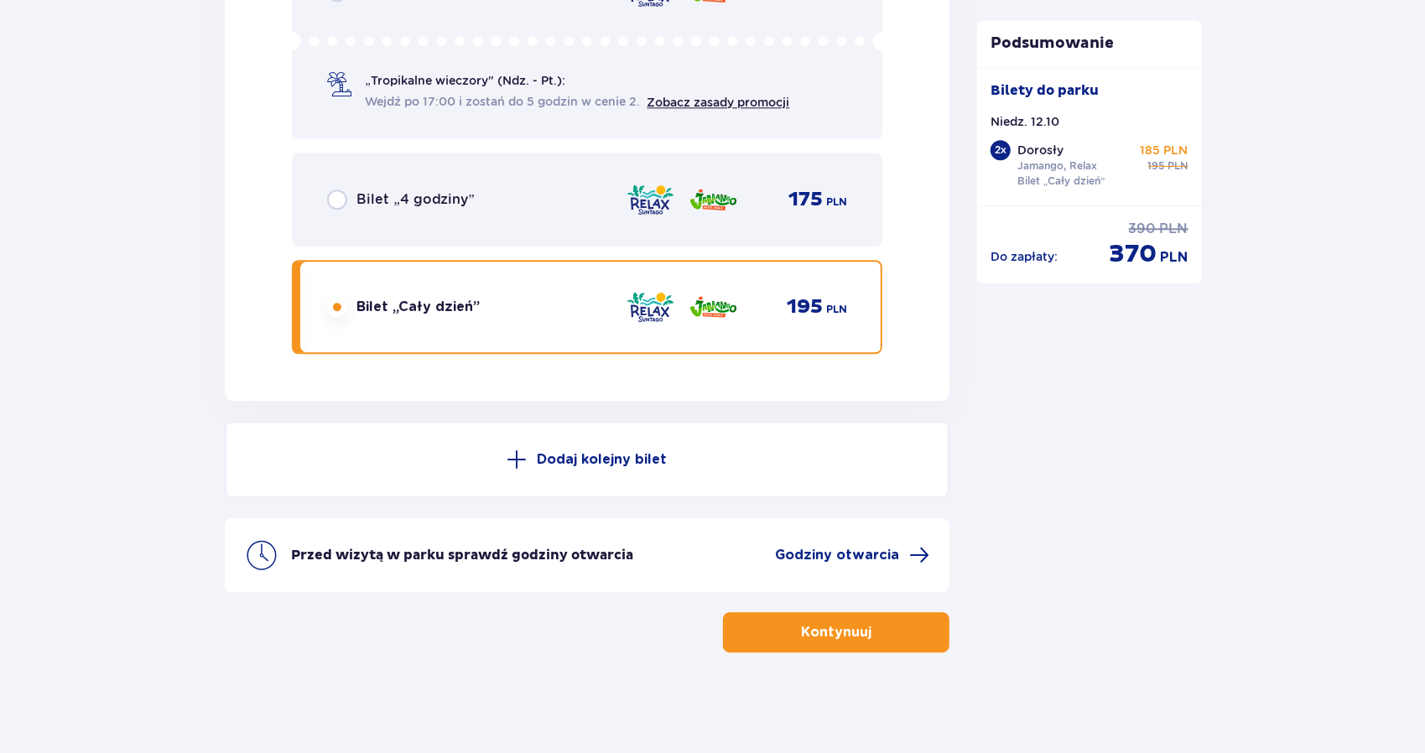
click at [810, 638] on p "Kontynuuj" at bounding box center [836, 632] width 70 height 18
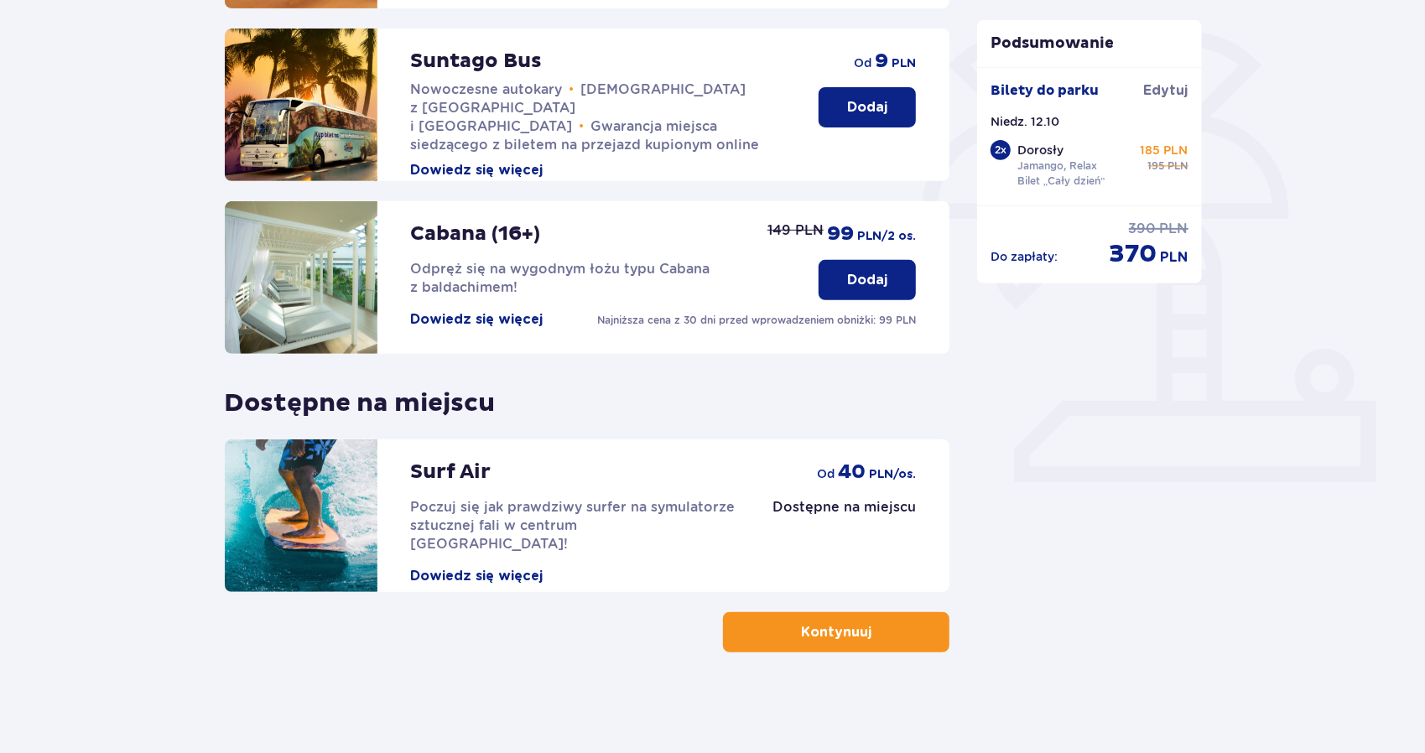
click at [803, 628] on p "Kontynuuj" at bounding box center [836, 632] width 70 height 18
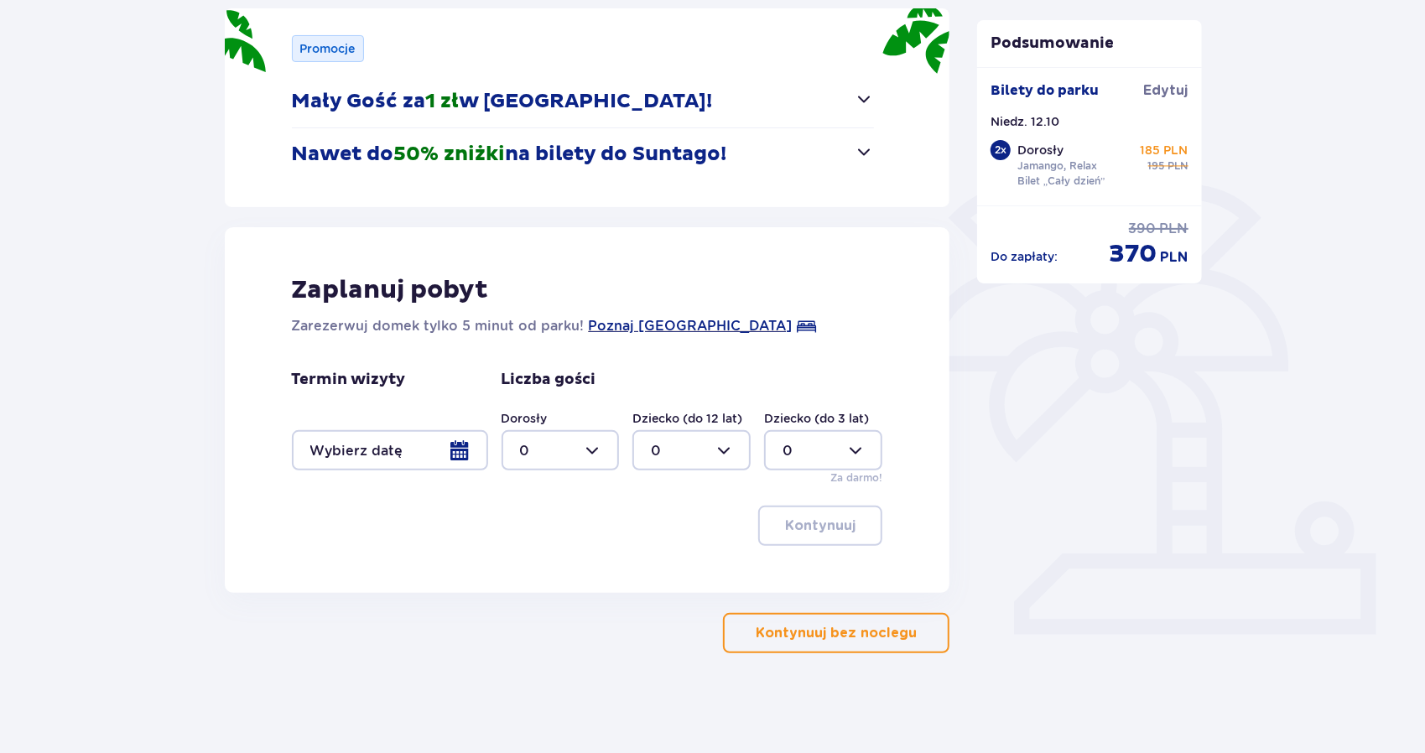
click at [815, 628] on p "Kontynuuj bez noclegu" at bounding box center [836, 633] width 161 height 18
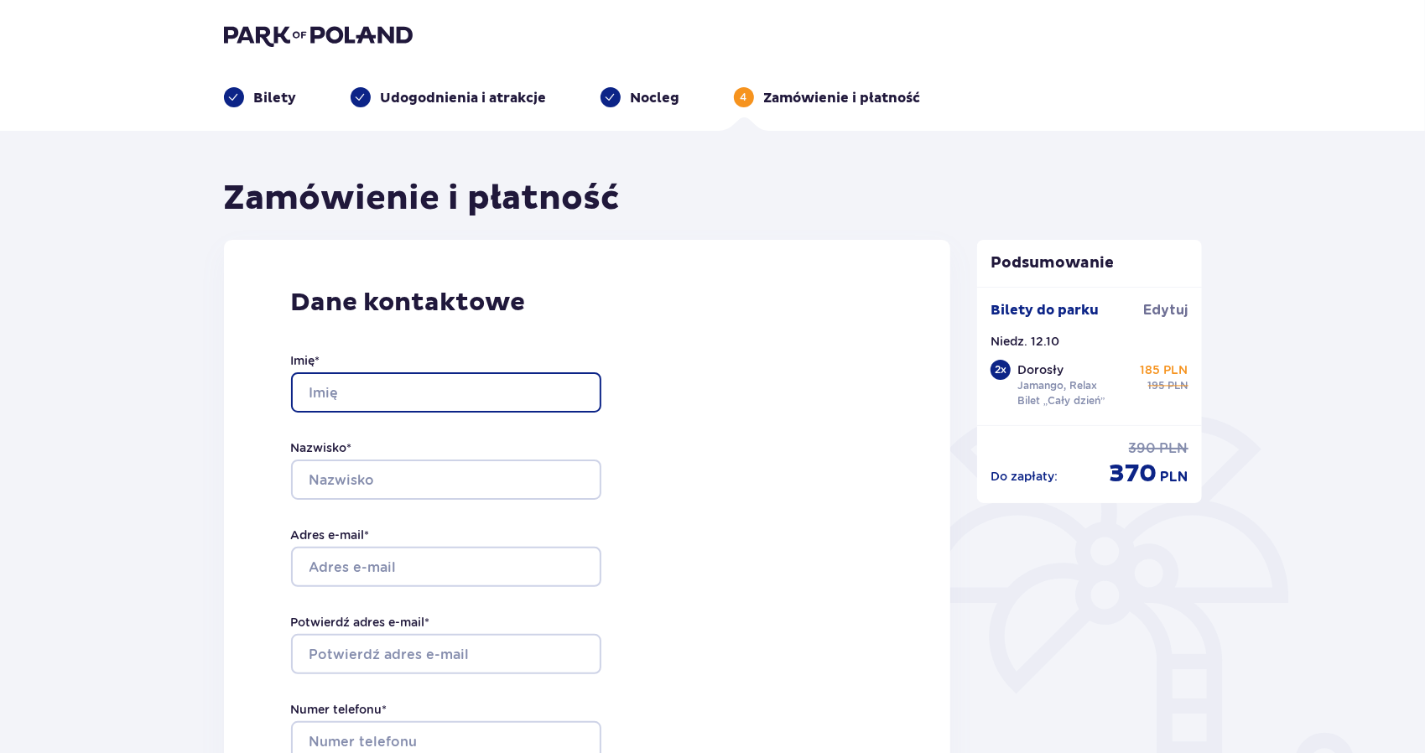
click at [451, 387] on input "Imię *" at bounding box center [446, 392] width 310 height 40
type input "HEORHII"
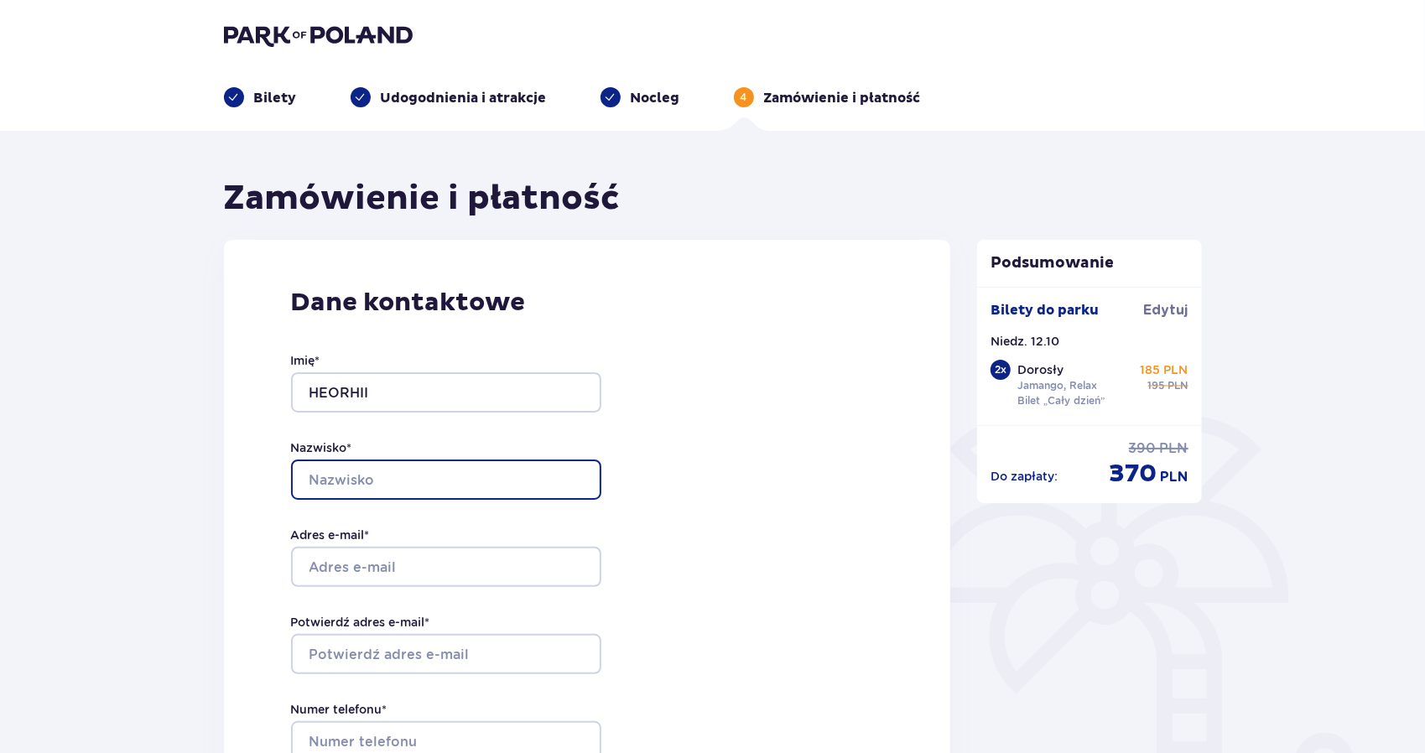
type input "DANYLOV"
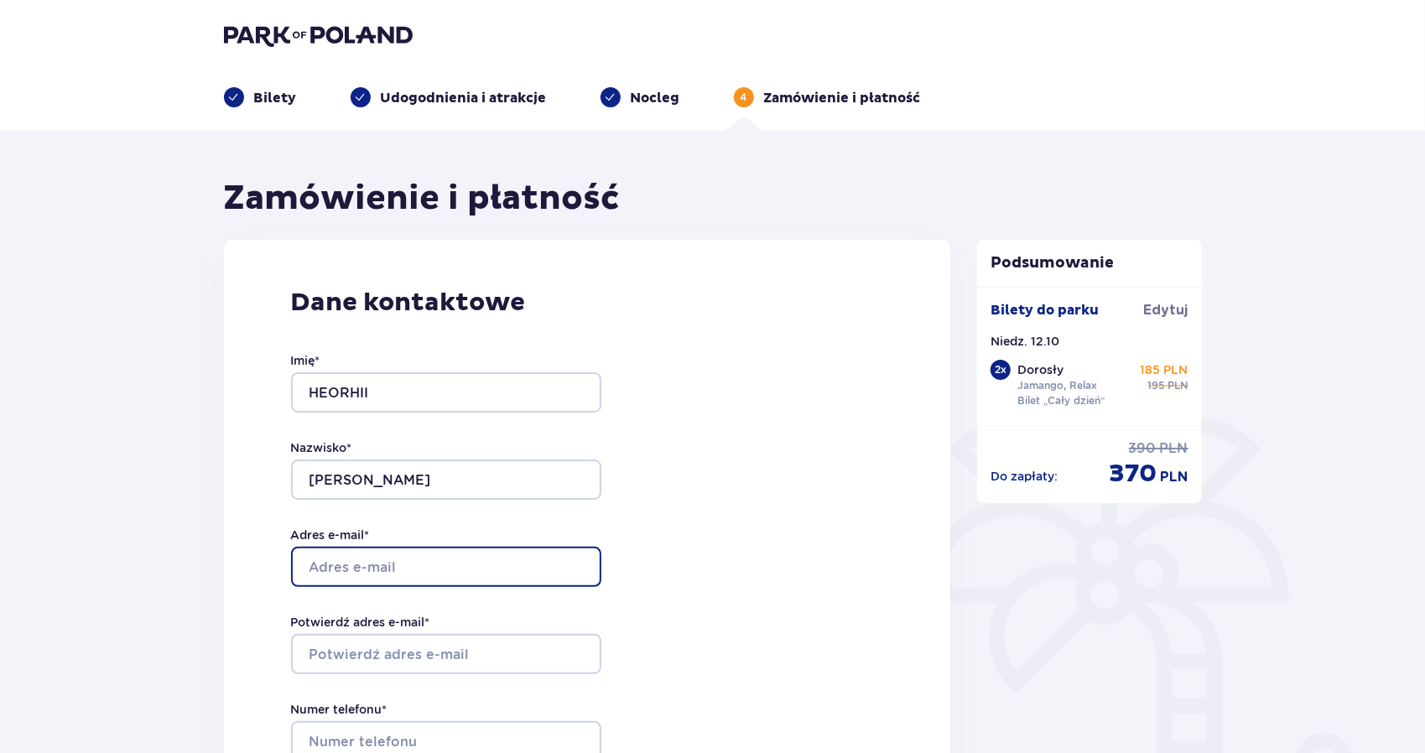
type input "[DOMAIN_NAME][EMAIL_ADDRESS][DOMAIN_NAME]"
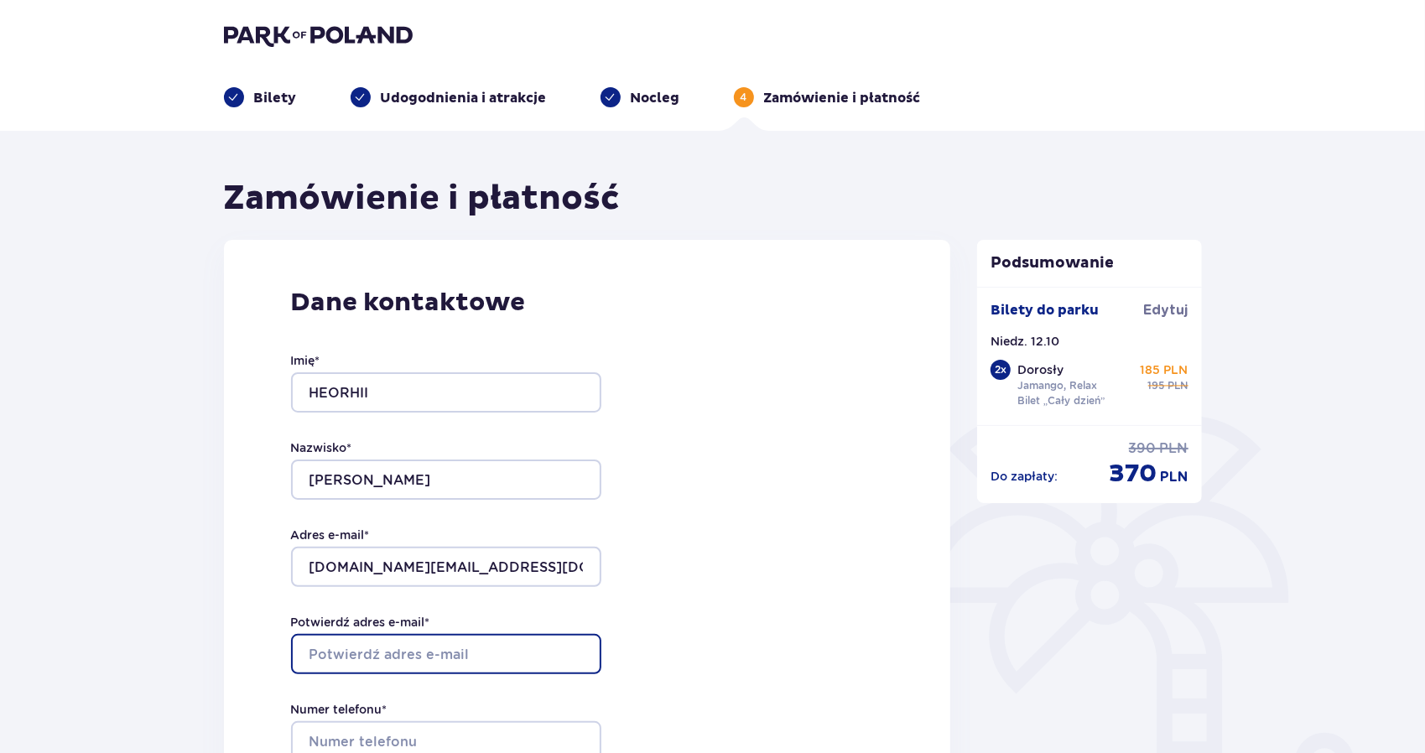
type input "[DOMAIN_NAME][EMAIL_ADDRESS][DOMAIN_NAME]"
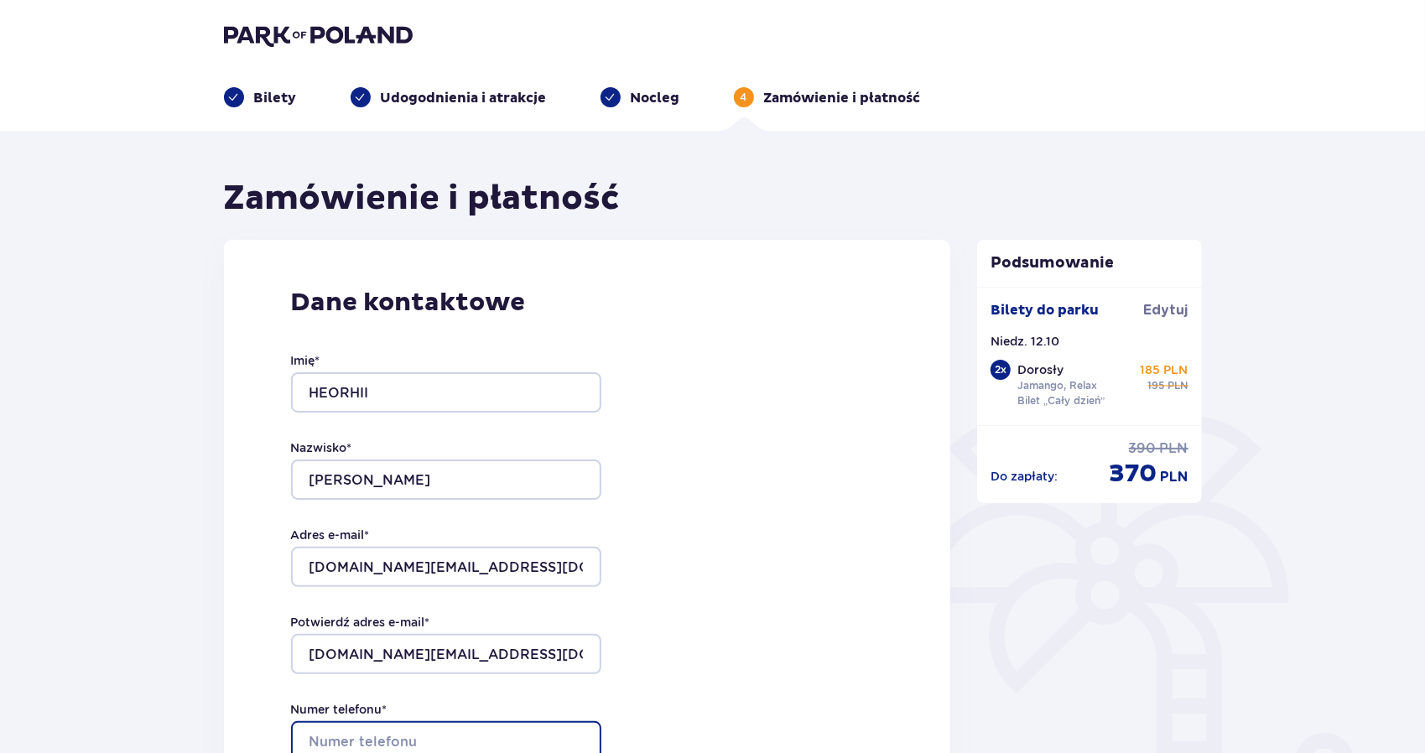
type input "513310165"
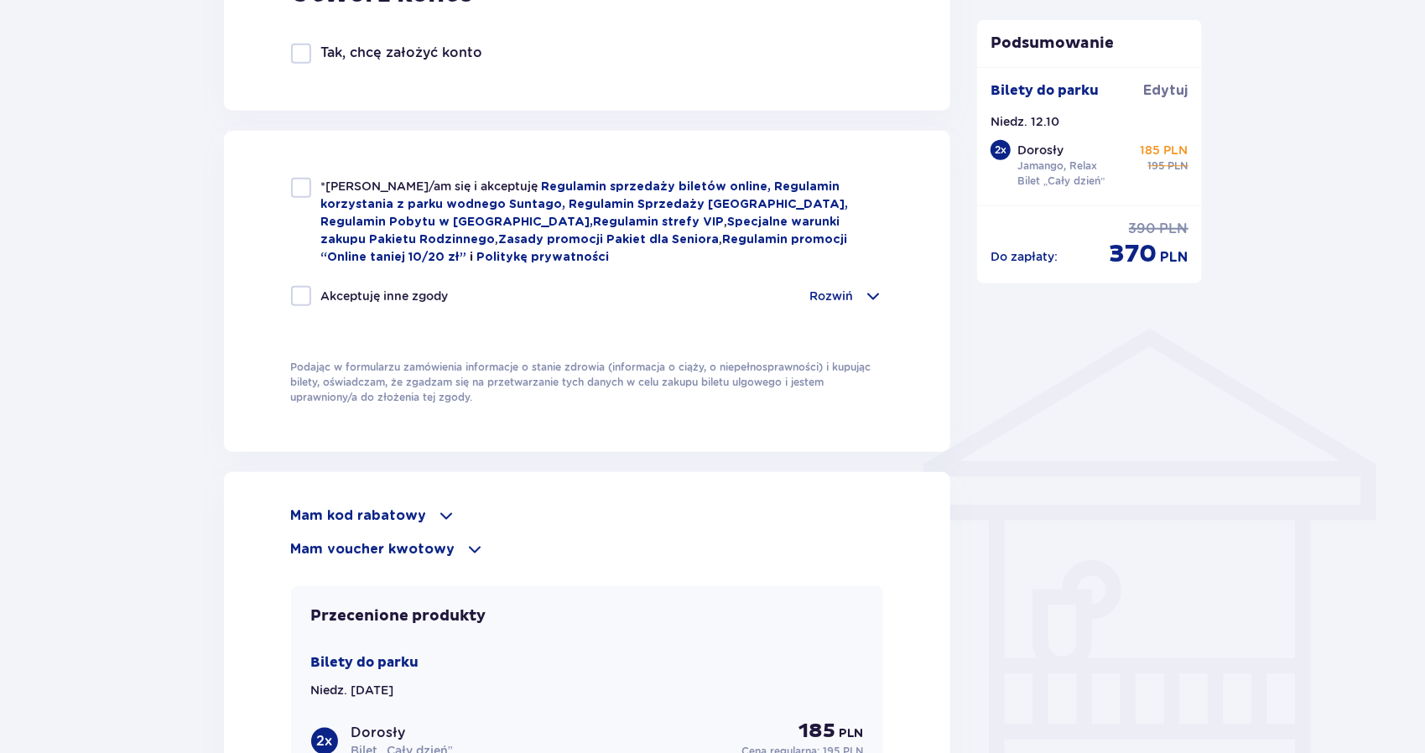
scroll to position [839, 0]
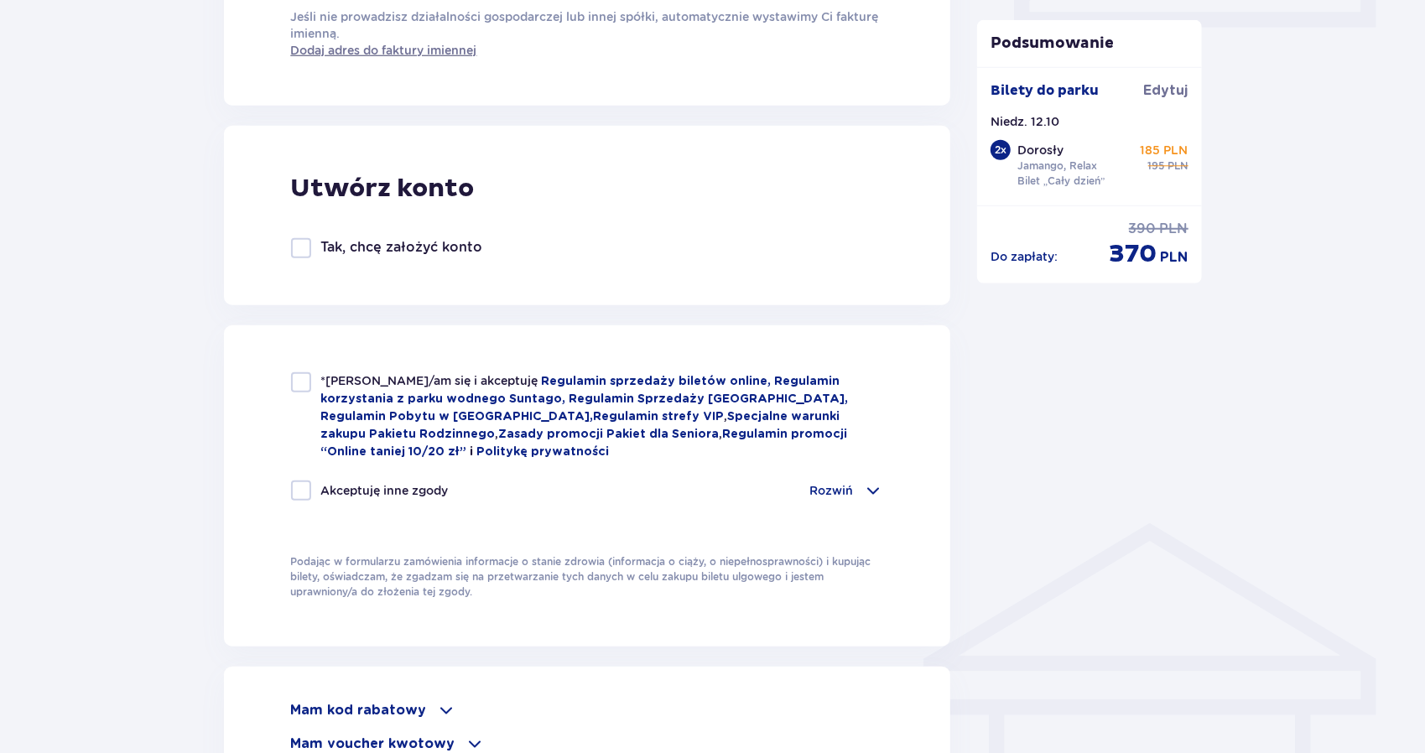
click at [304, 382] on div at bounding box center [301, 382] width 20 height 20
checkbox input "true"
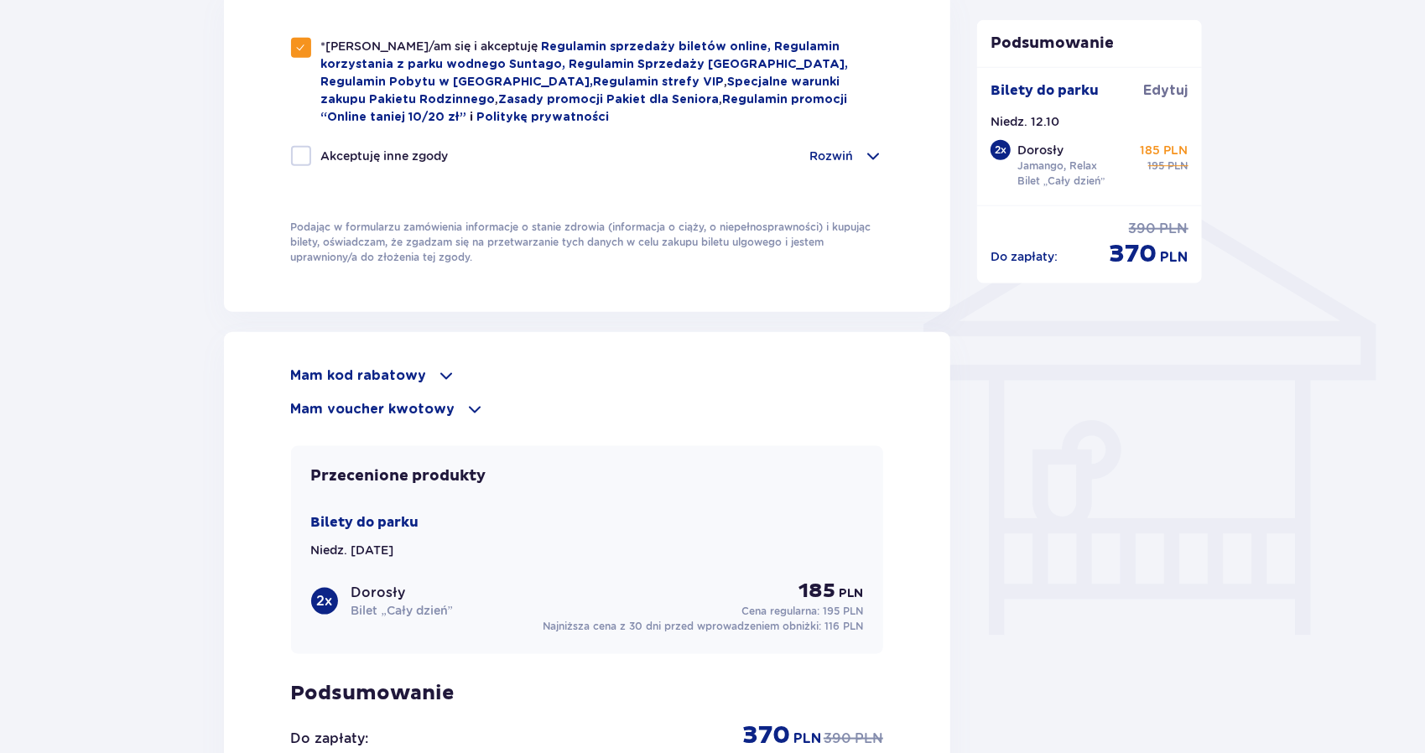
scroll to position [1174, 0]
click at [294, 157] on div at bounding box center [301, 155] width 20 height 20
checkbox input "true"
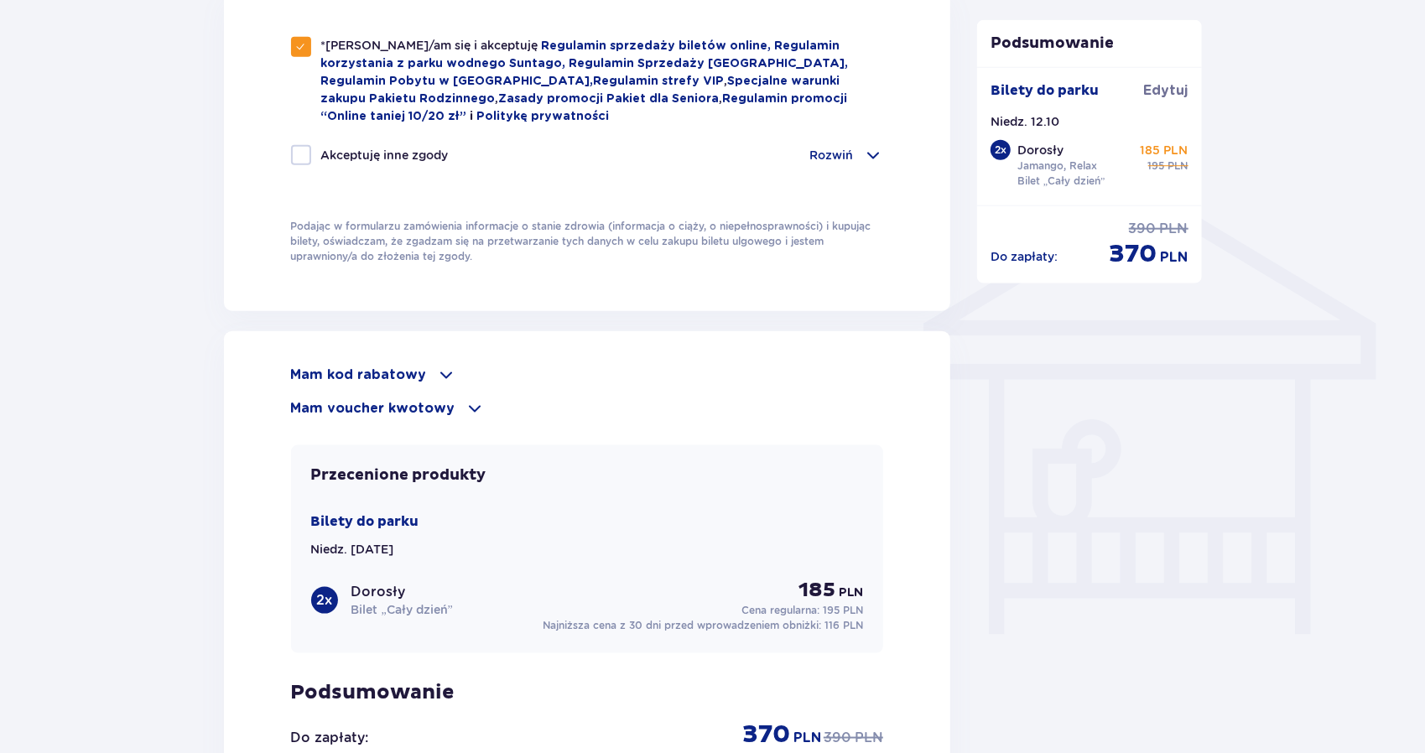
checkbox input "true"
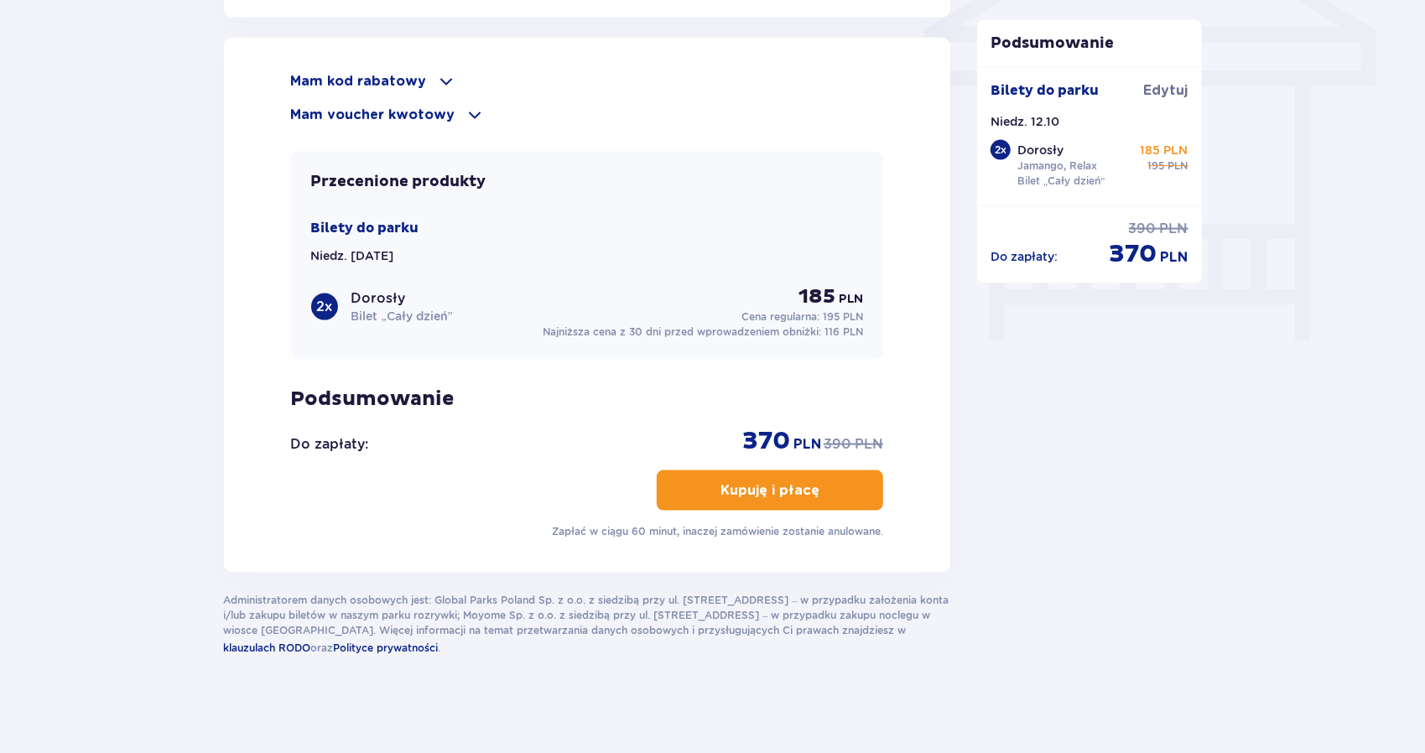
click at [782, 502] on button "Kupuję i płacę" at bounding box center [770, 491] width 226 height 40
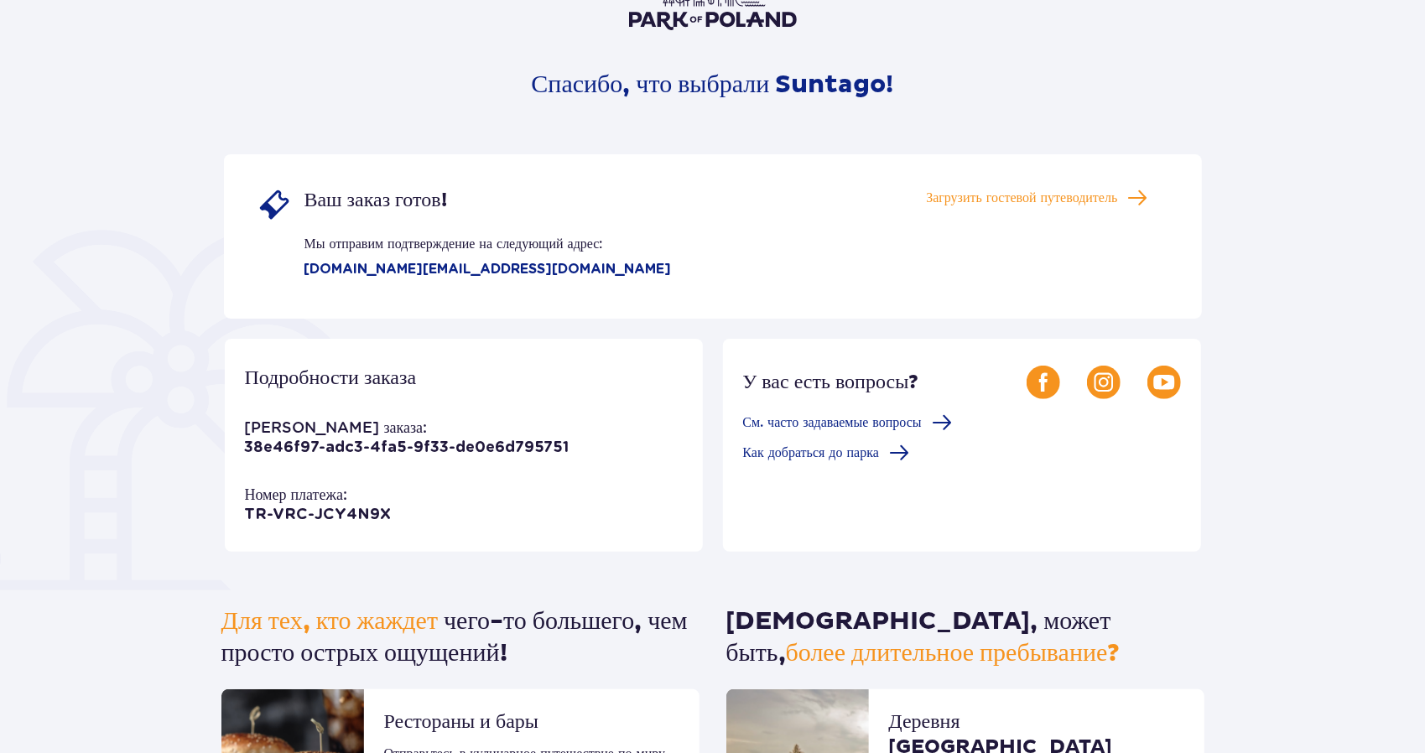
scroll to position [168, 0]
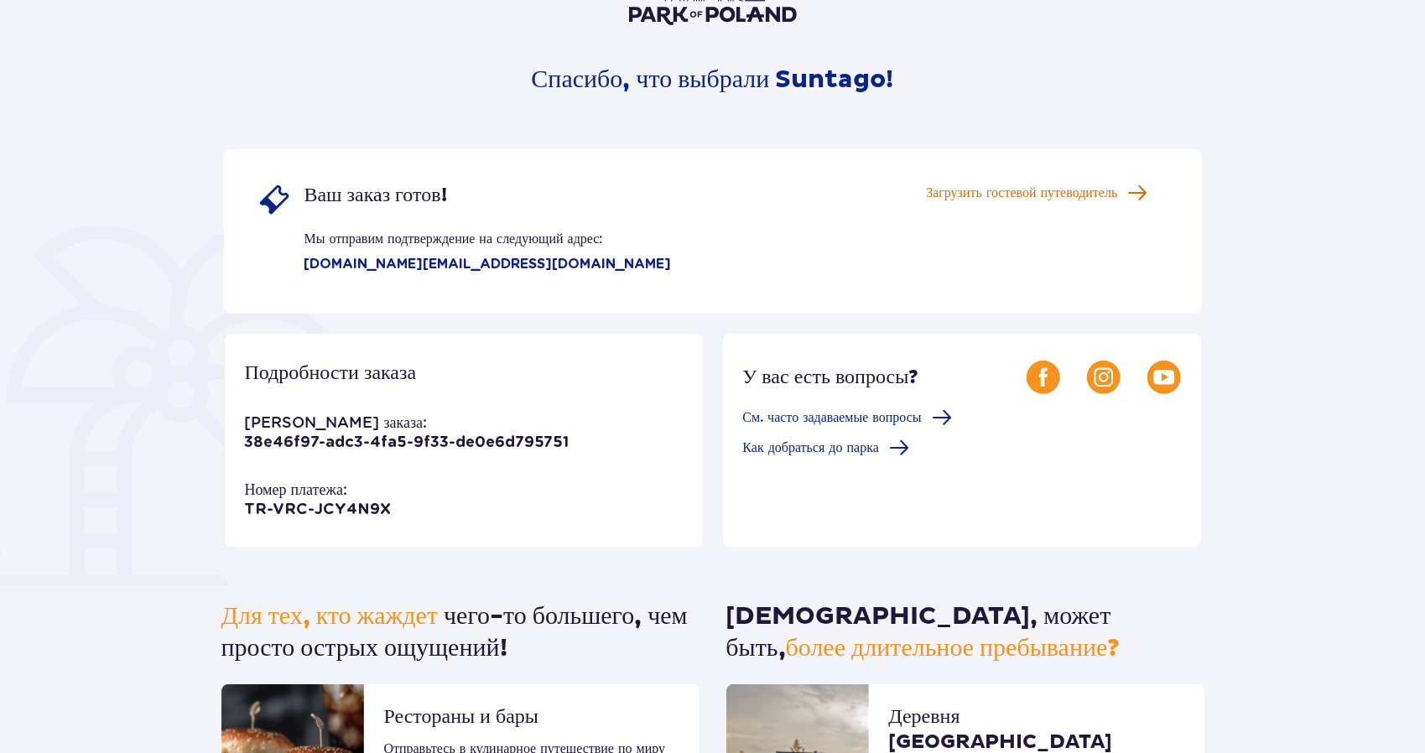
click at [1003, 189] on font "Загрузить гостевой путеводитель" at bounding box center [1021, 192] width 191 height 13
